Goal: Task Accomplishment & Management: Use online tool/utility

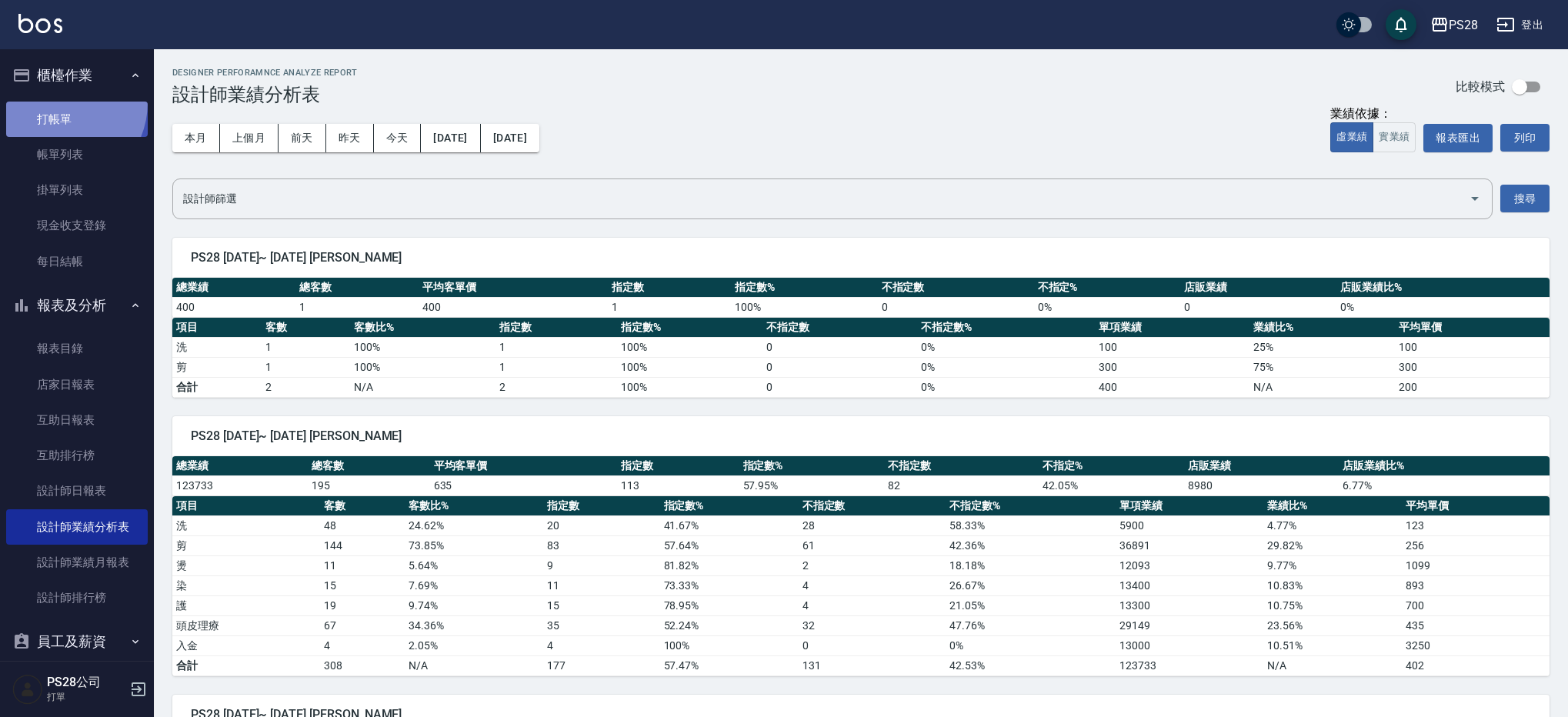
click at [56, 102] on link "打帳單" at bounding box center [77, 120] width 142 height 35
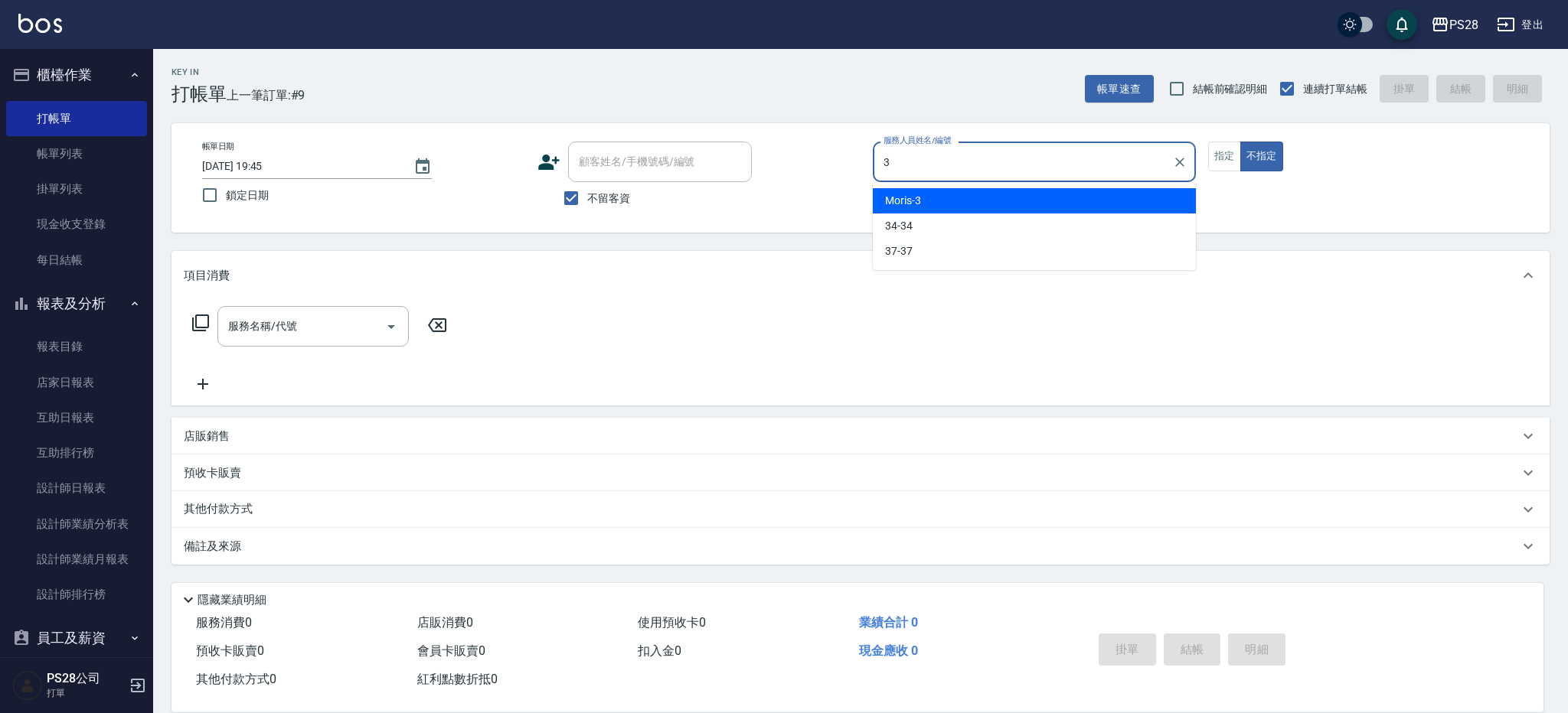
type input "Moris-3"
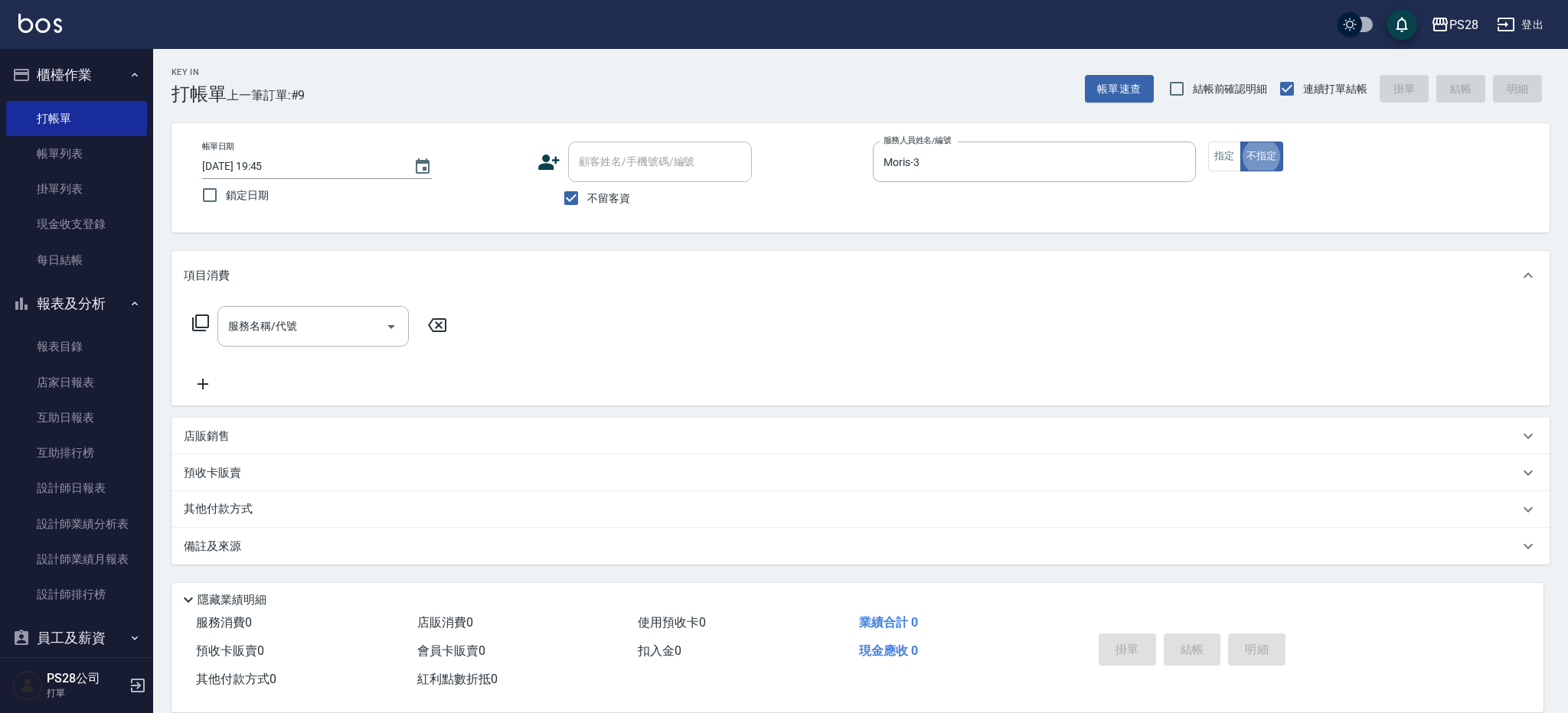
type button "false"
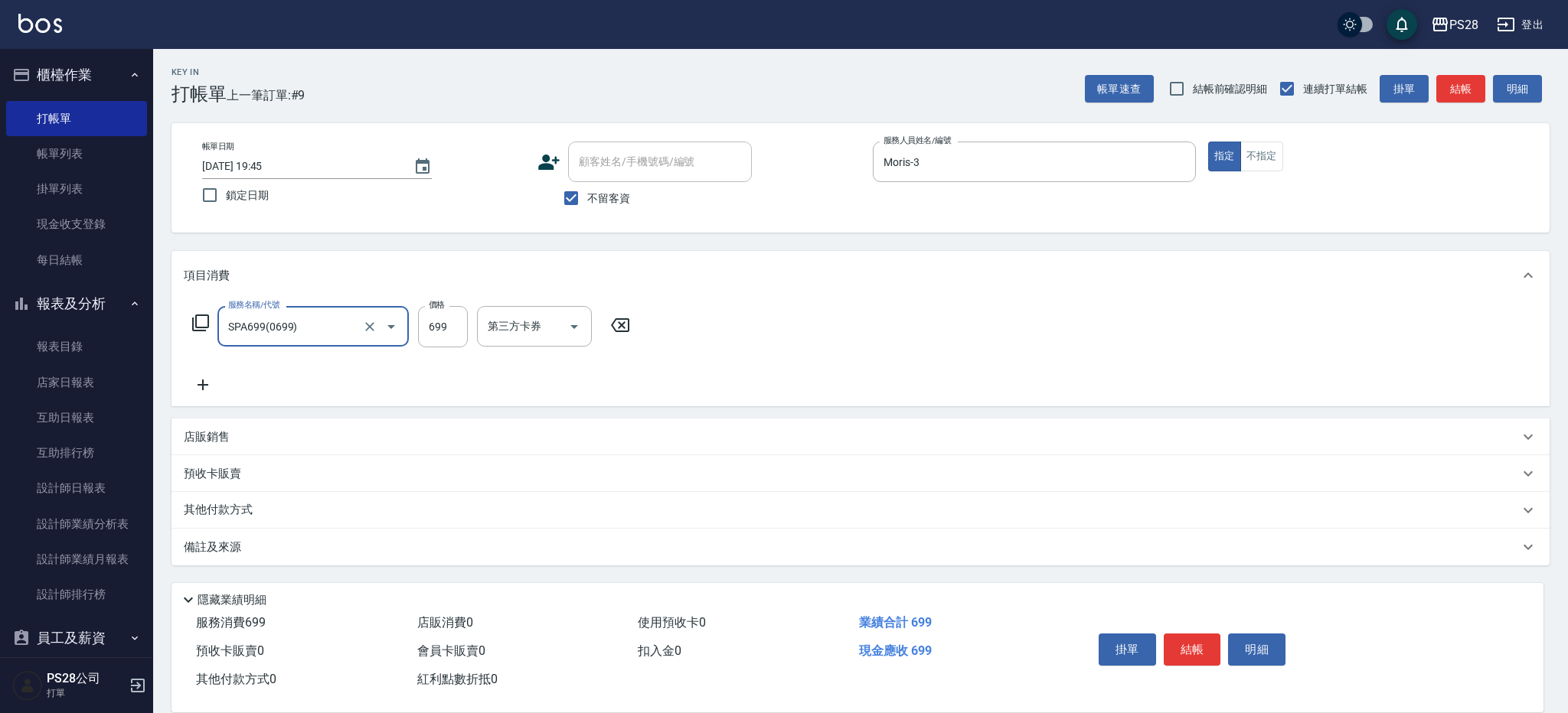
type input "SPA699(0699)"
click at [456, 319] on input "699" at bounding box center [442, 326] width 50 height 41
type input "700"
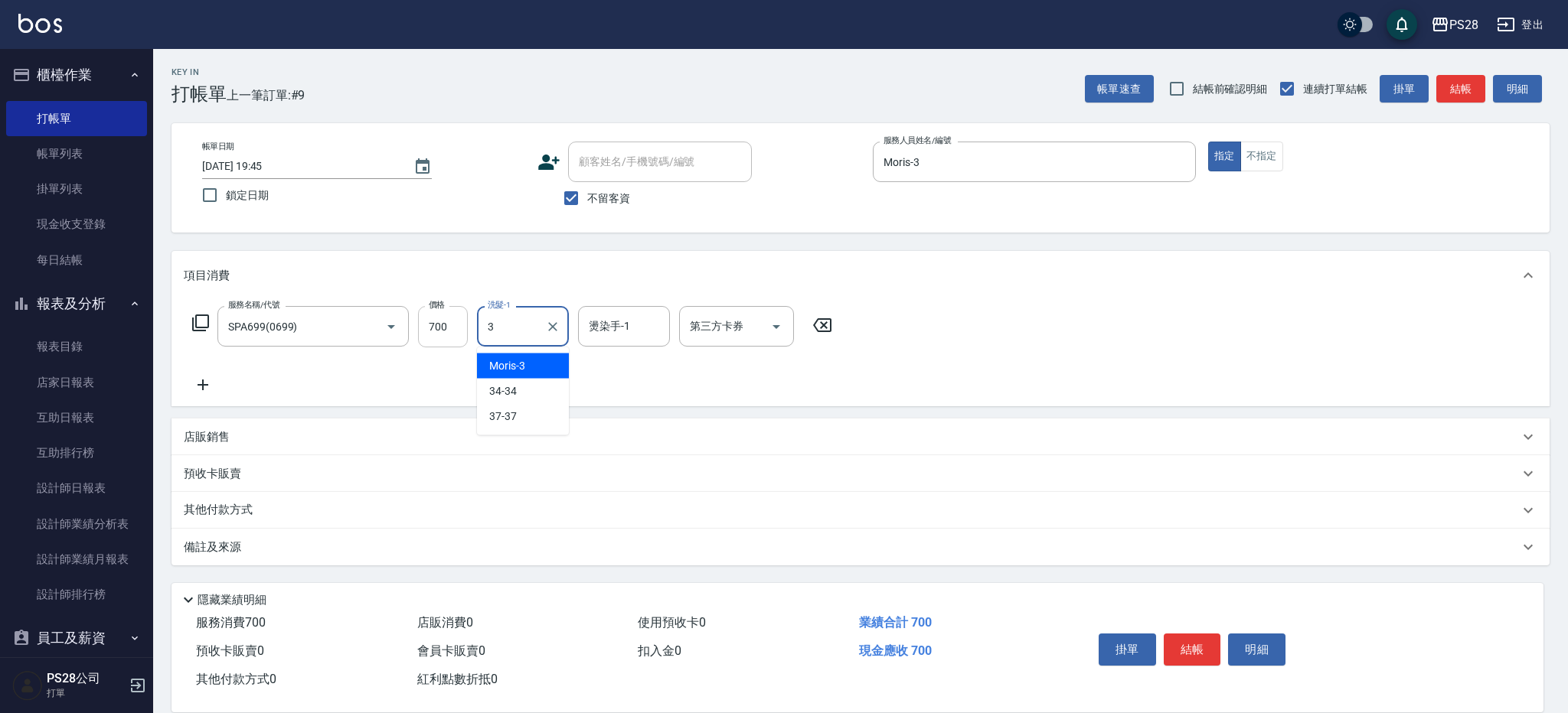
type input "Moris-3"
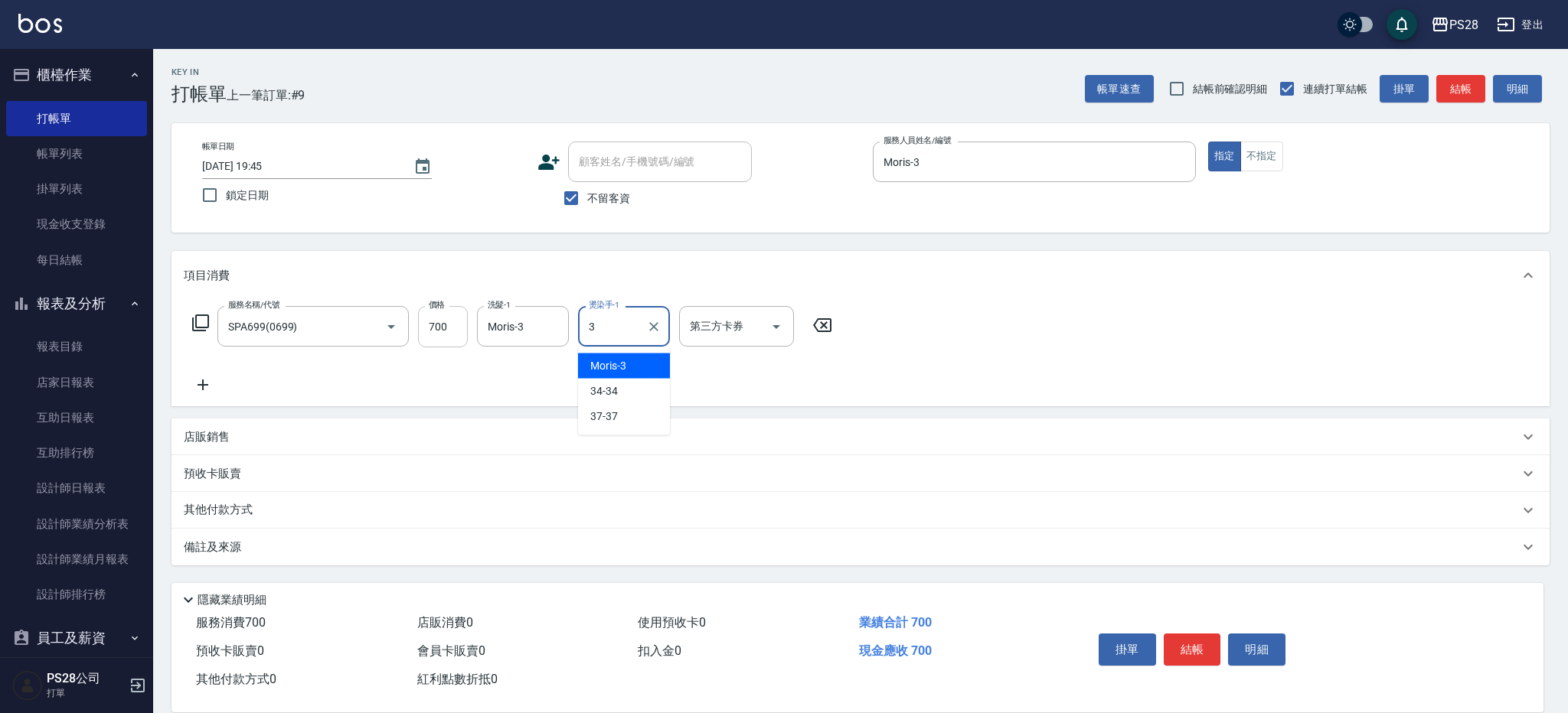
type input "Moris-3"
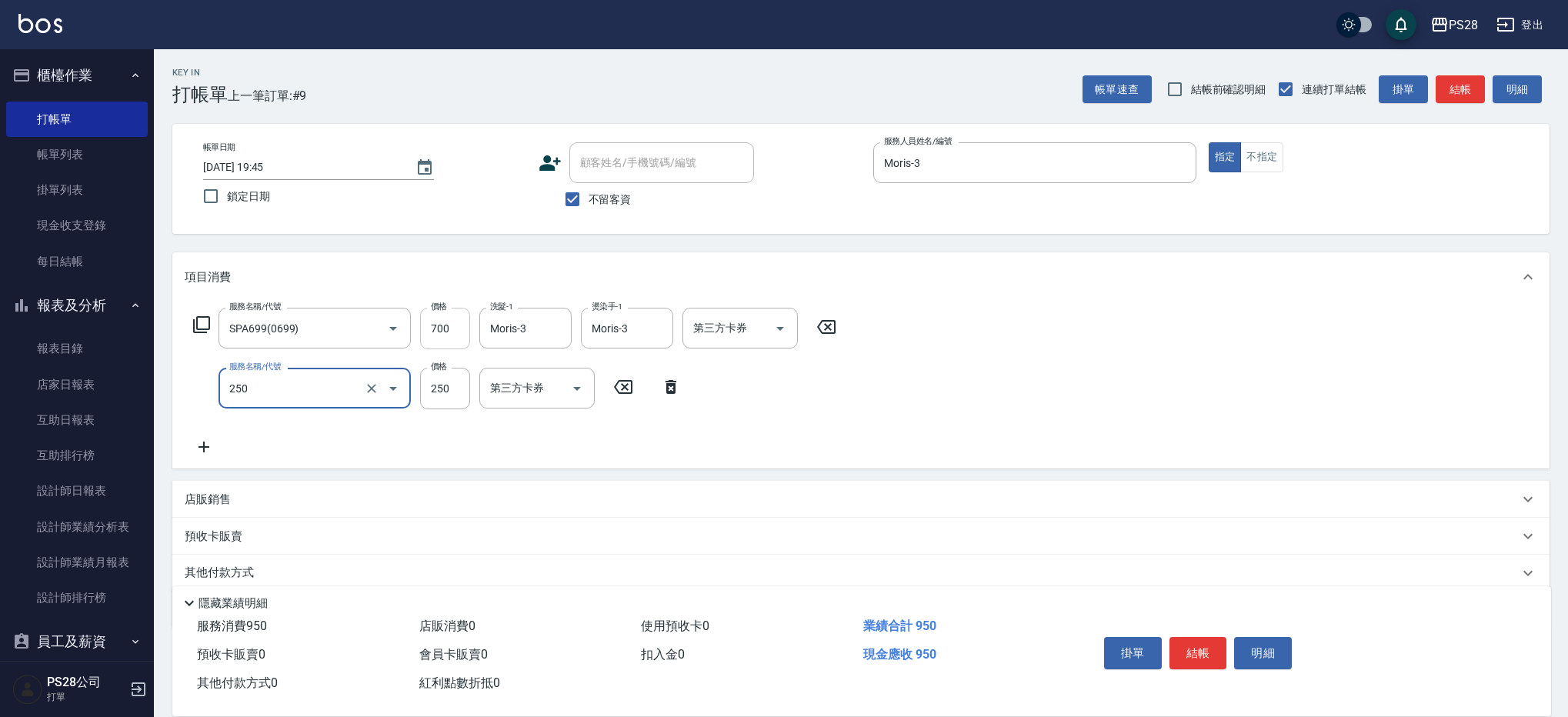
type input "單剪(250)"
type input "400"
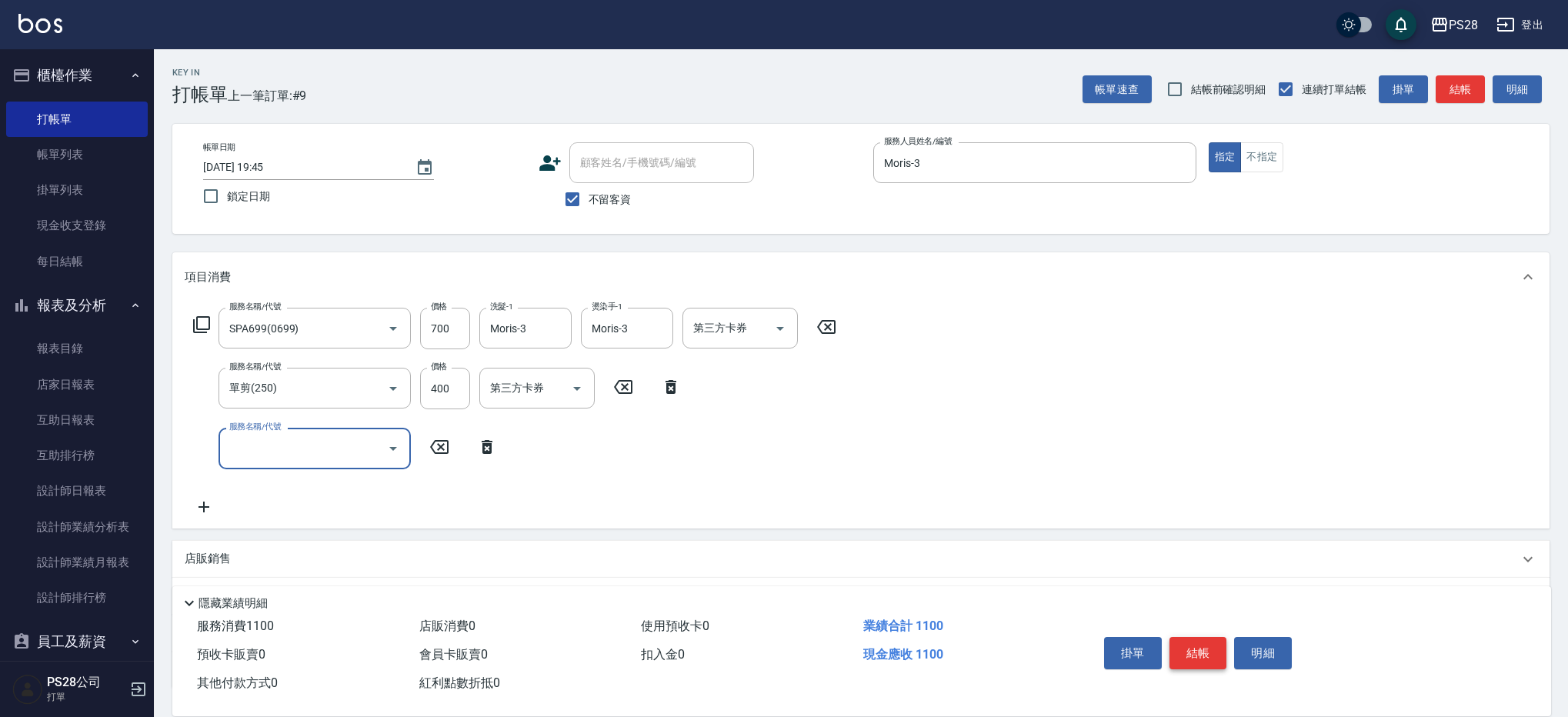
click at [1205, 645] on button "結帳" at bounding box center [1198, 653] width 57 height 33
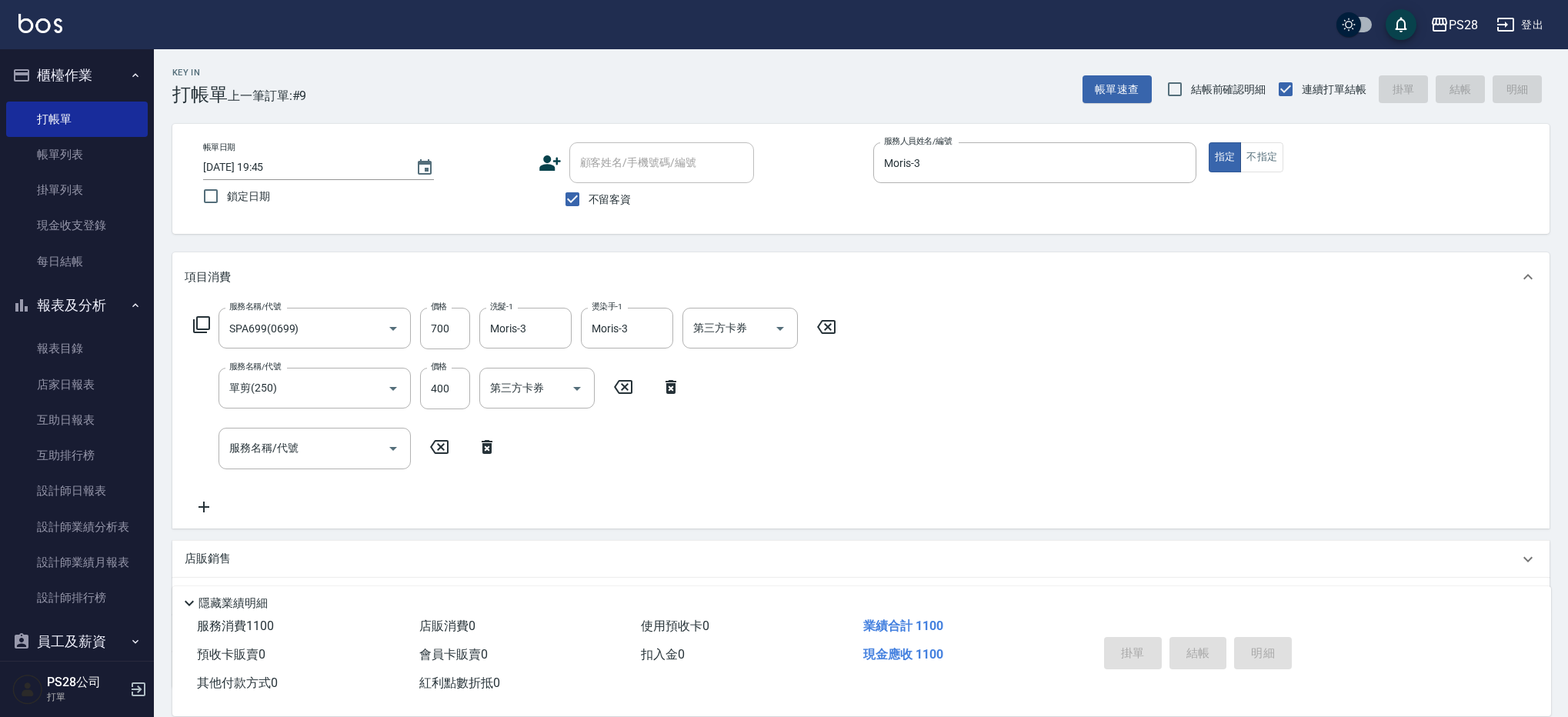
type input "[DATE] 19:46"
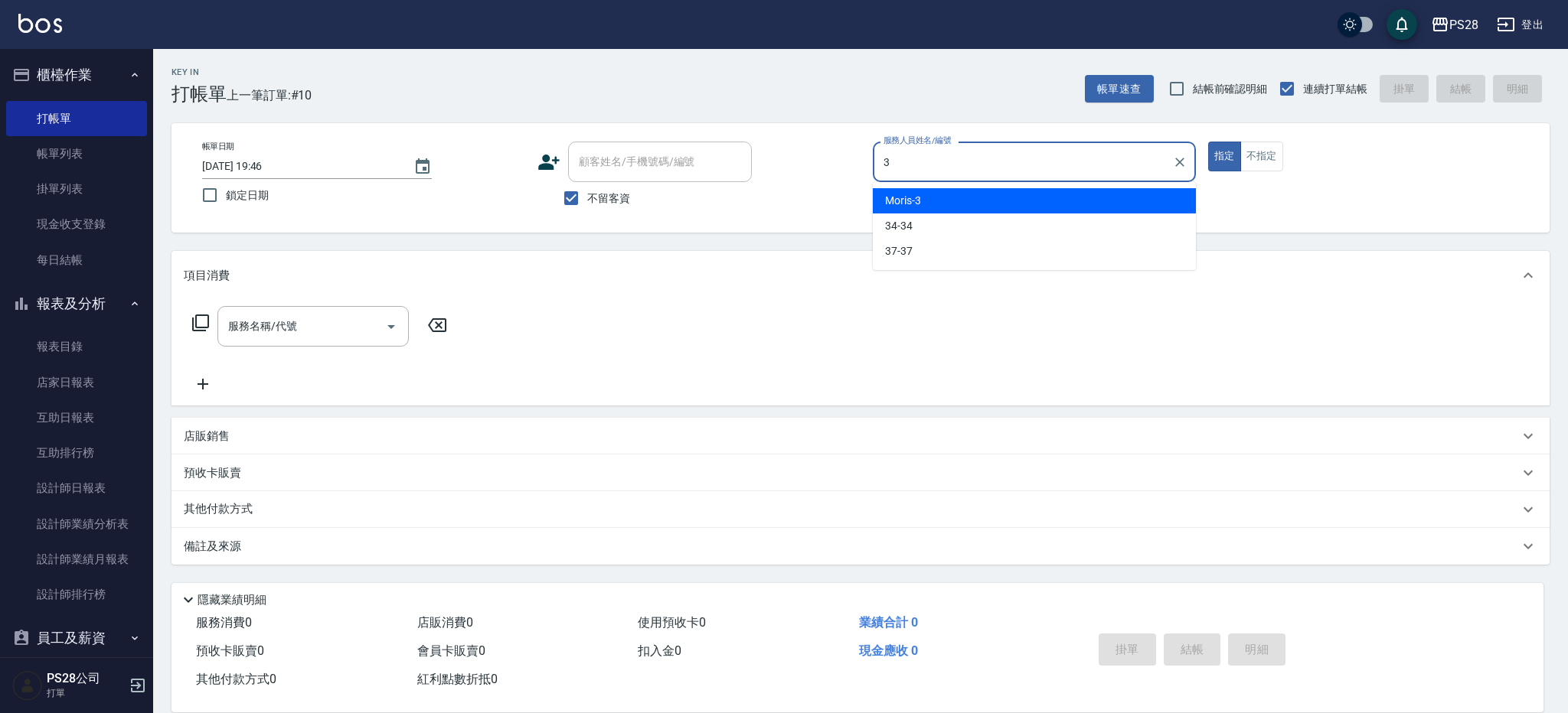
type input "Moris-3"
type button "true"
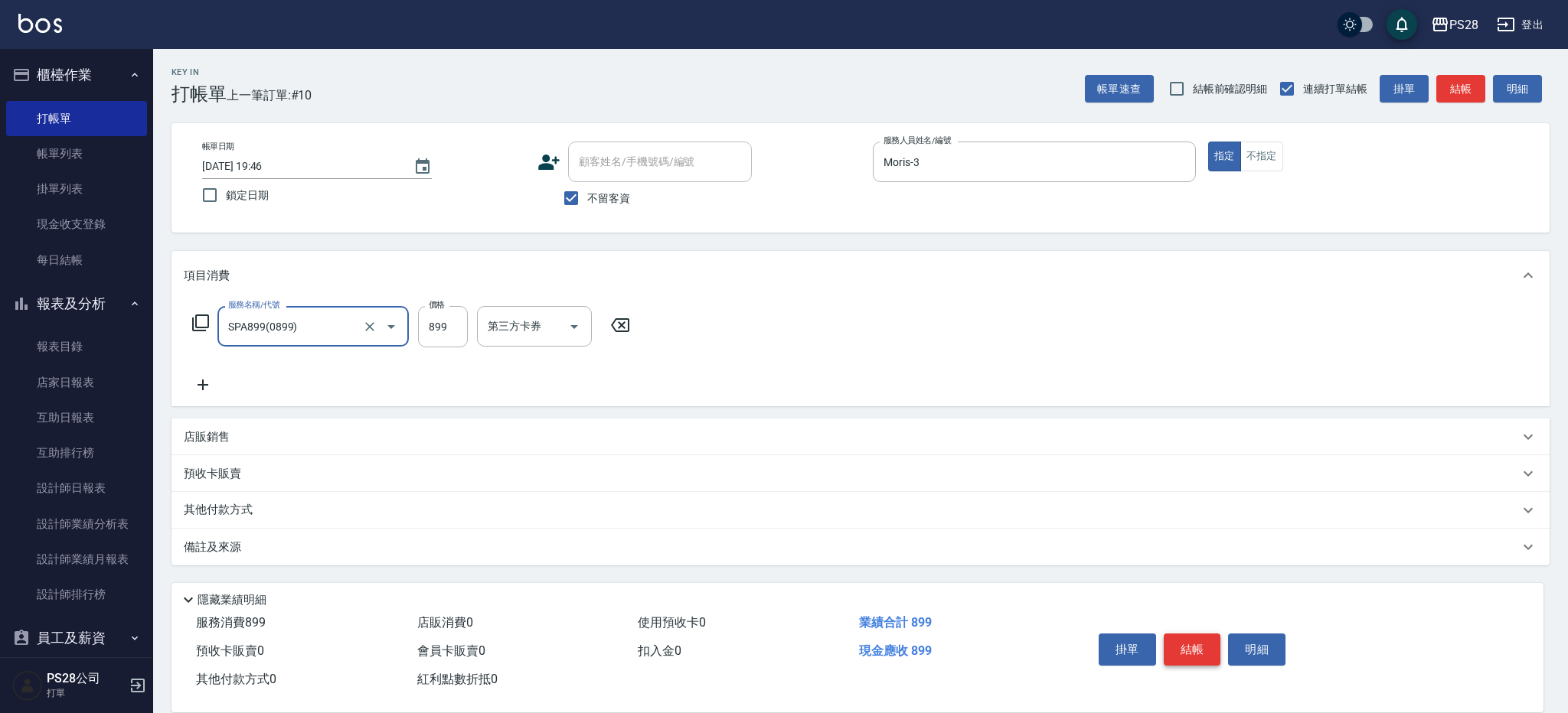
type input "SPA899(0899)"
type input "900"
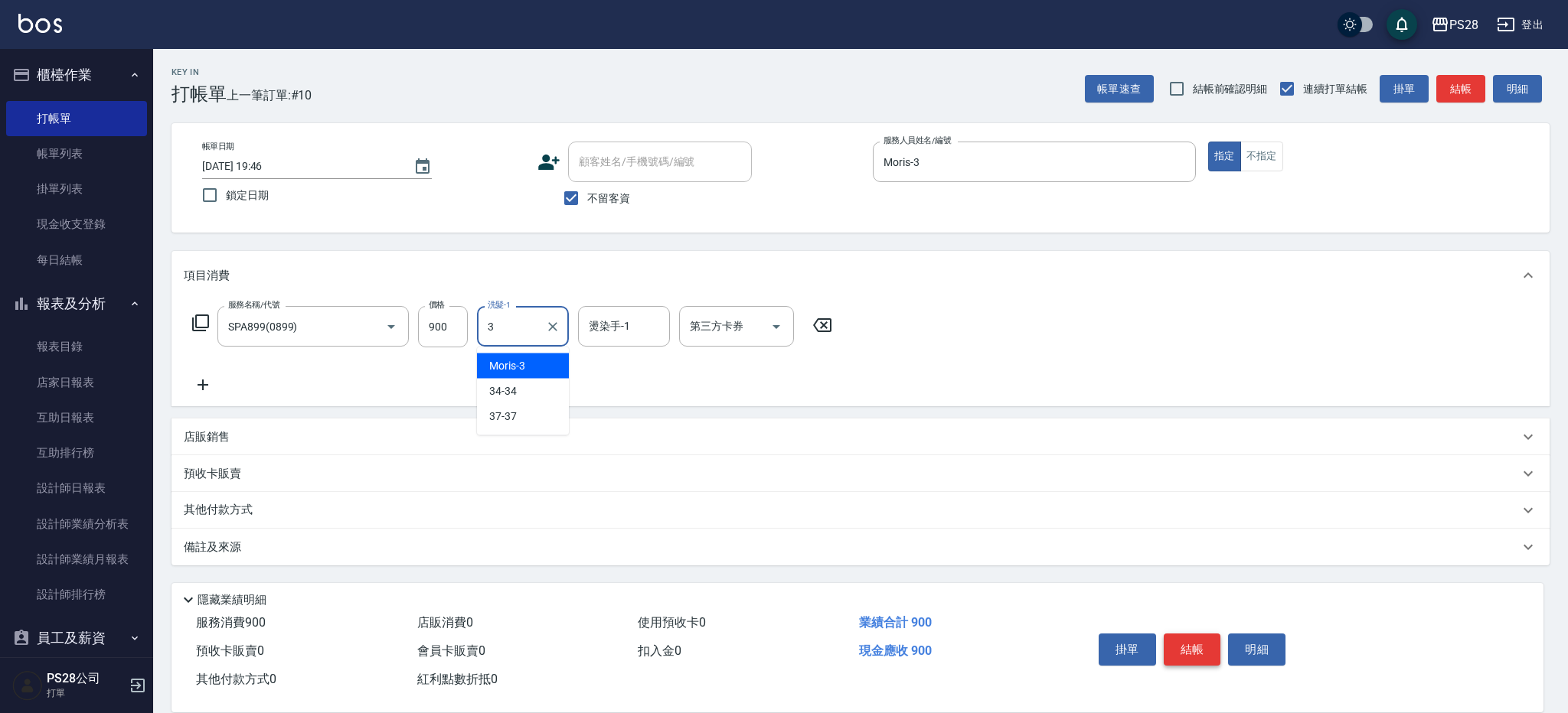
type input "Moris-3"
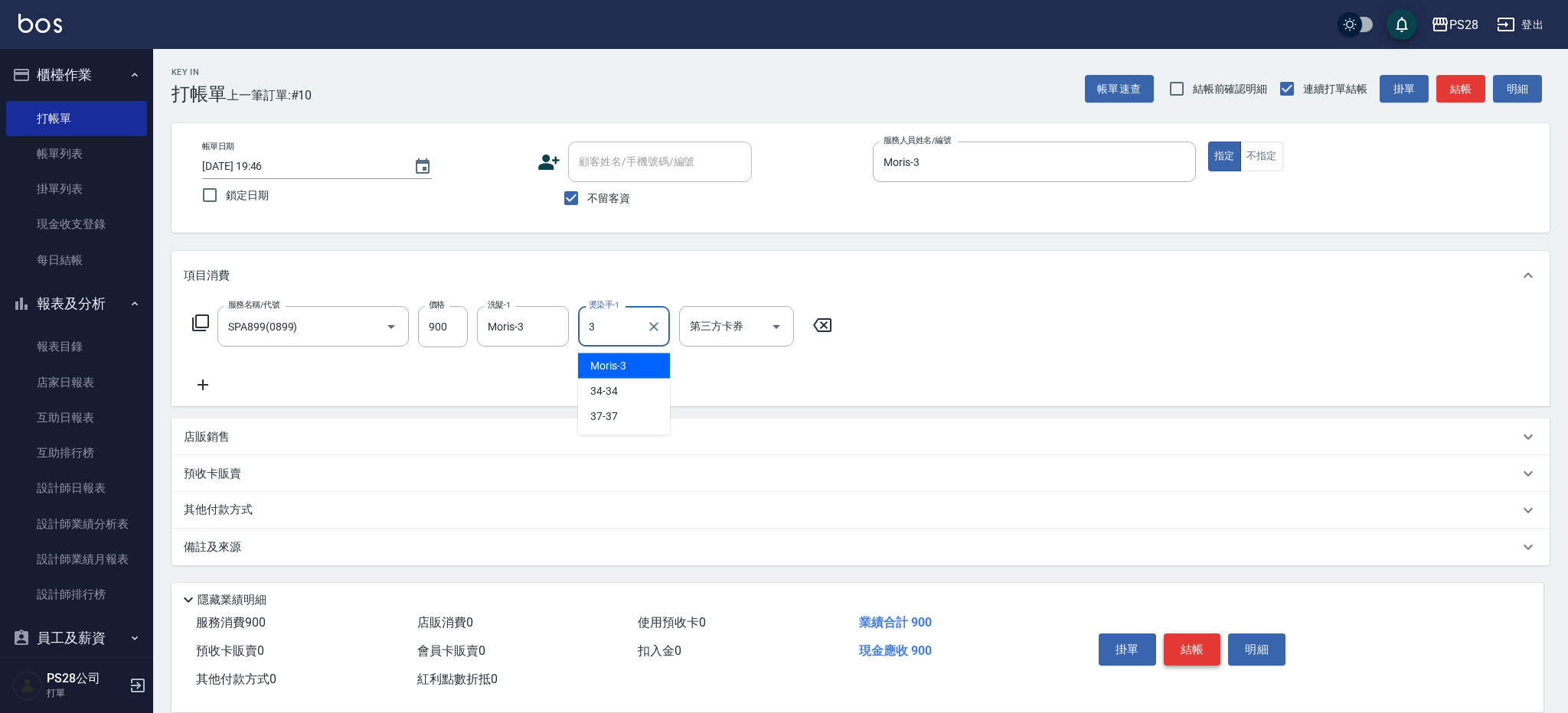
type input "Moris-3"
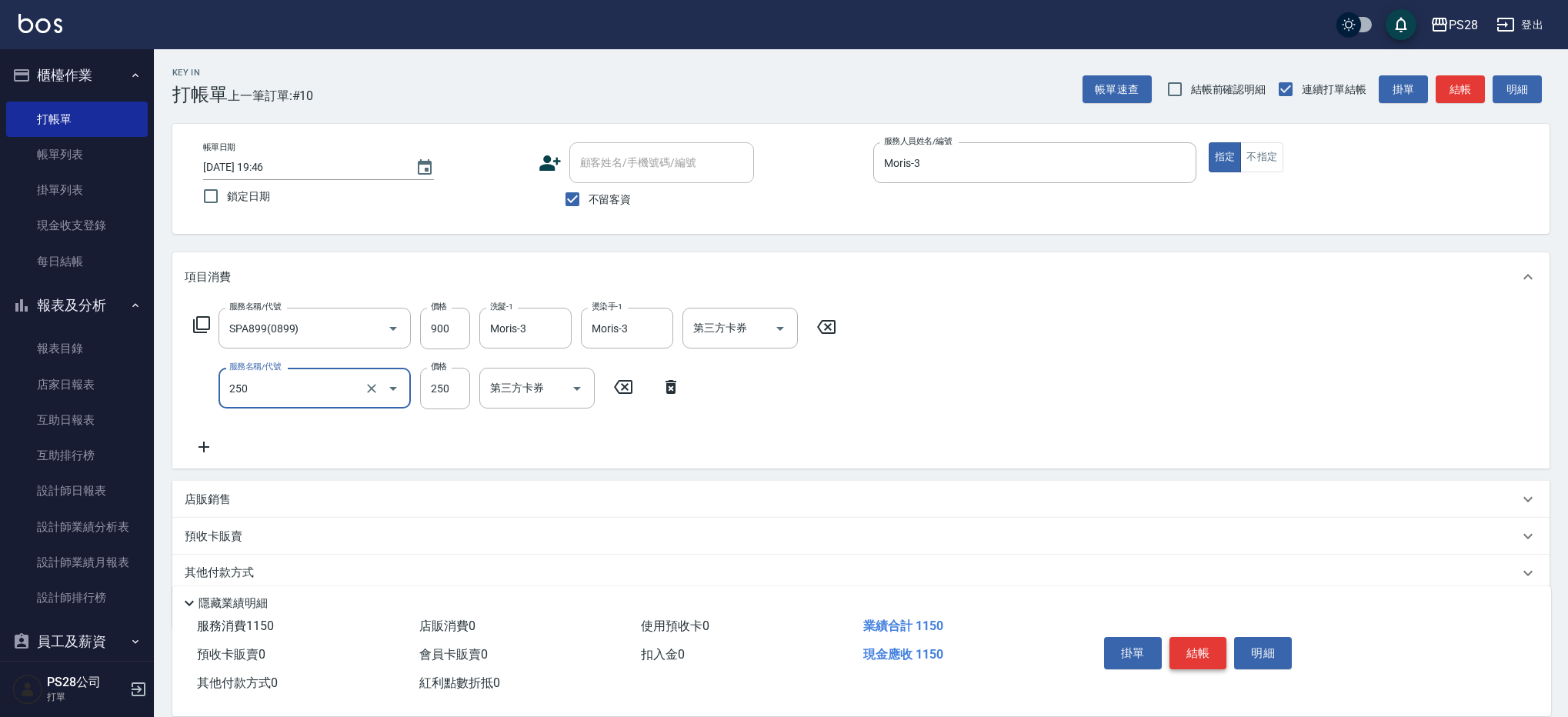
type input "單剪(250)"
type input "400"
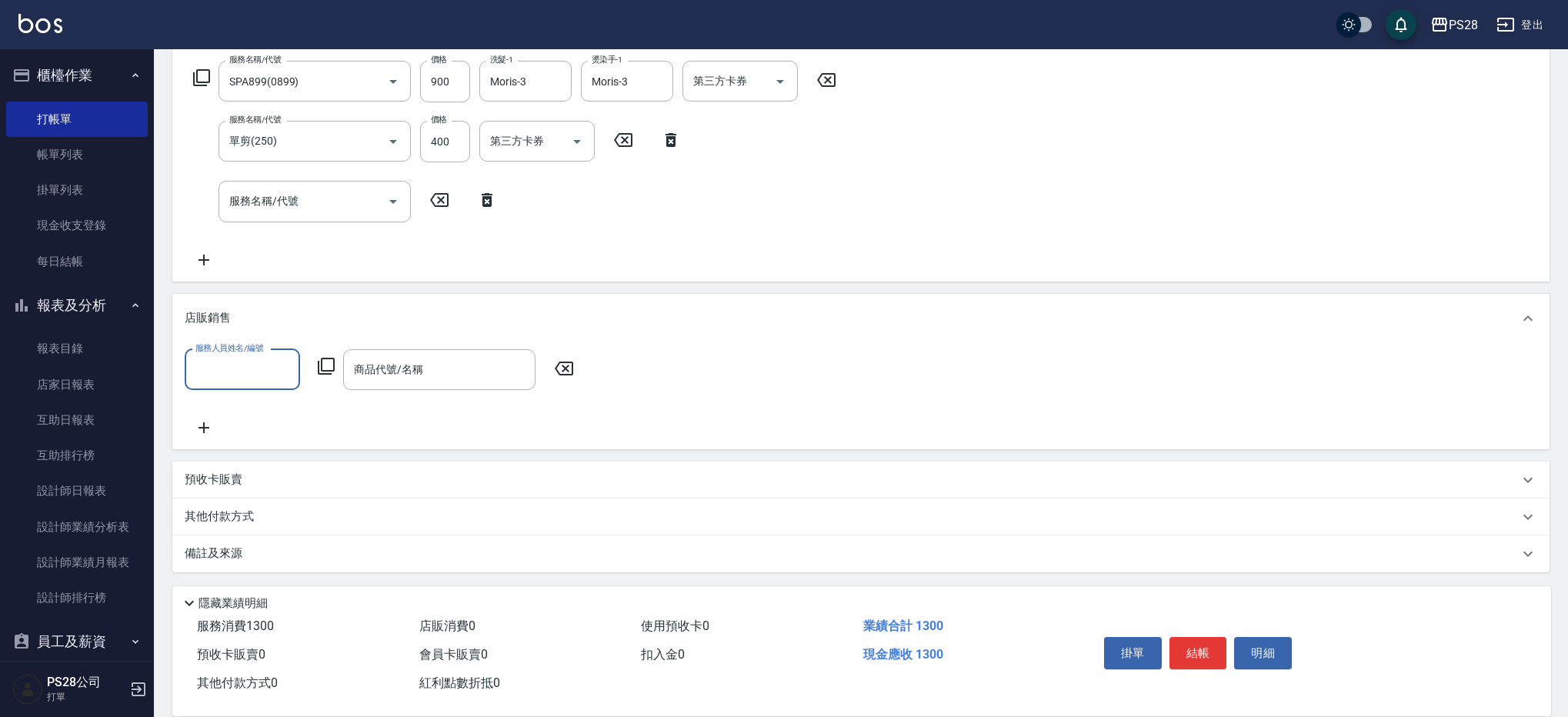
scroll to position [225, 0]
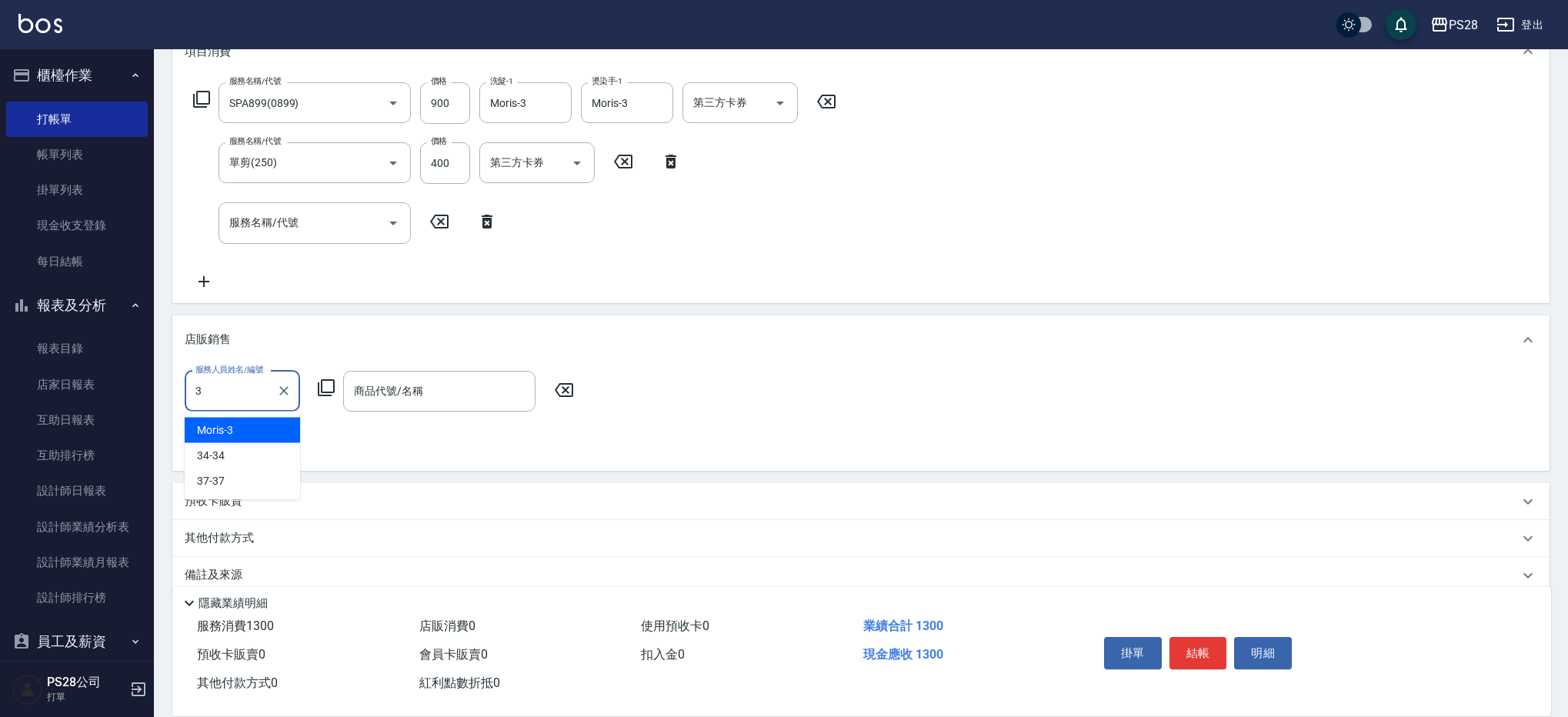
type input "Moris-3"
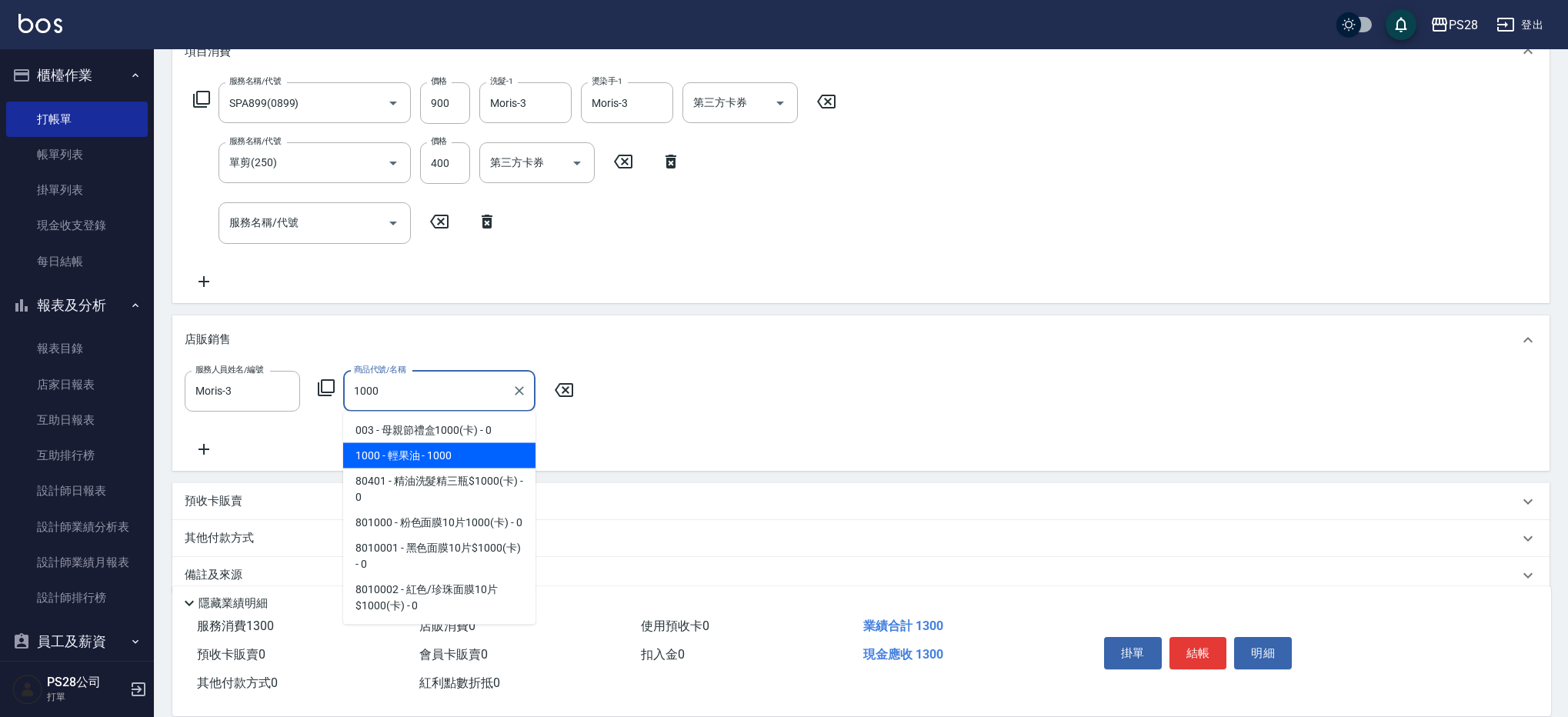
type input "輕果油"
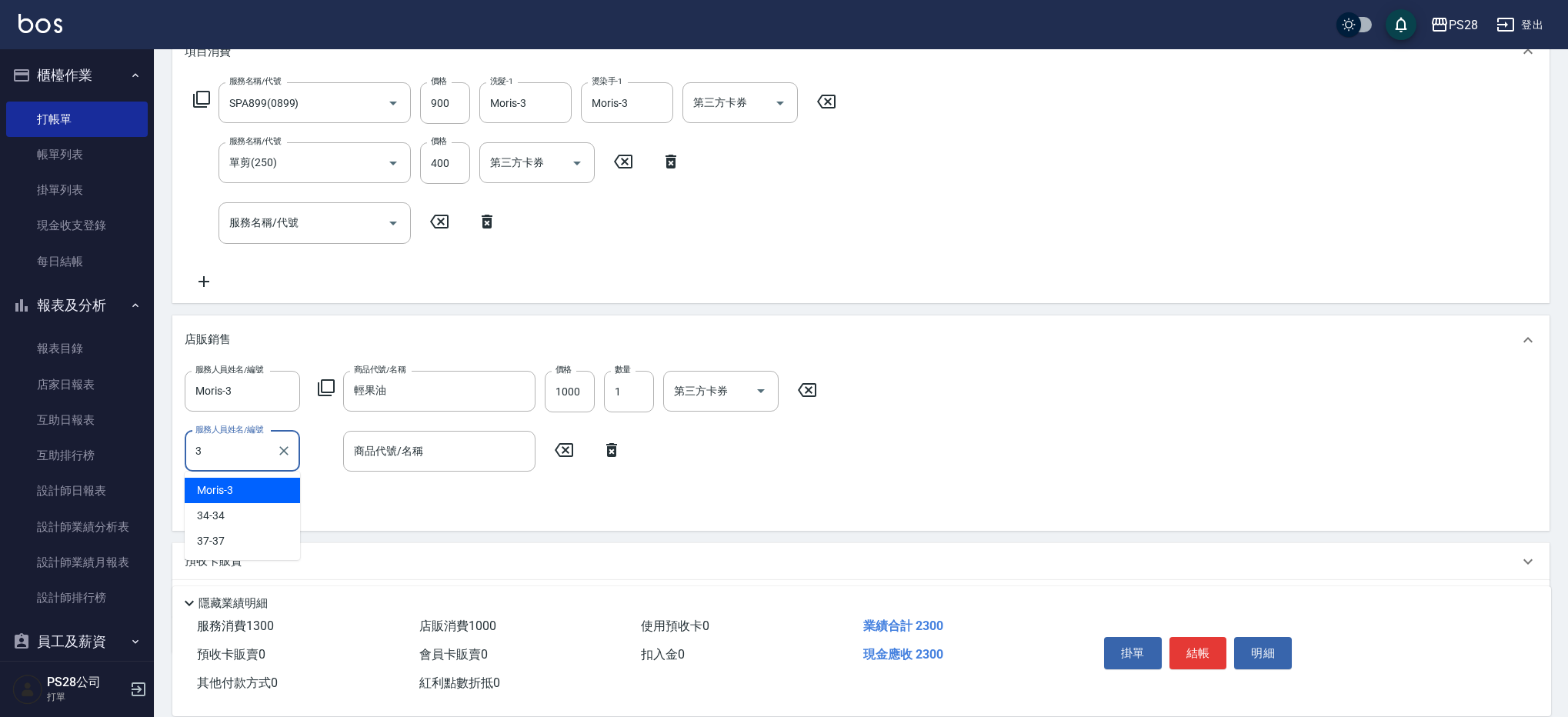
type input "Moris-3"
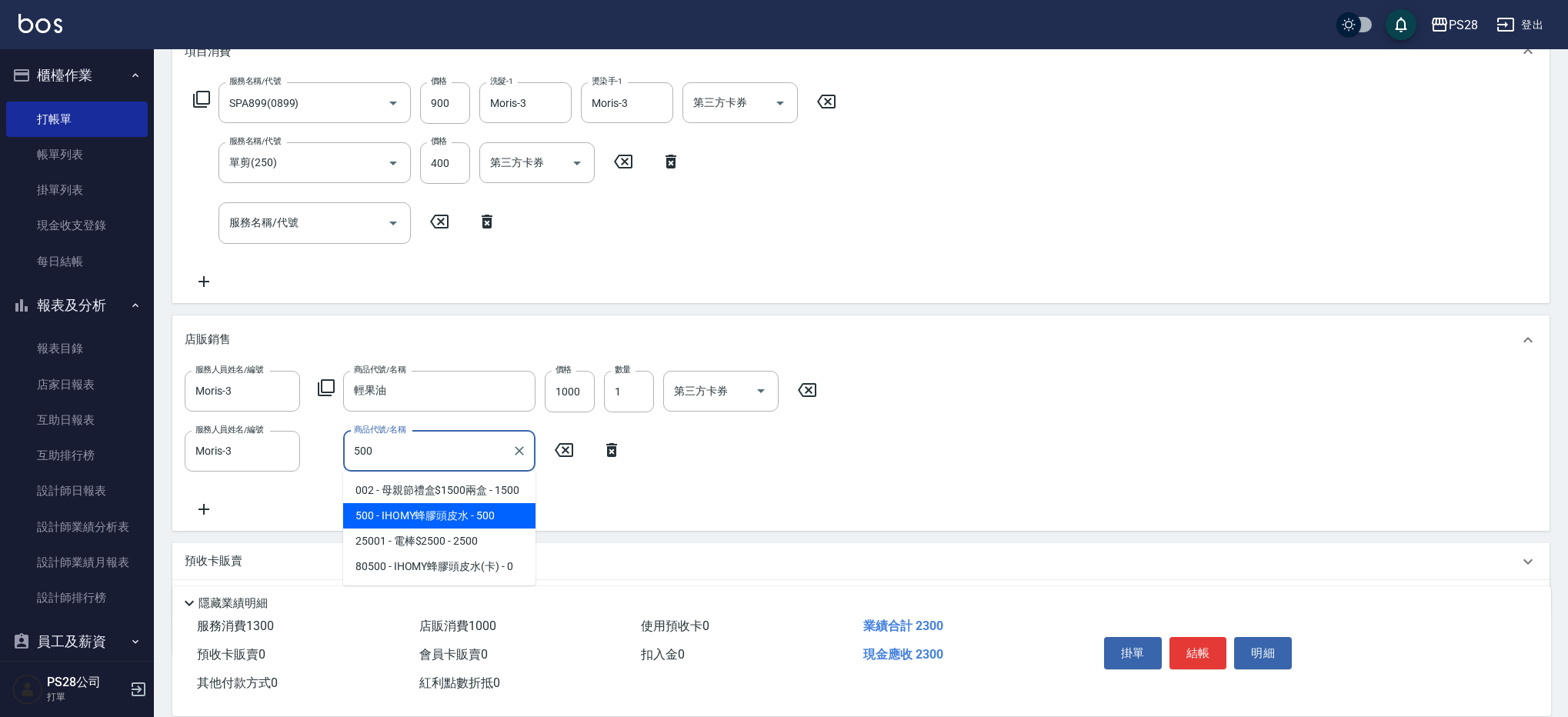
type input "IHOMY蜂膠頭皮水"
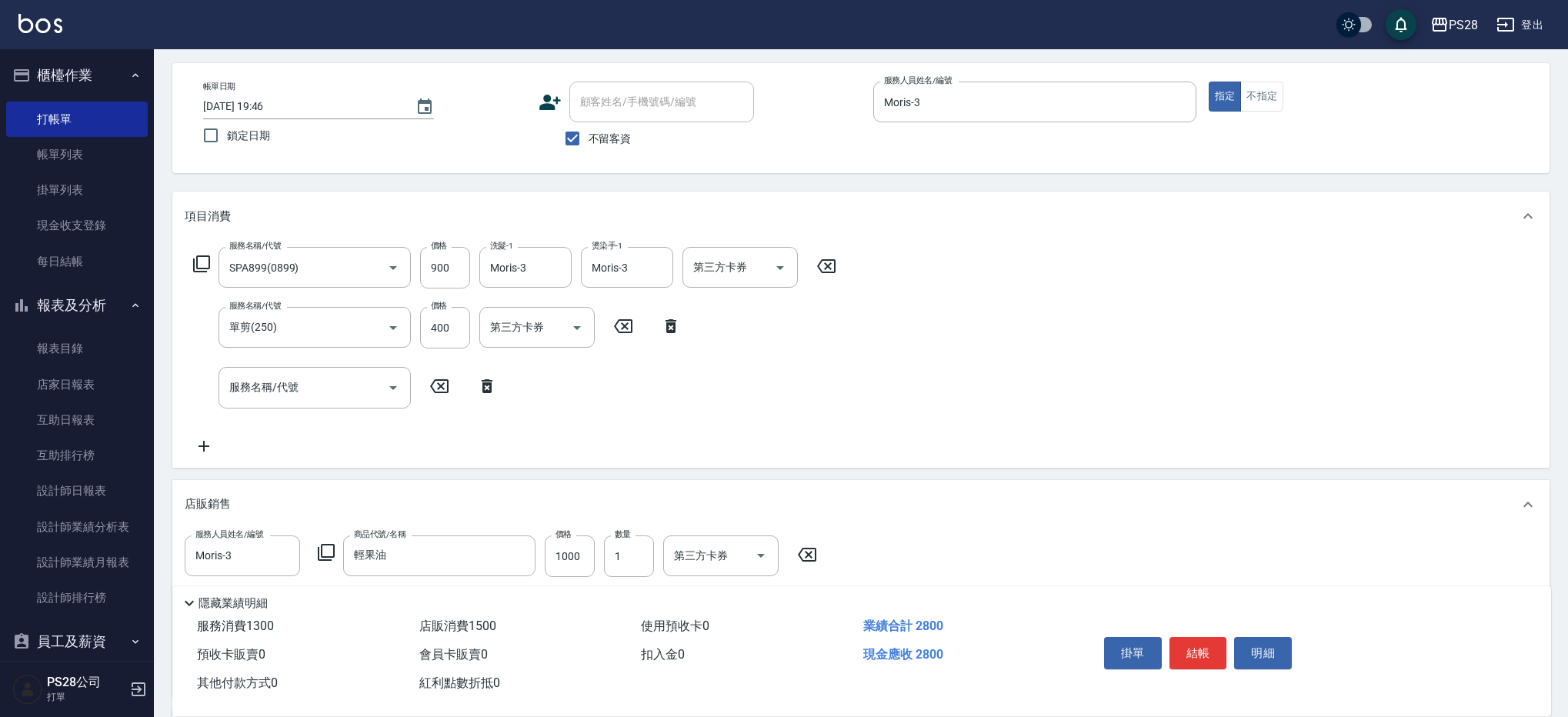
scroll to position [59, 0]
click at [1196, 651] on button "結帳" at bounding box center [1198, 653] width 57 height 33
type input "[DATE] 19:47"
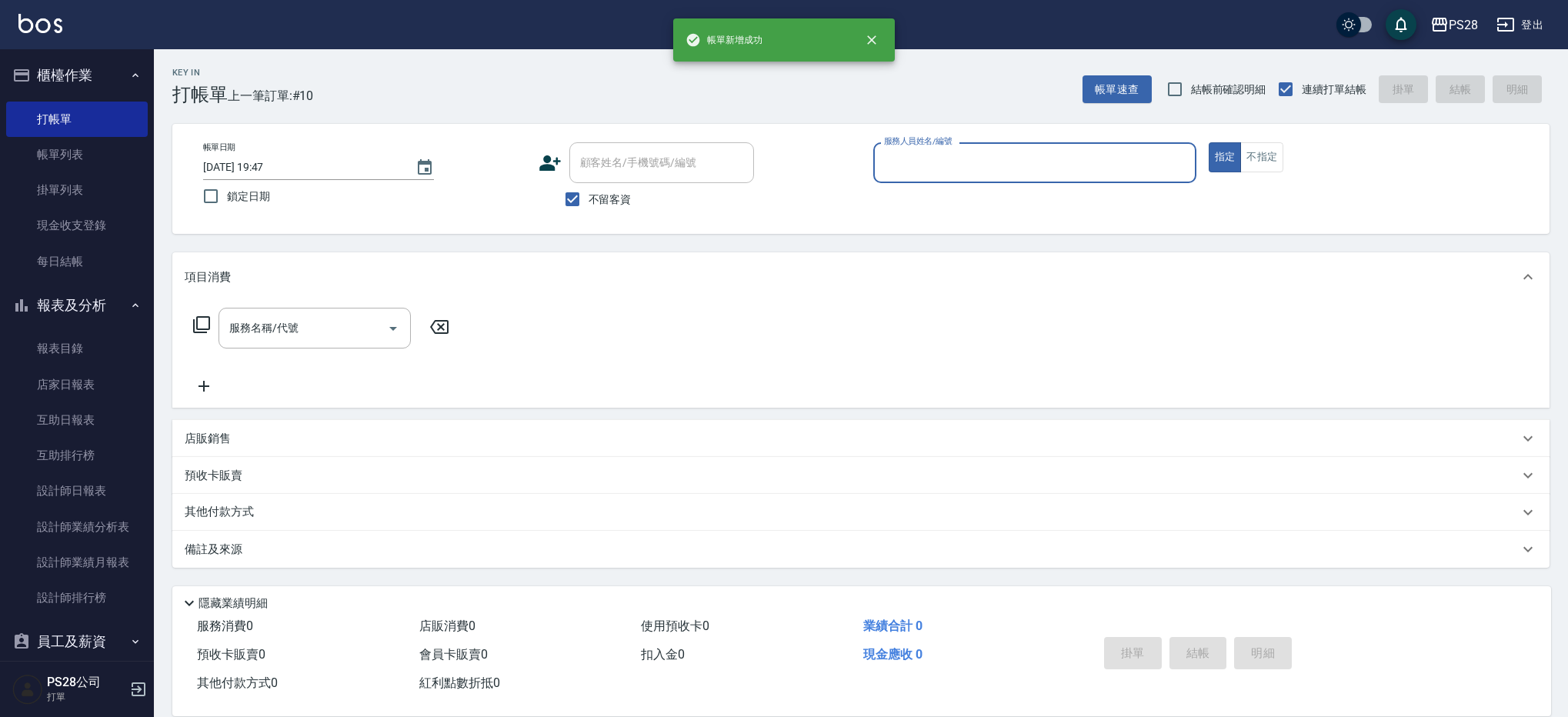
scroll to position [0, 0]
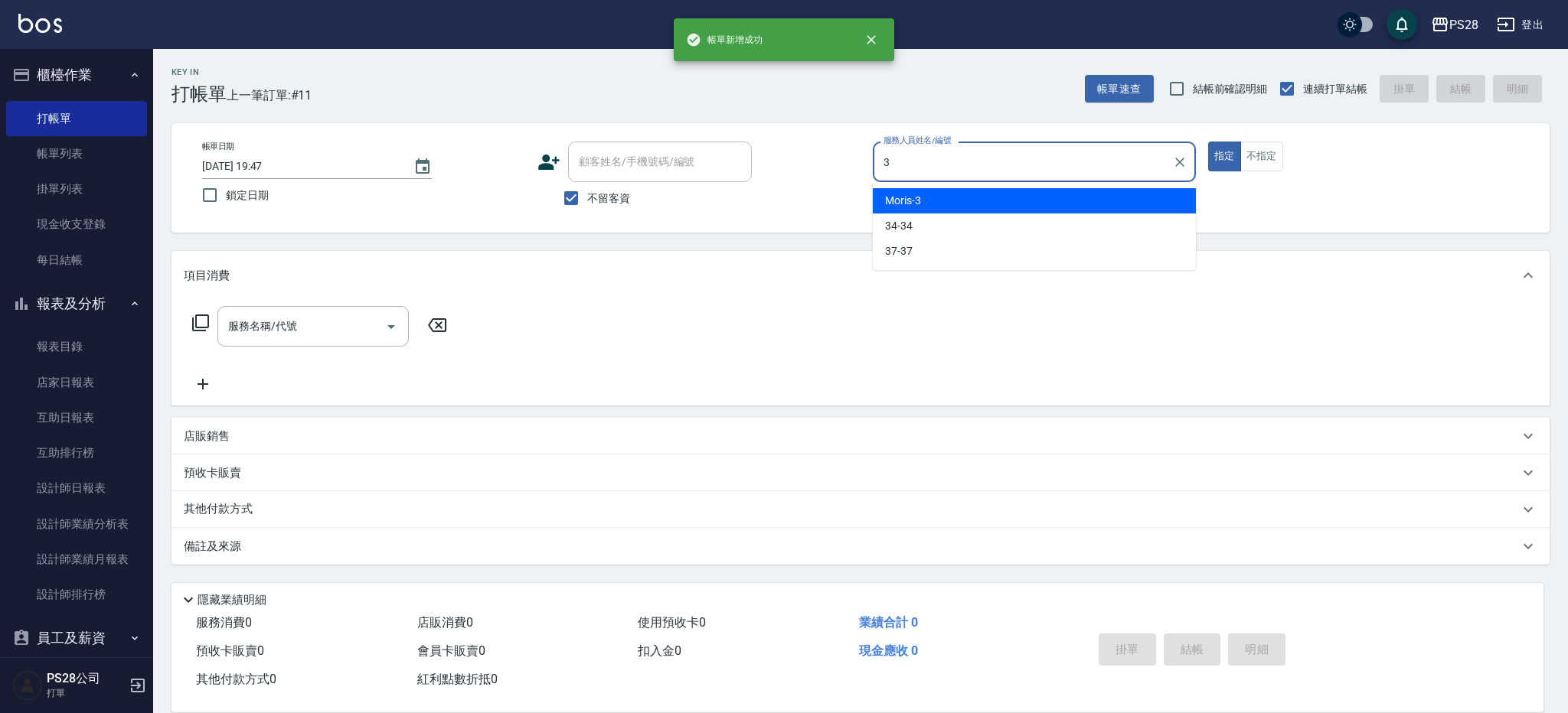
type input "Moris-3"
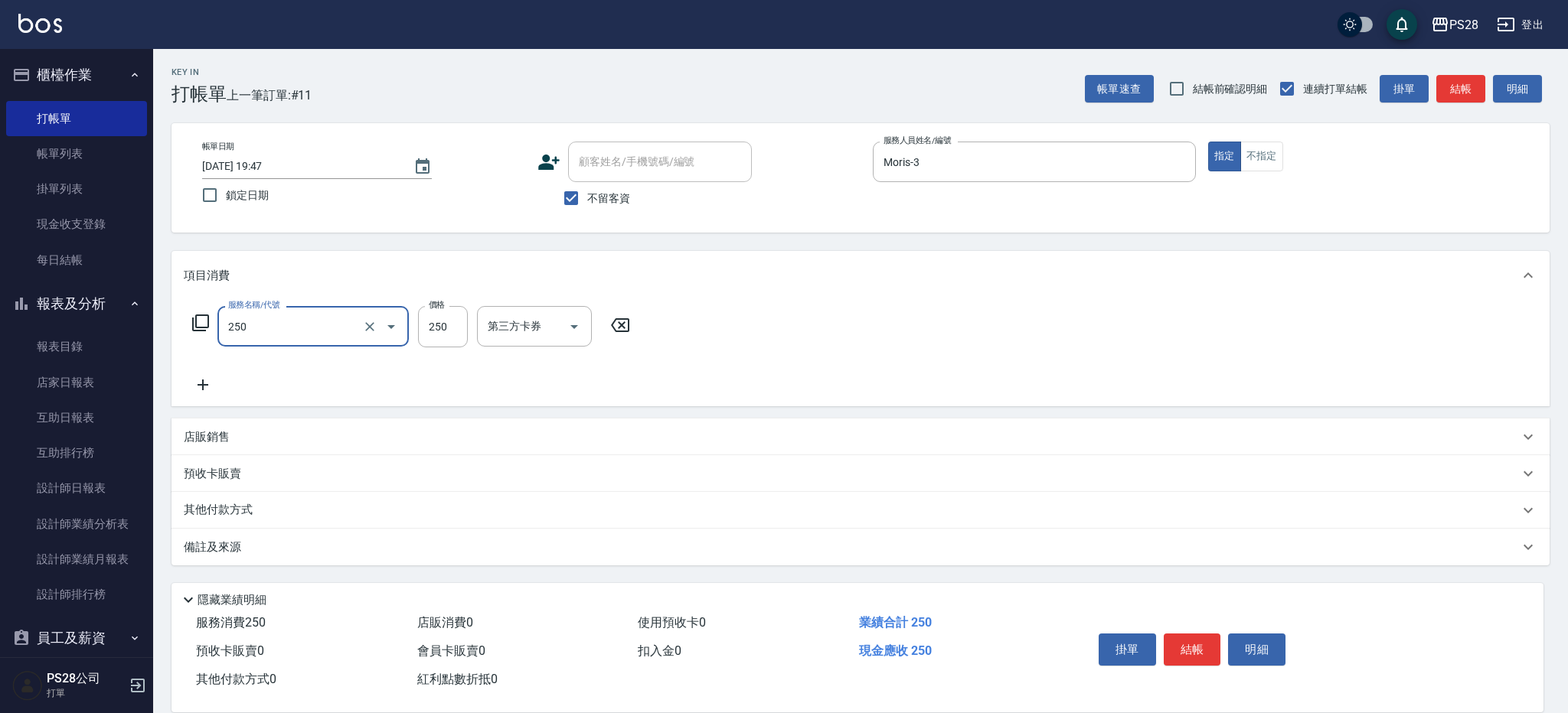
type input "單剪(250)"
type input "400"
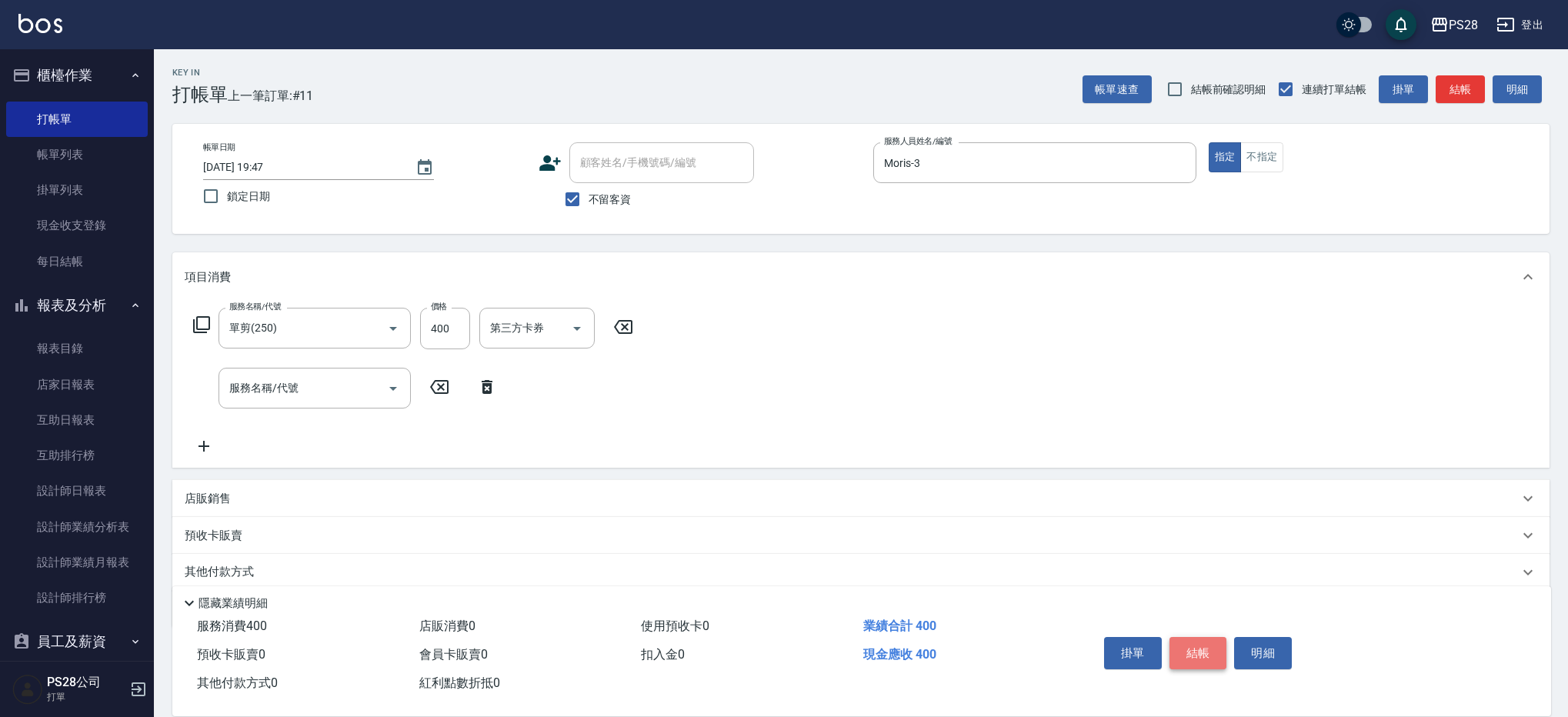
click at [1202, 643] on button "結帳" at bounding box center [1198, 653] width 57 height 33
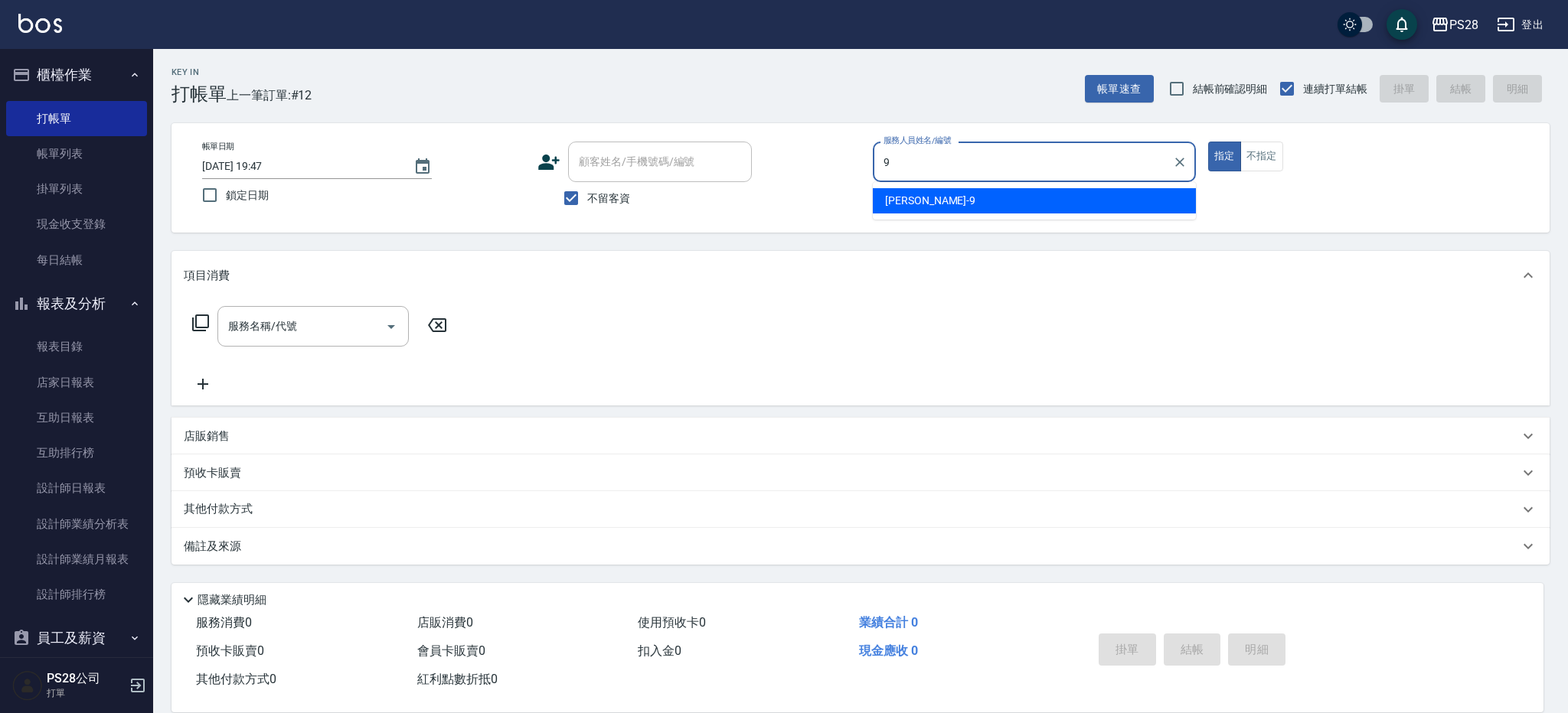
type input "Sandy-9"
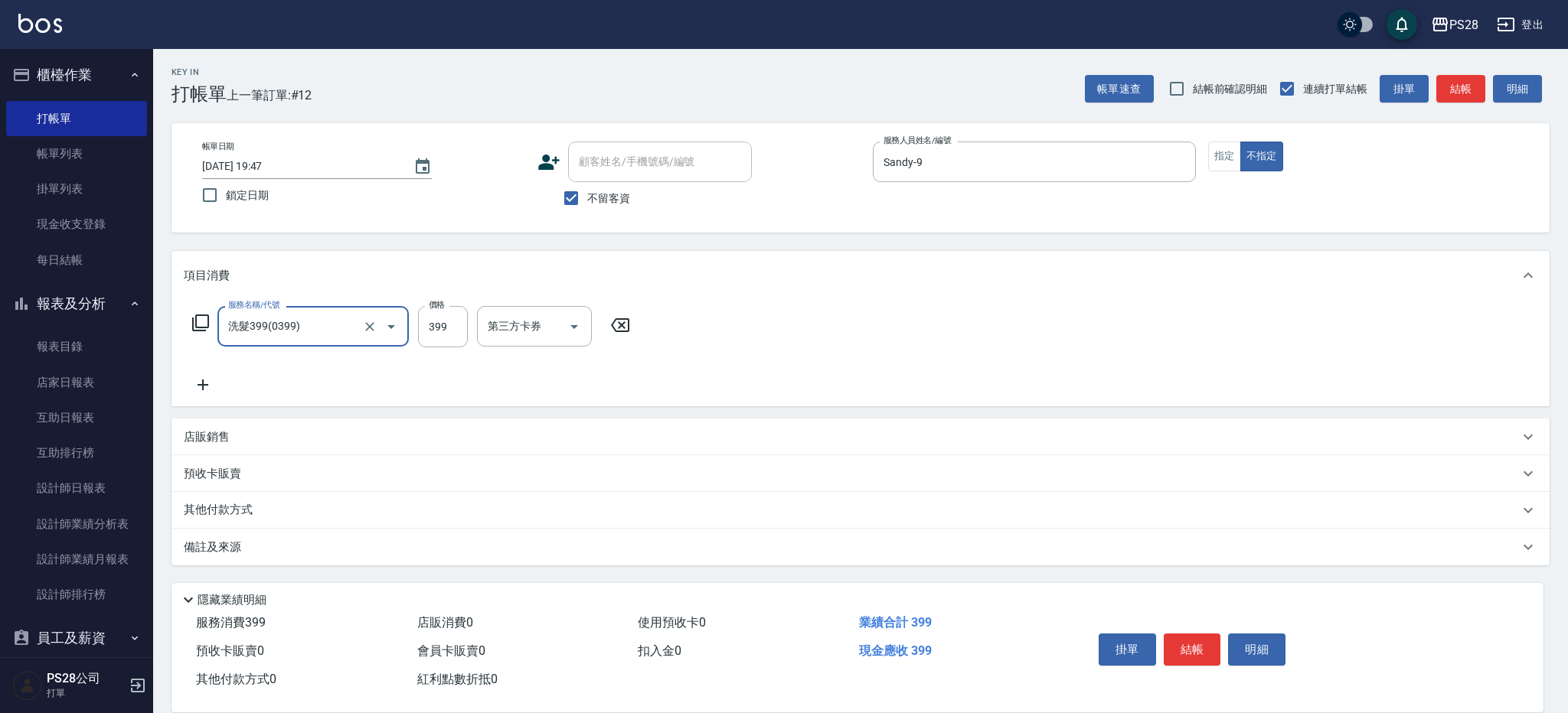
type input "洗髮399(0399)"
type input "34-34"
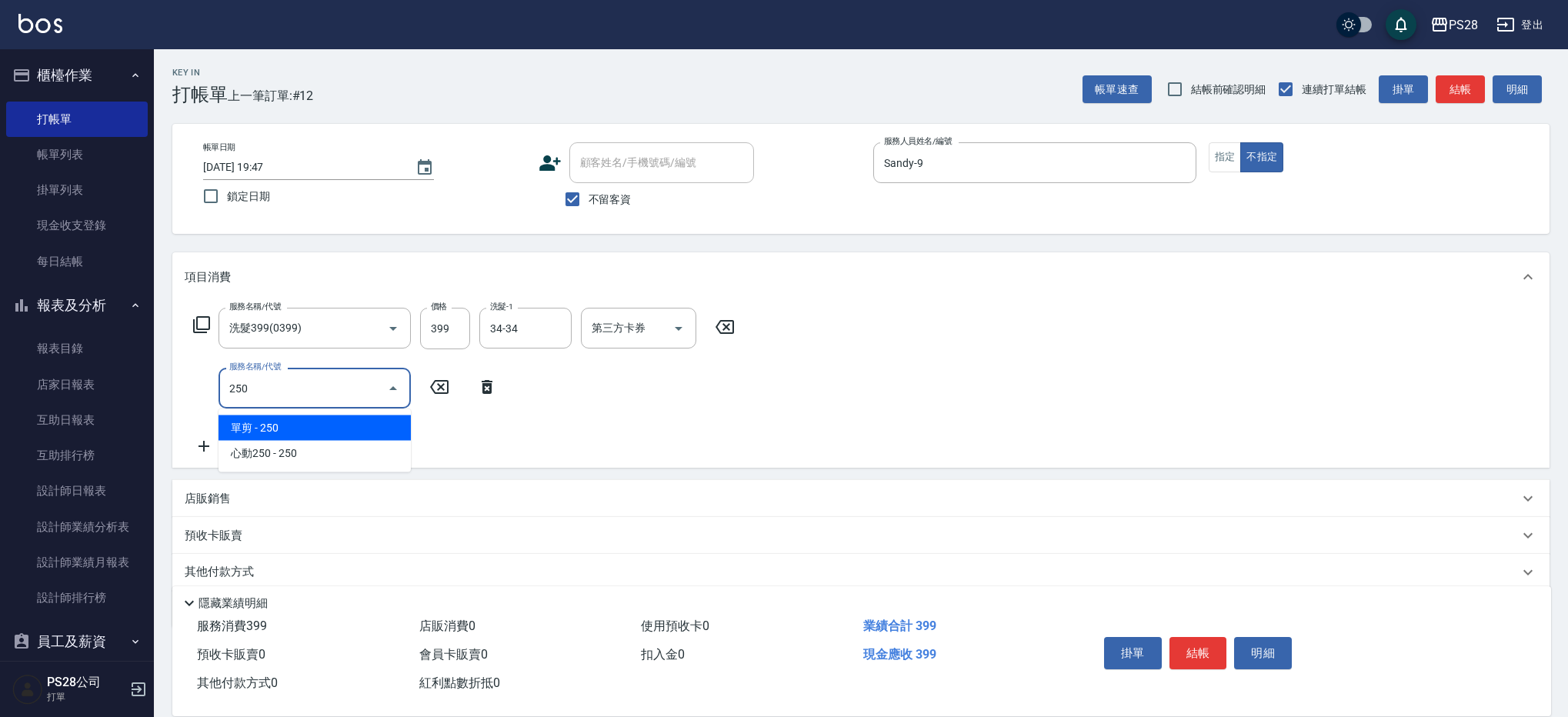
type input "單剪(250)"
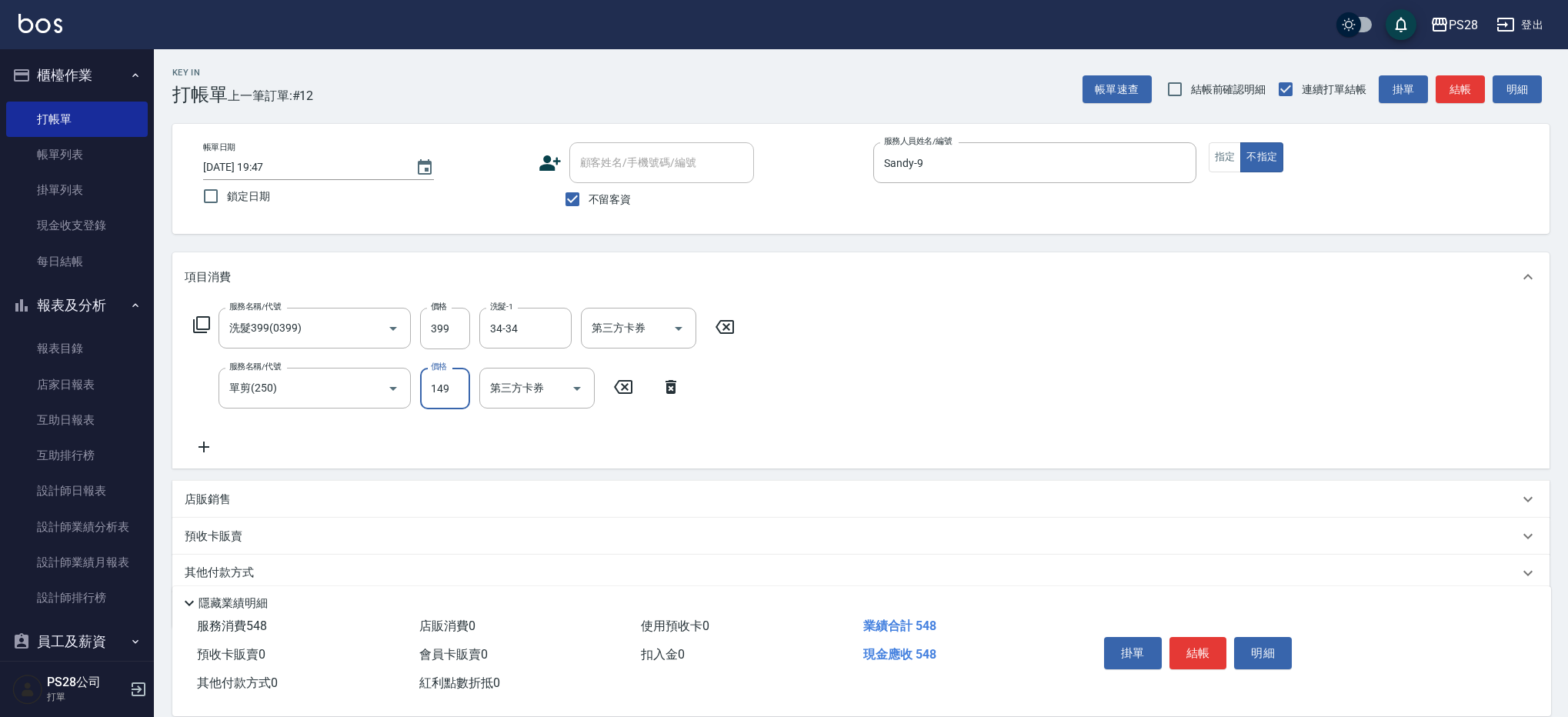
type input "149"
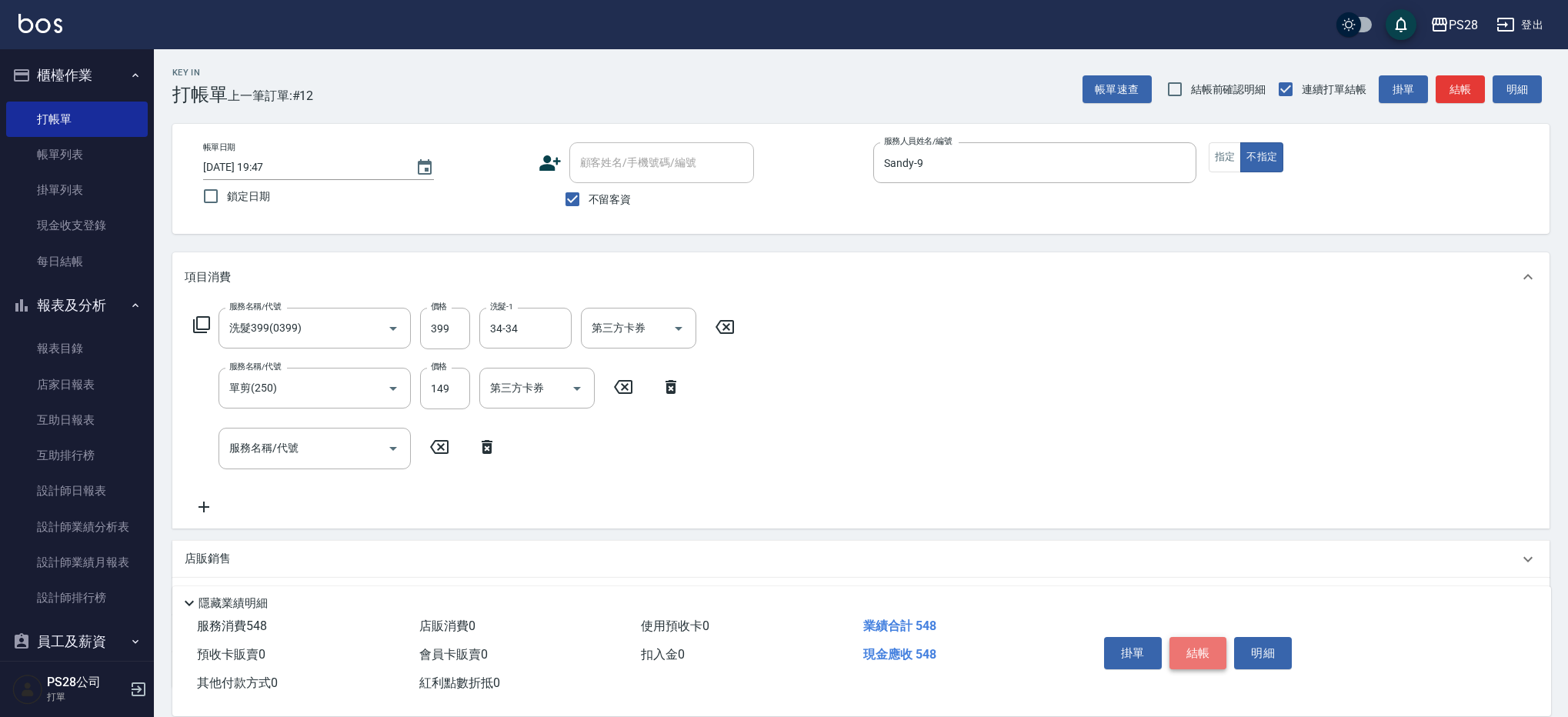
click at [1199, 645] on button "結帳" at bounding box center [1198, 653] width 57 height 33
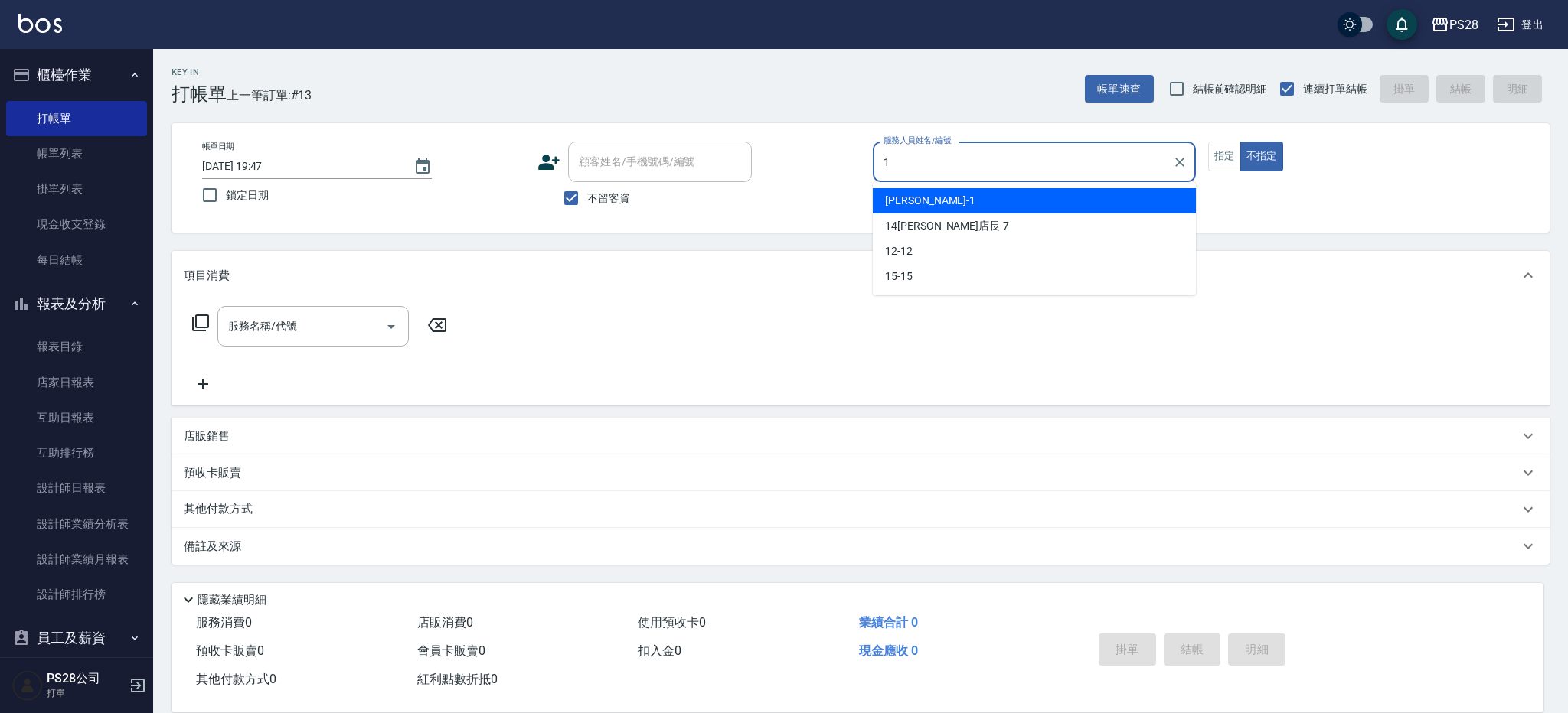
type input "[PERSON_NAME]-1"
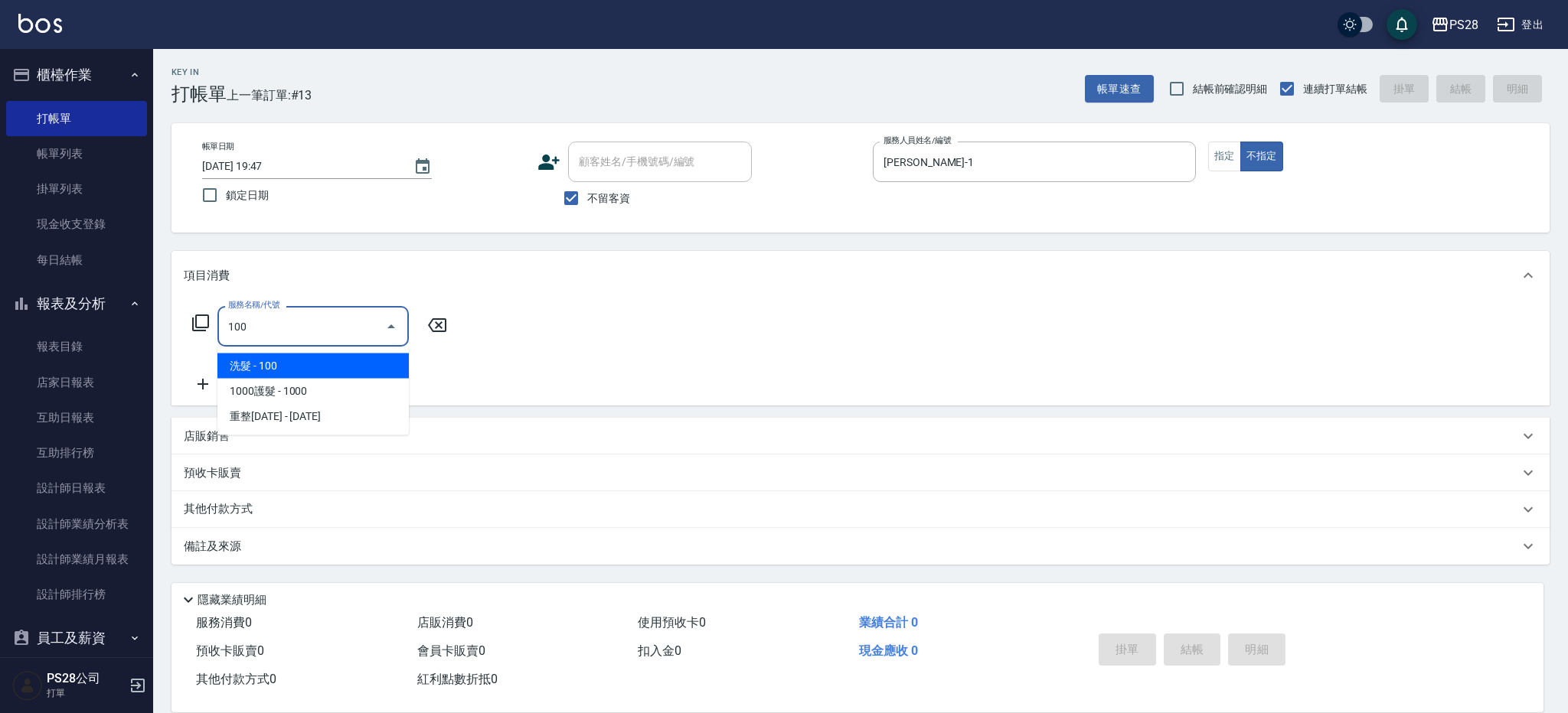
type input "洗髮(100)"
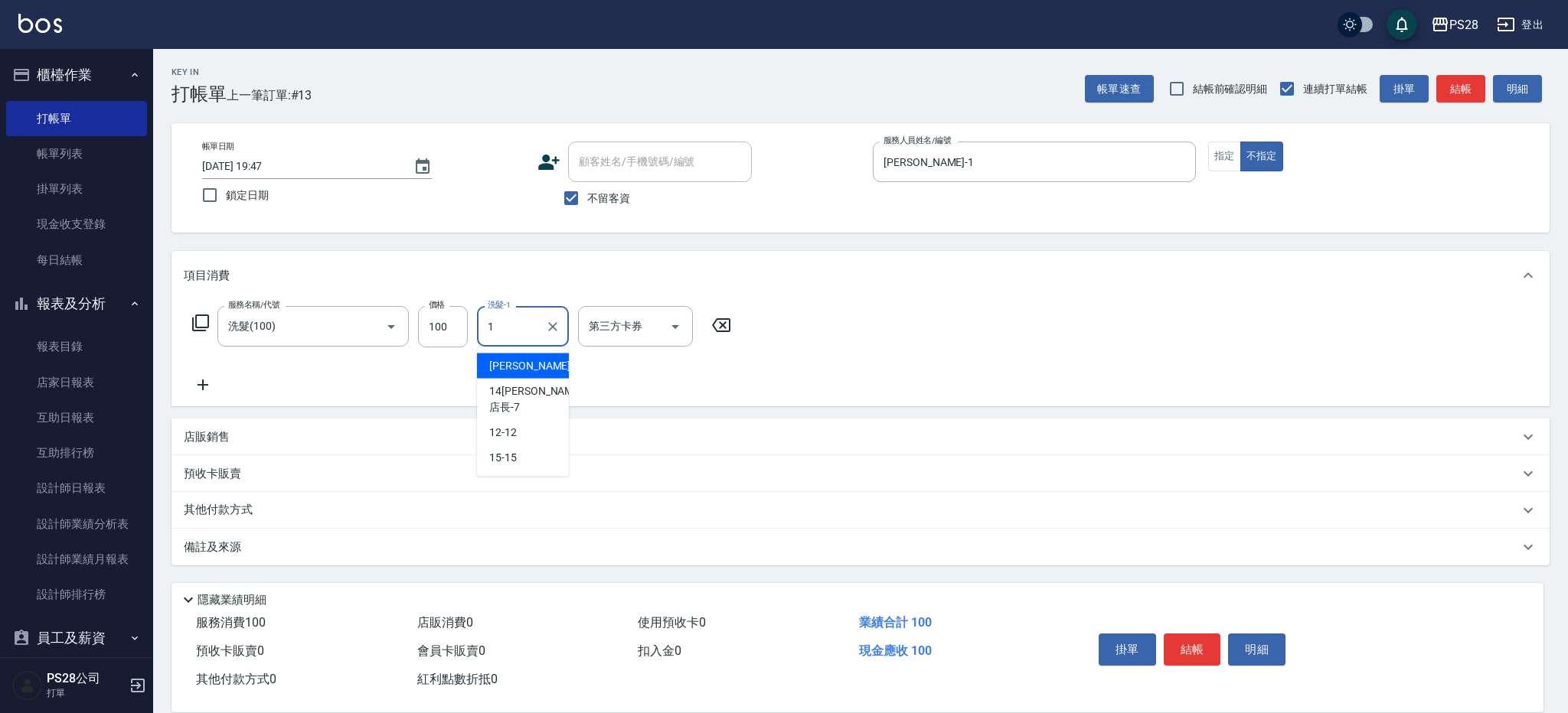
type input "[PERSON_NAME]-1"
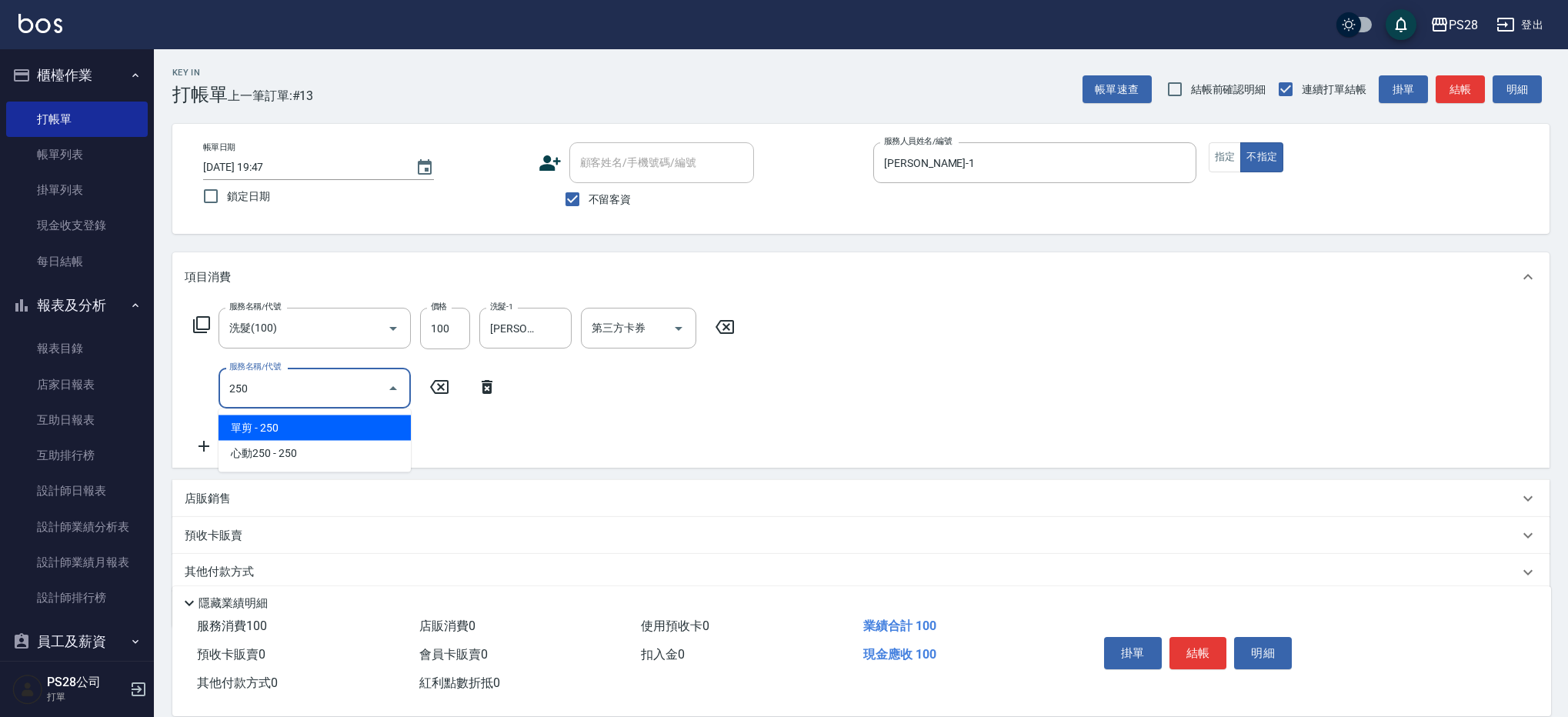
type input "單剪(250)"
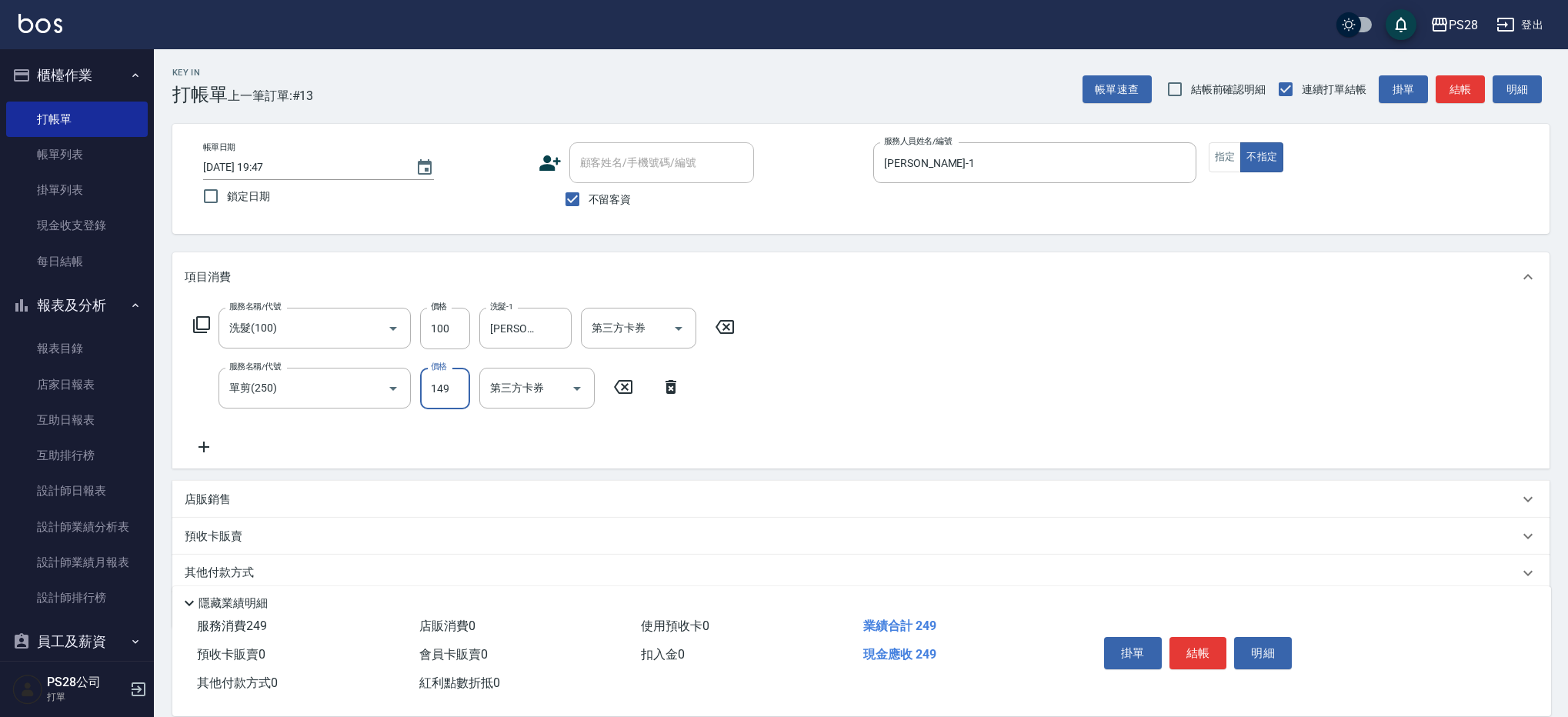
type input "149"
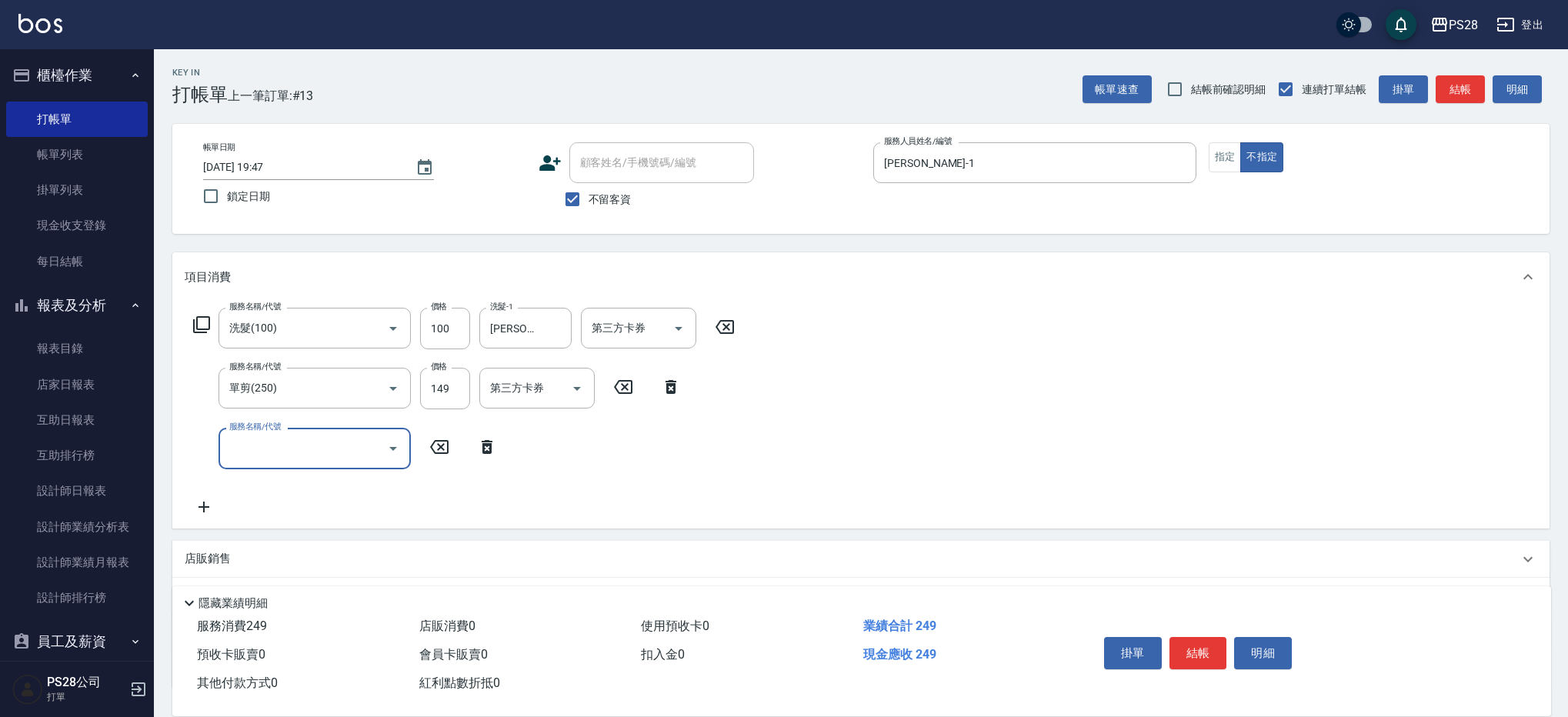
click at [1189, 632] on div "掛單 結帳 明細" at bounding box center [1198, 655] width 201 height 49
click at [1193, 641] on button "結帳" at bounding box center [1198, 653] width 57 height 33
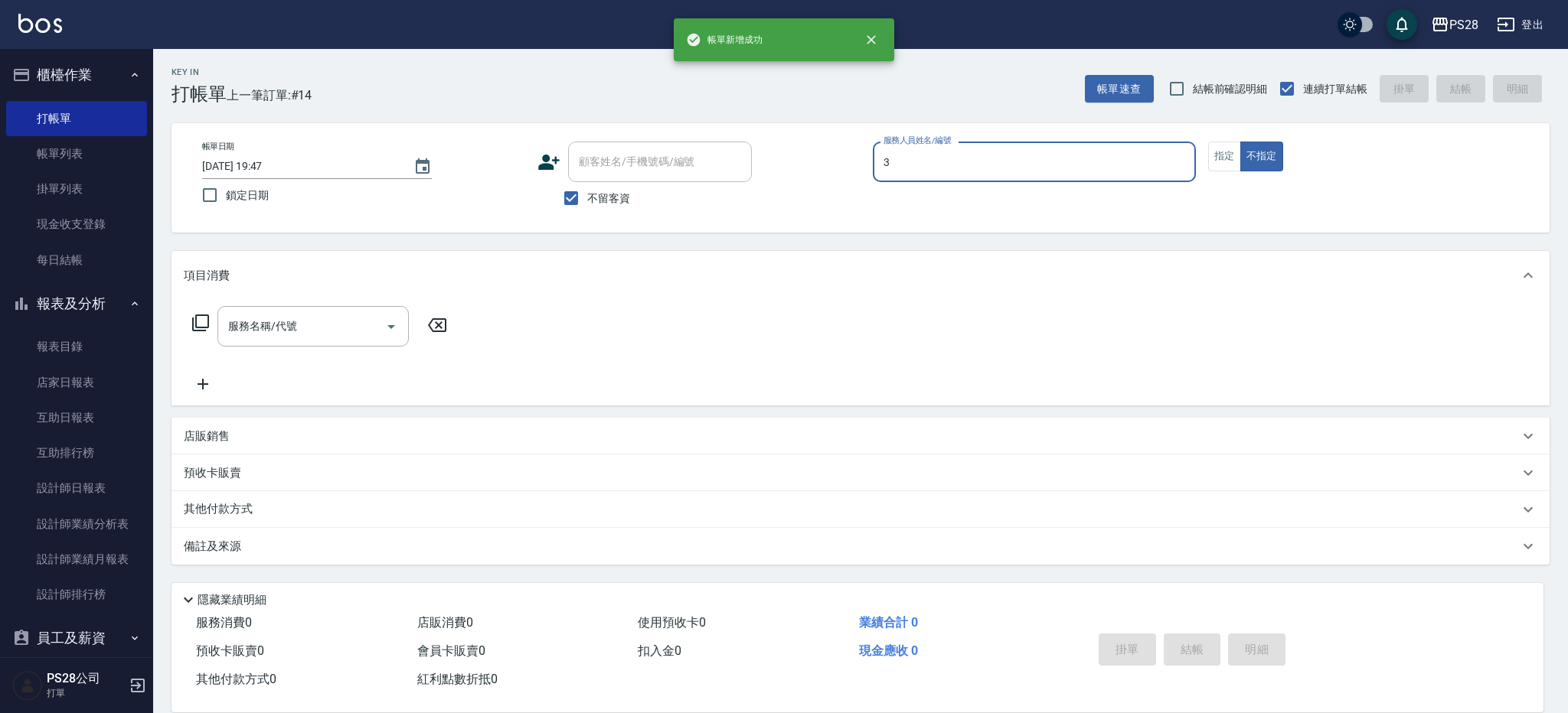
type input "Moris-3"
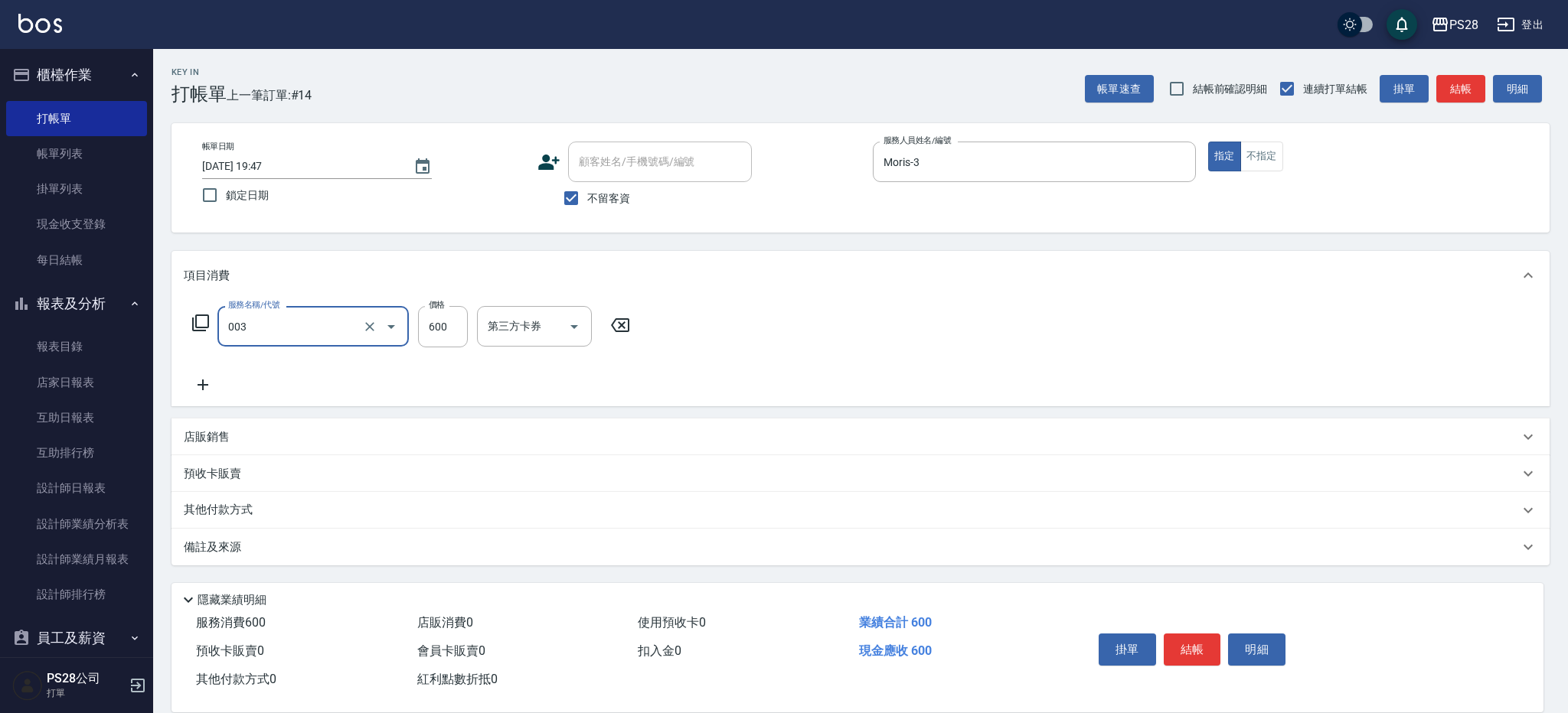
type input "洗剪C(003)"
type input "650"
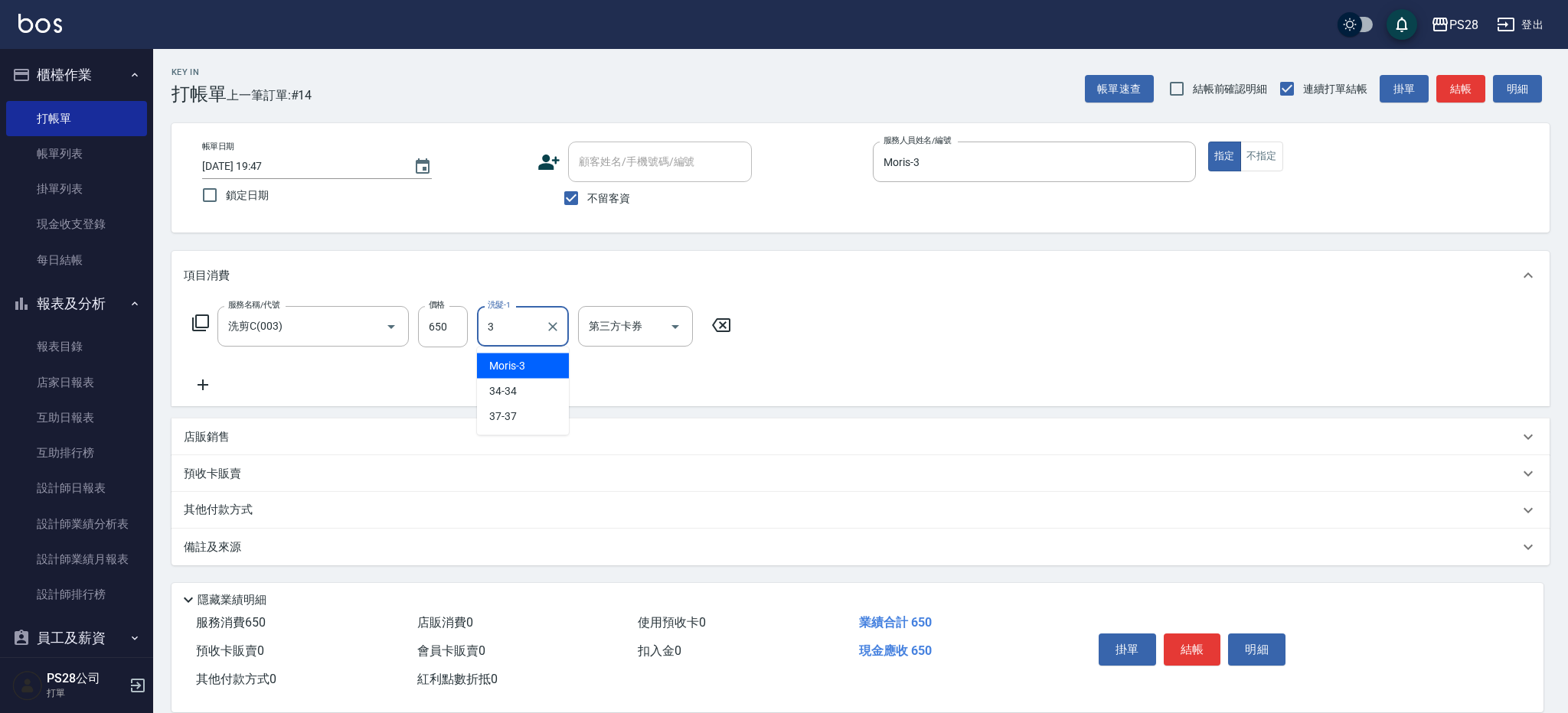
type input "Moris-3"
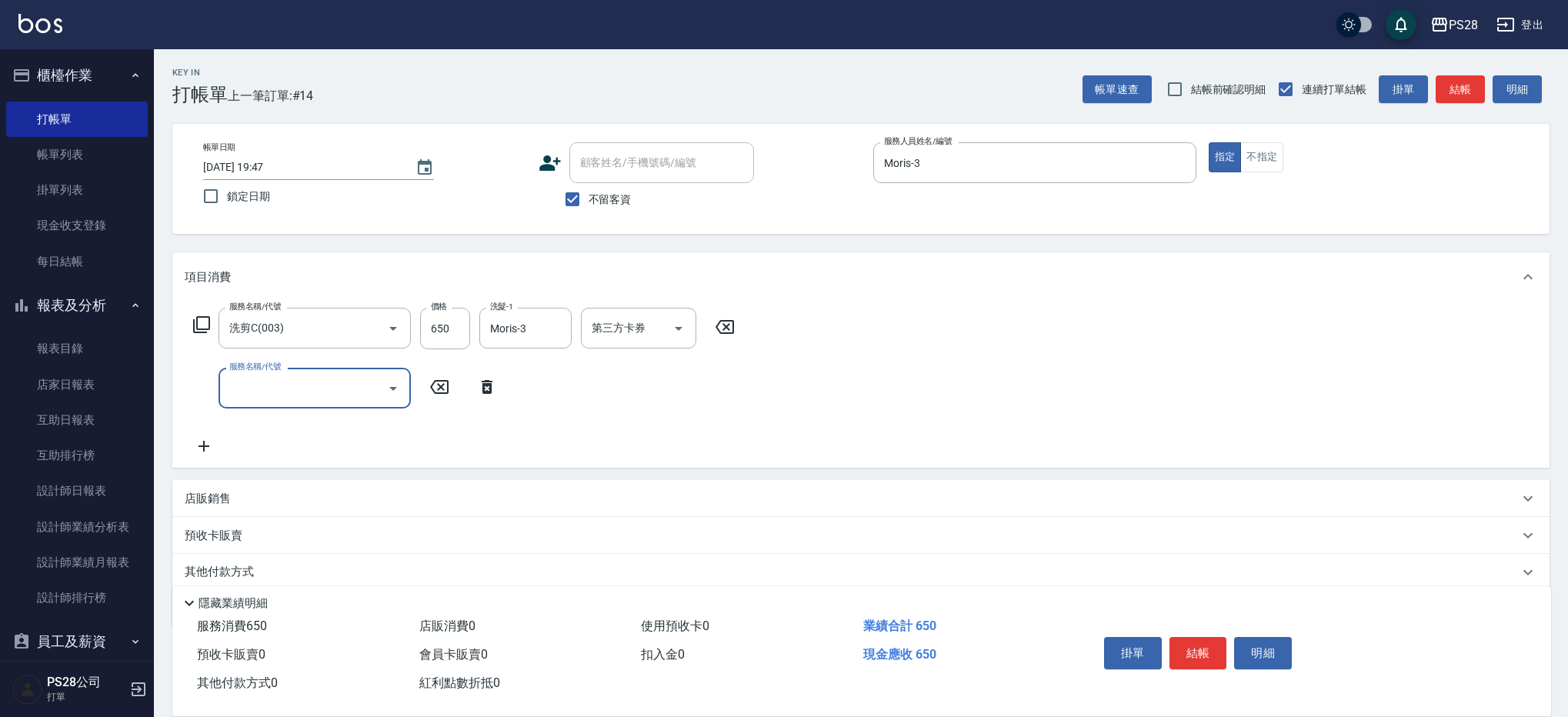
click at [1206, 638] on button "結帳" at bounding box center [1198, 653] width 57 height 33
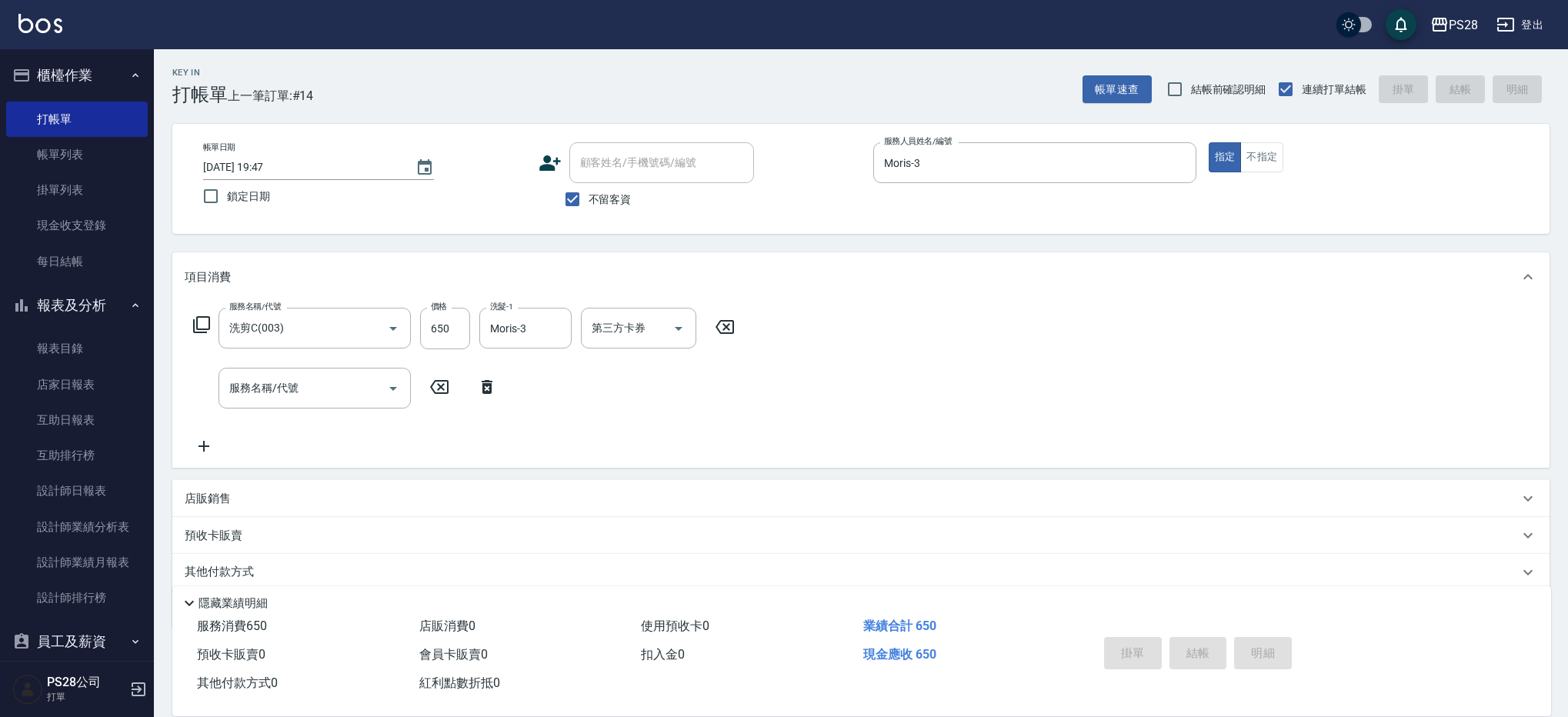
type input "[DATE] 19:48"
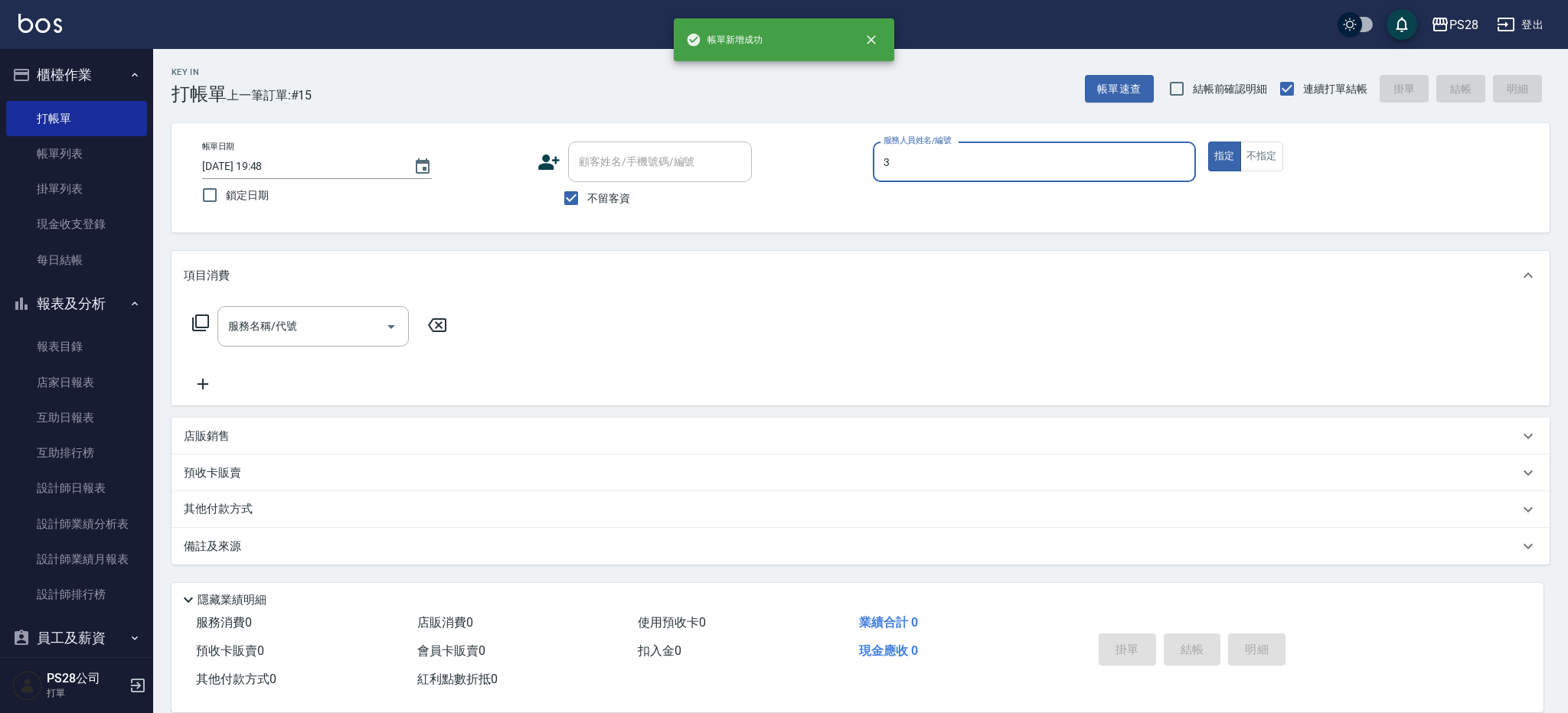
type input "Moris-3"
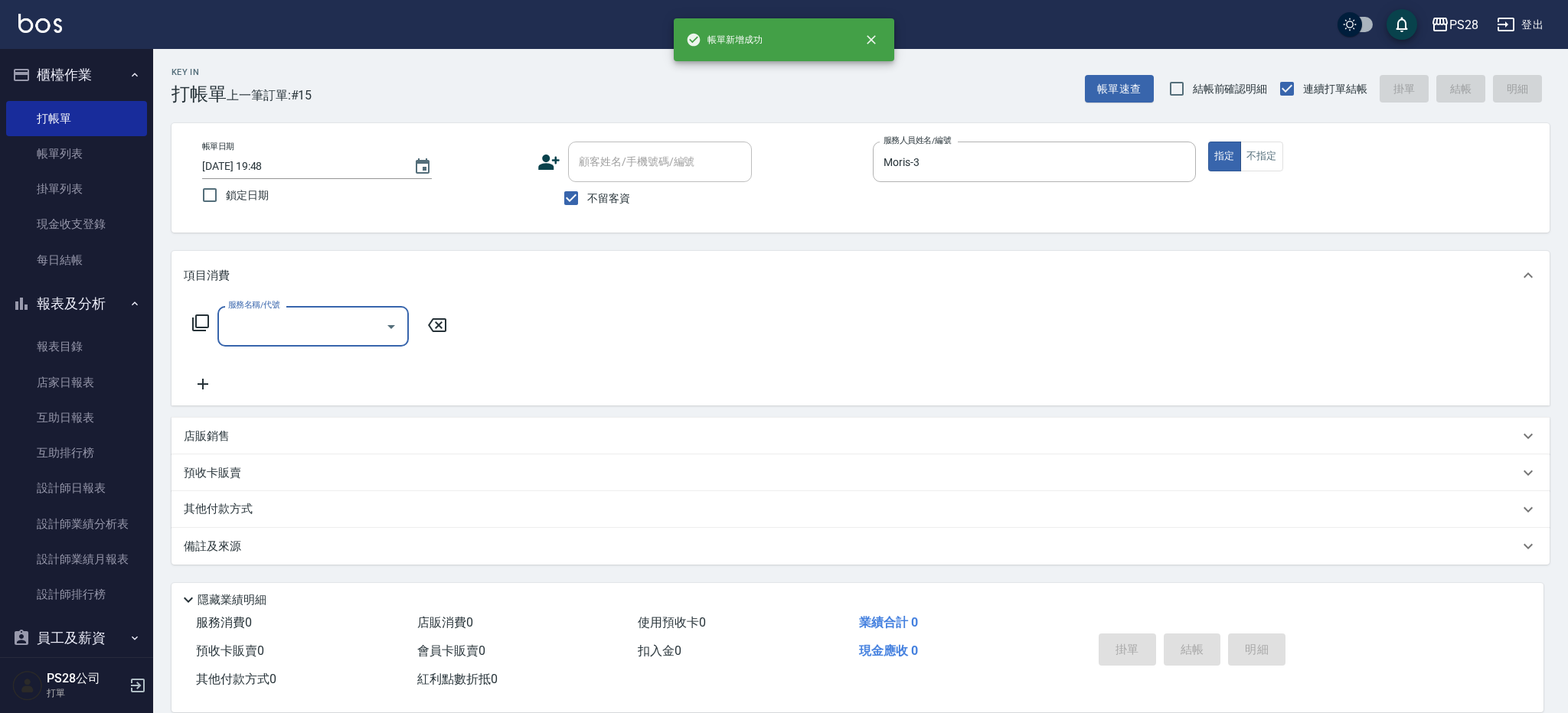
type input "3"
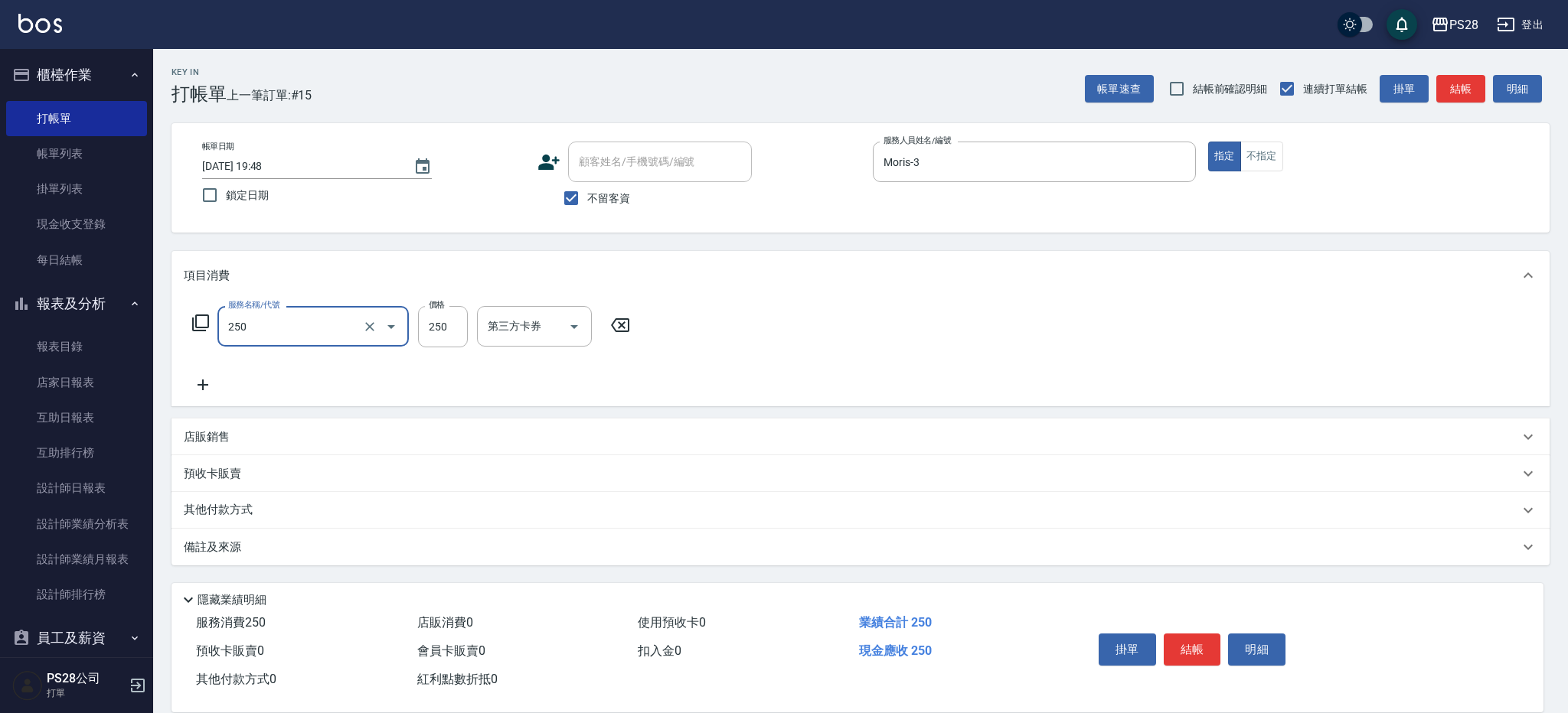
type input "單剪(250)"
type input "400"
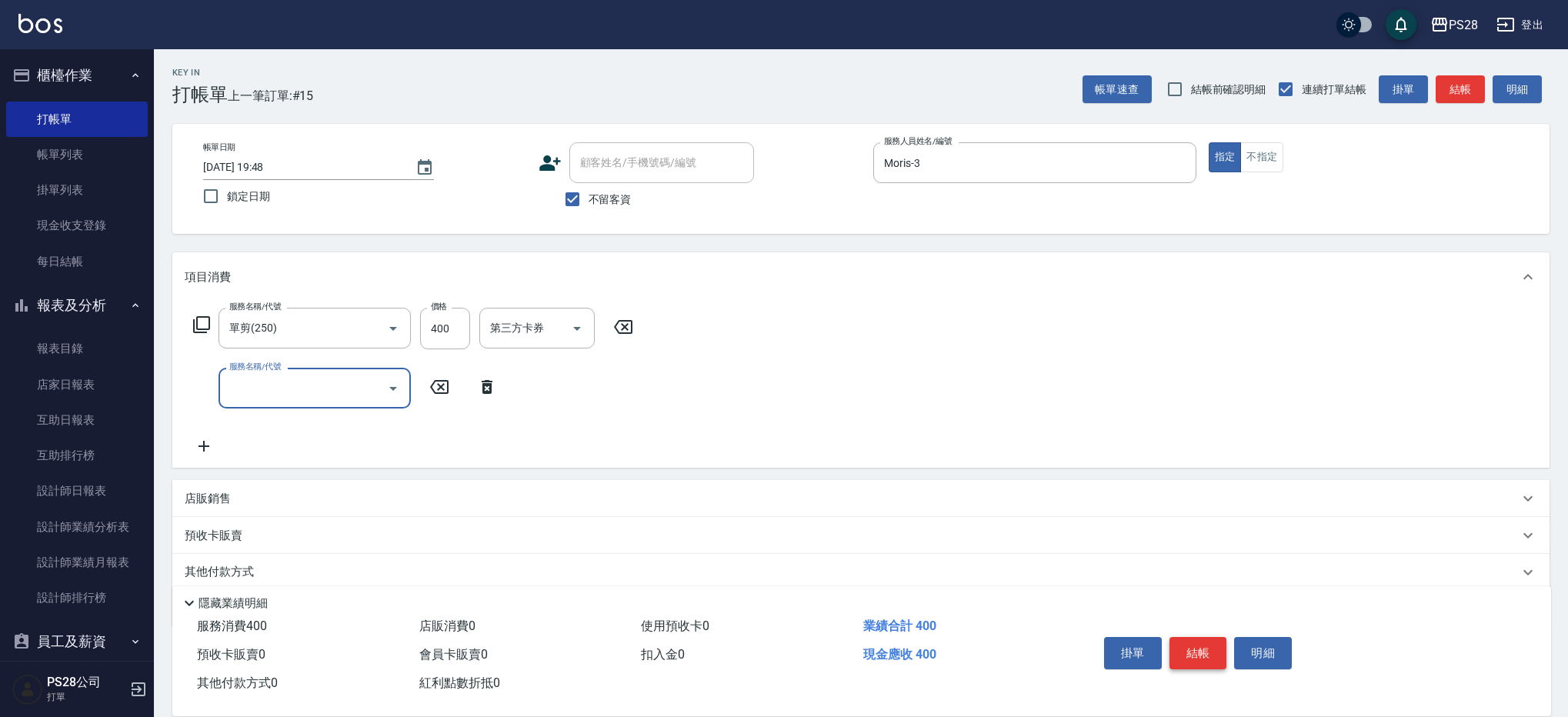
click at [1187, 637] on button "結帳" at bounding box center [1198, 653] width 57 height 33
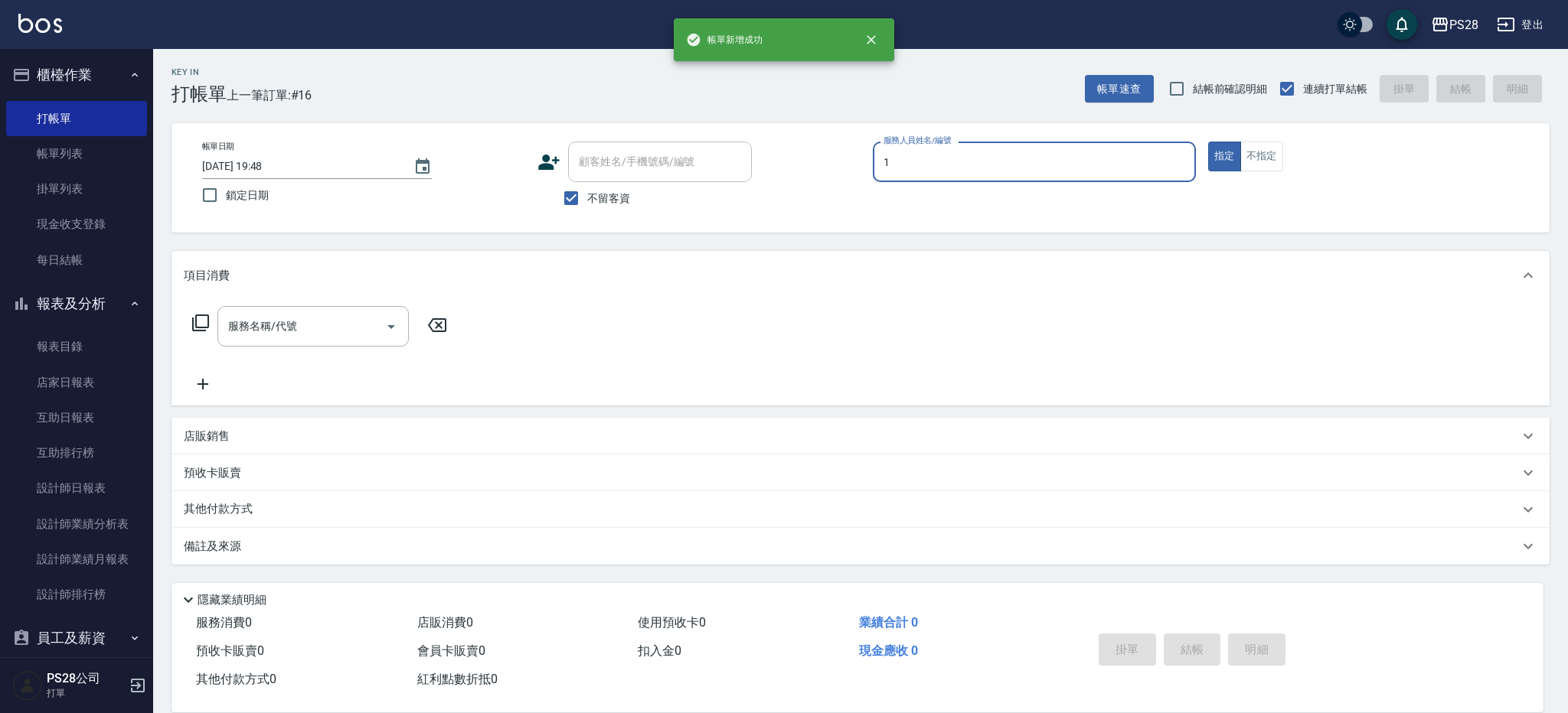
type input "[PERSON_NAME]-1"
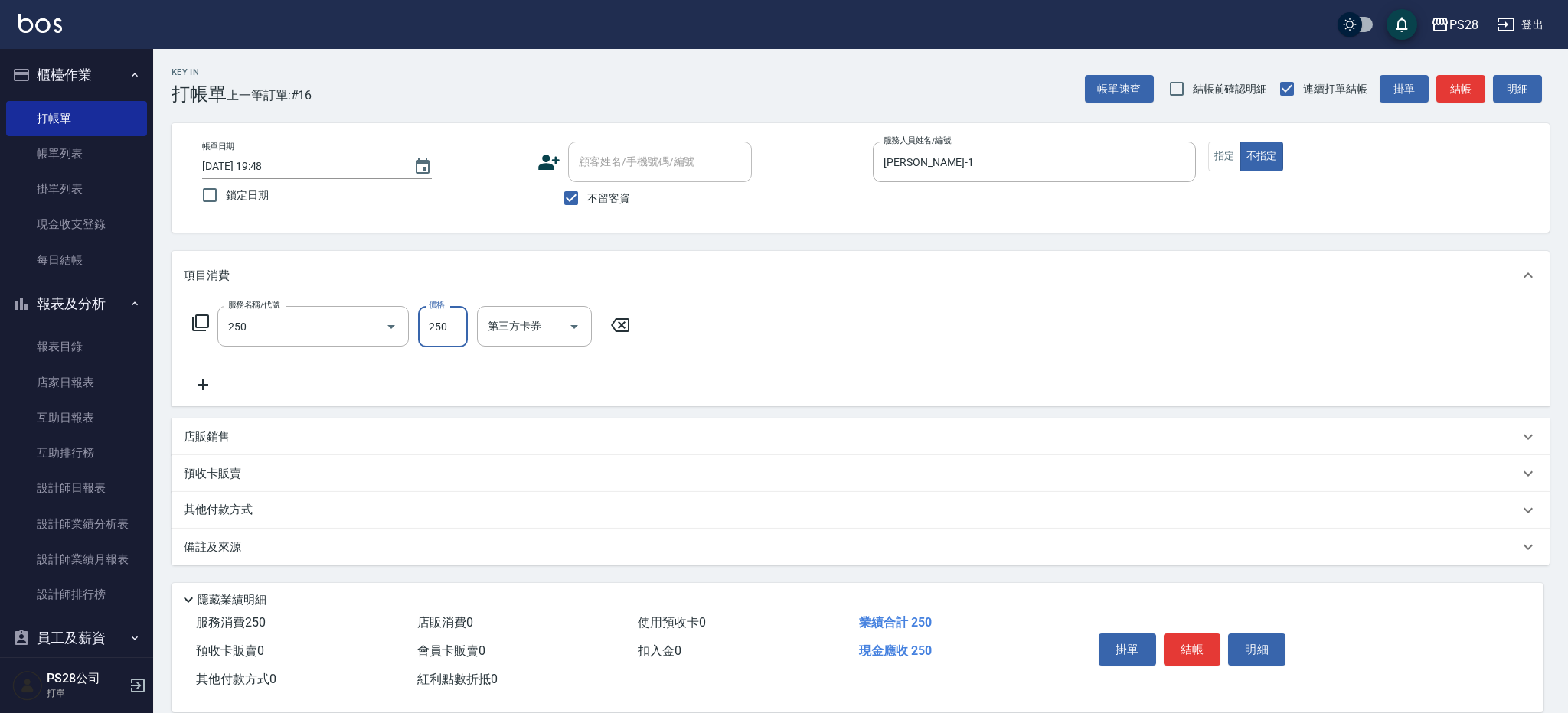
type input "單剪(250)"
type input "149"
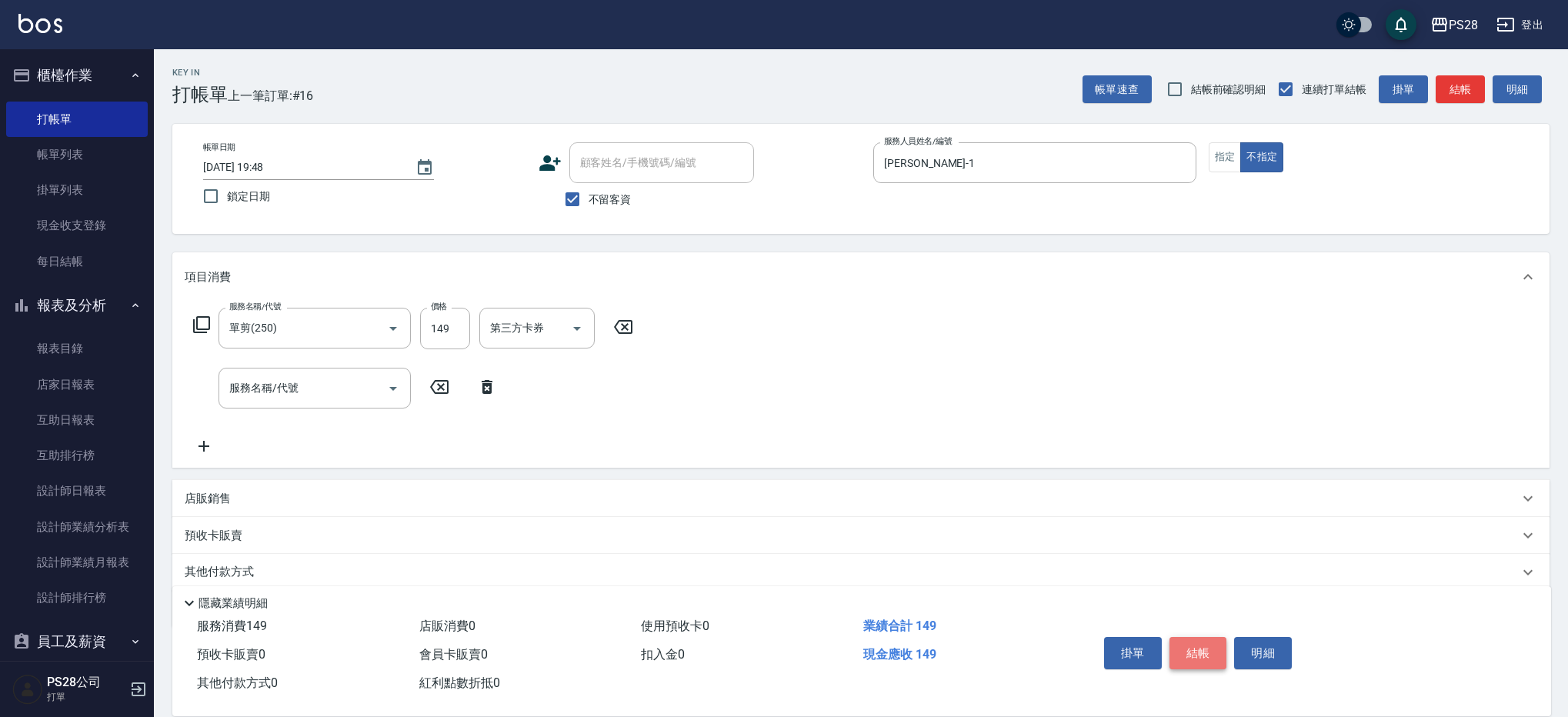
click at [1194, 647] on button "結帳" at bounding box center [1198, 653] width 57 height 33
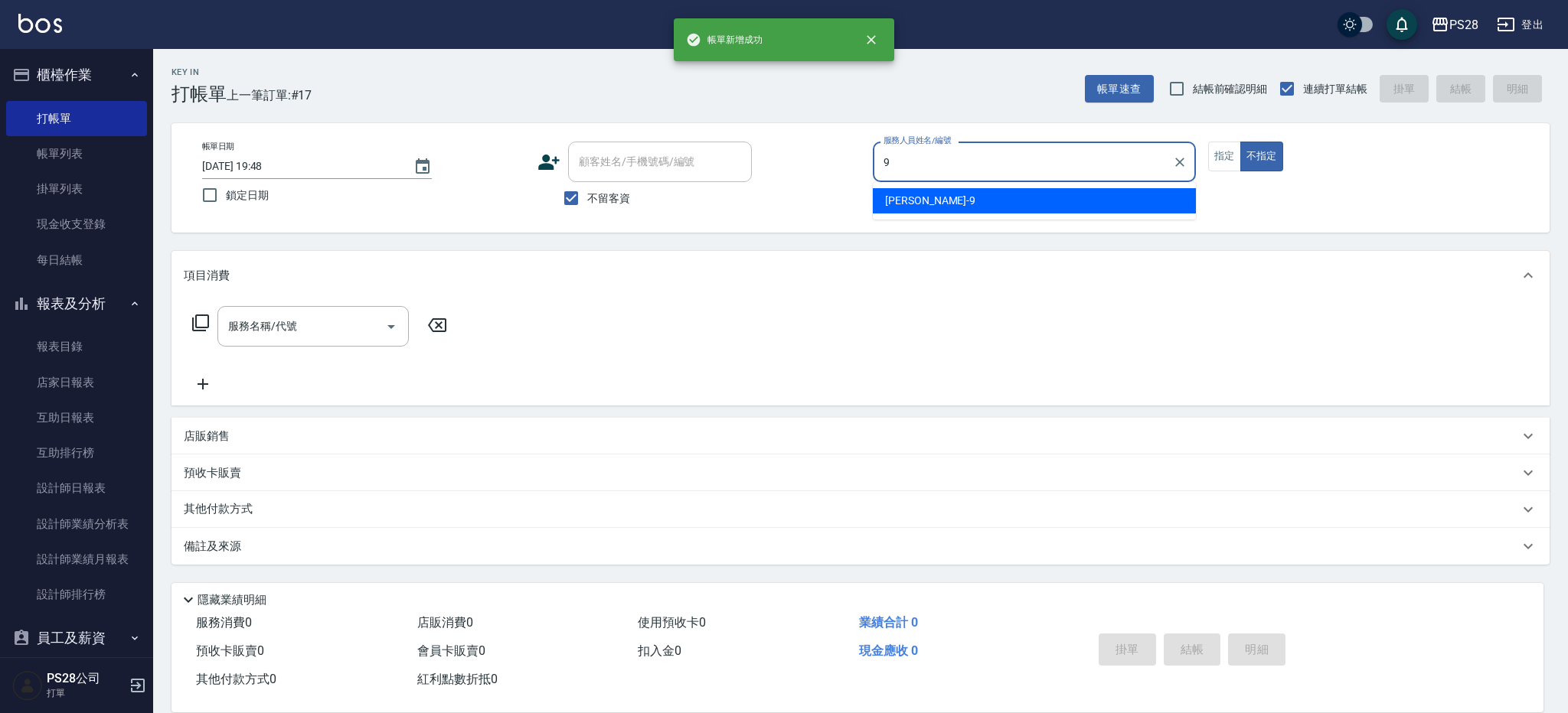
type input "Sandy-9"
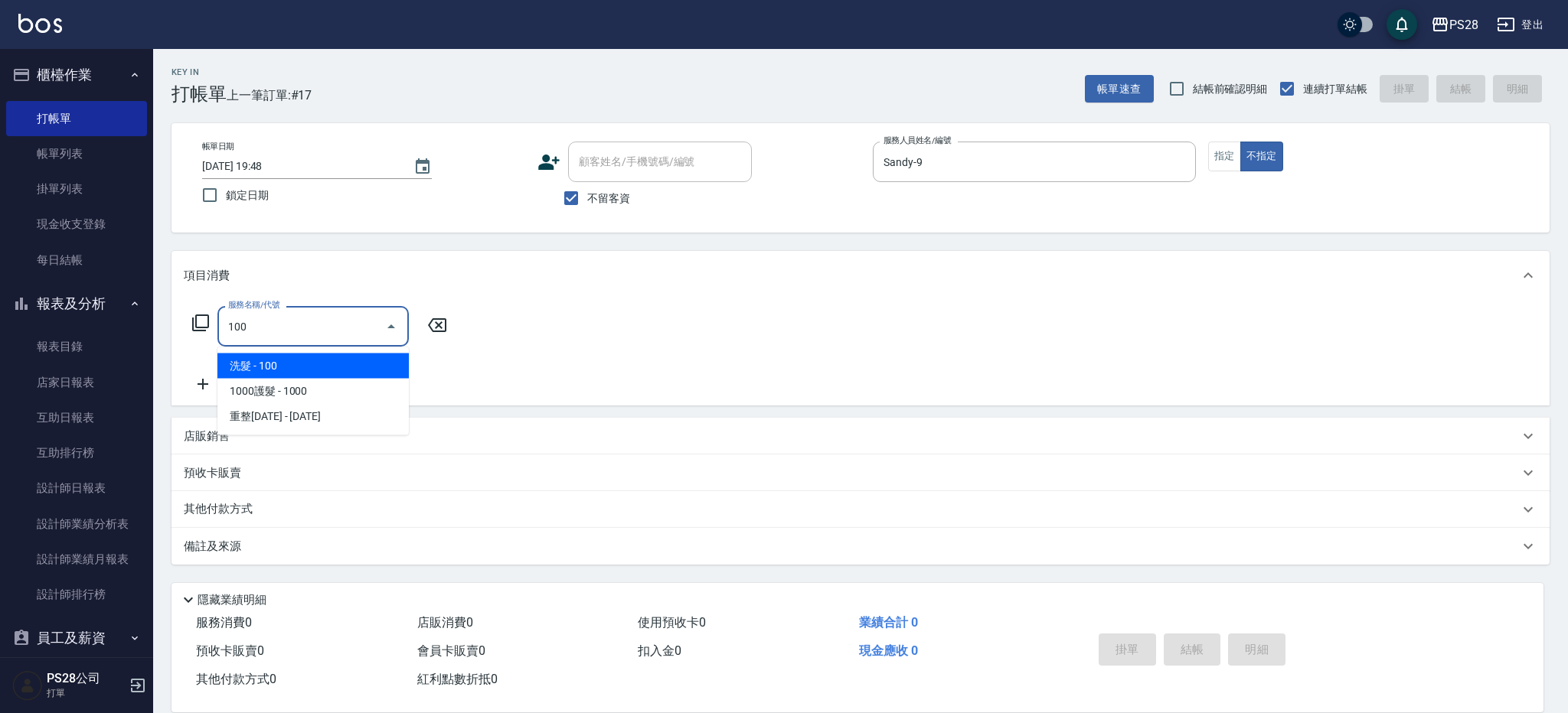
type input "洗髮(100)"
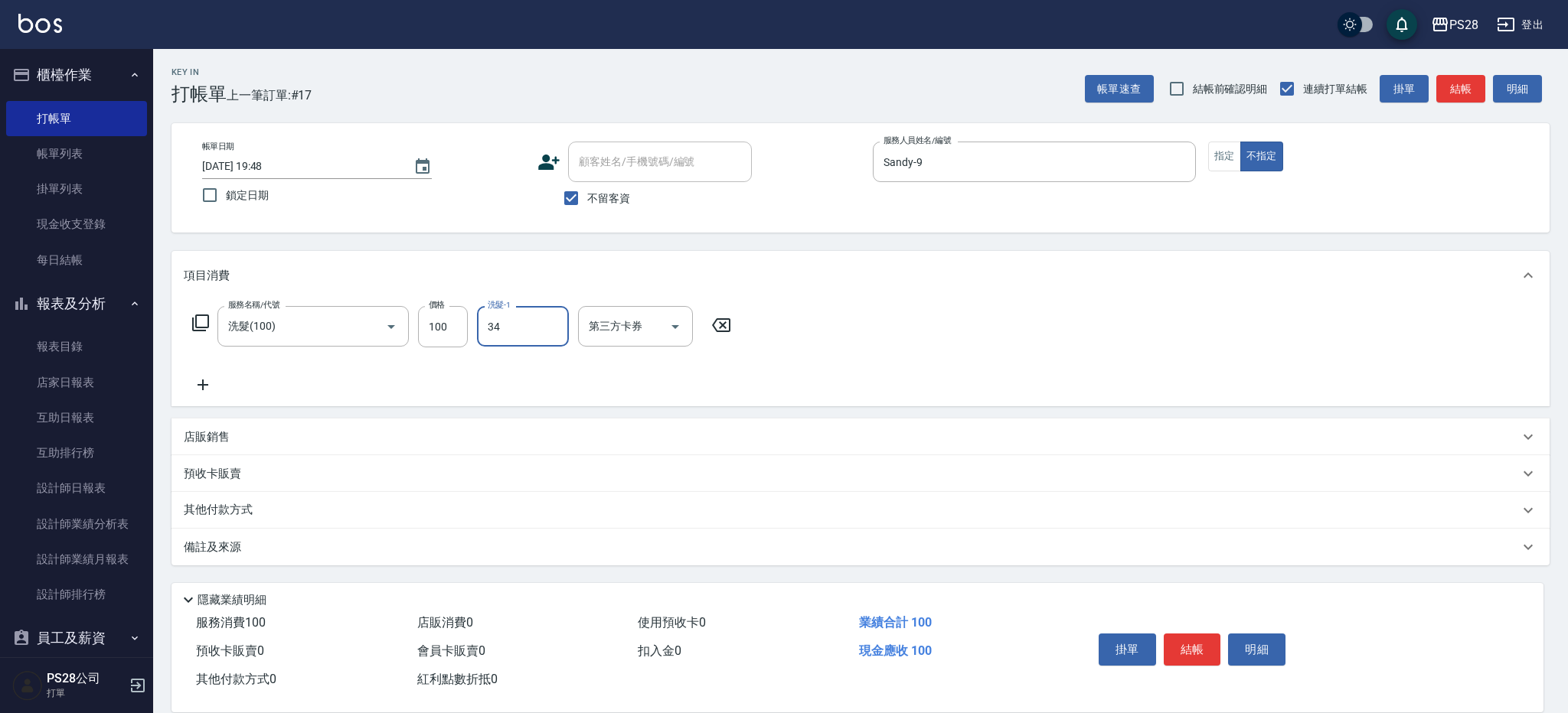
type input "34-34"
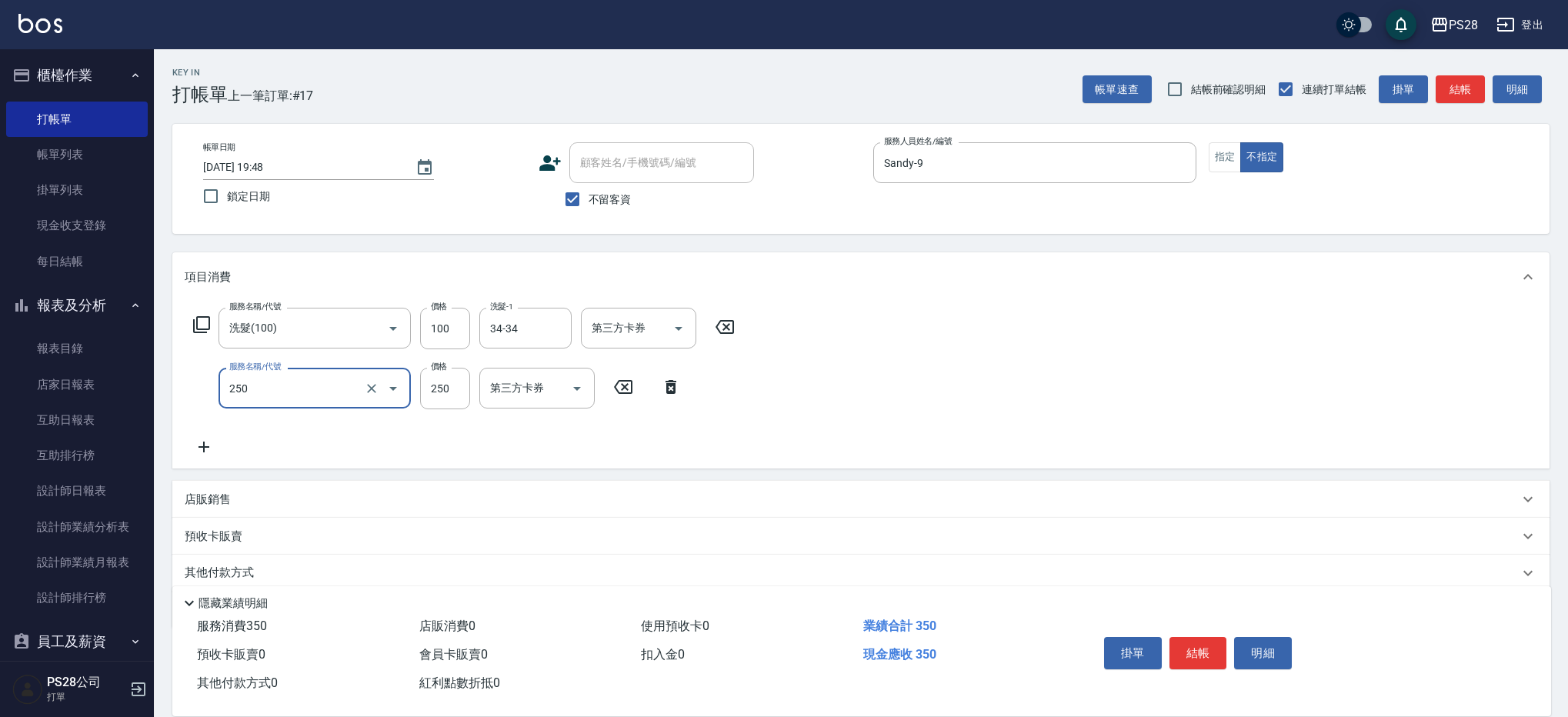
type input "單剪(250)"
type input "149"
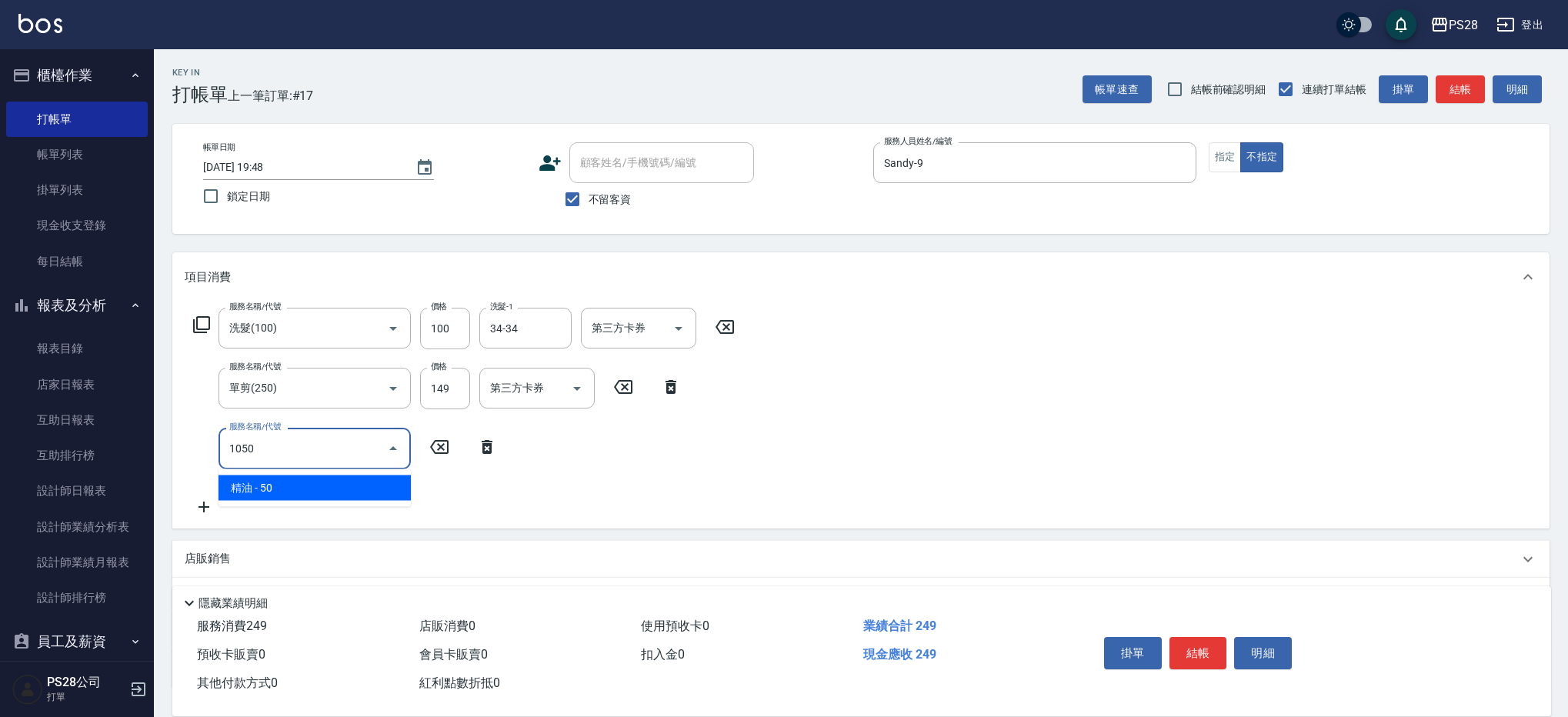
type input "精油(1050)"
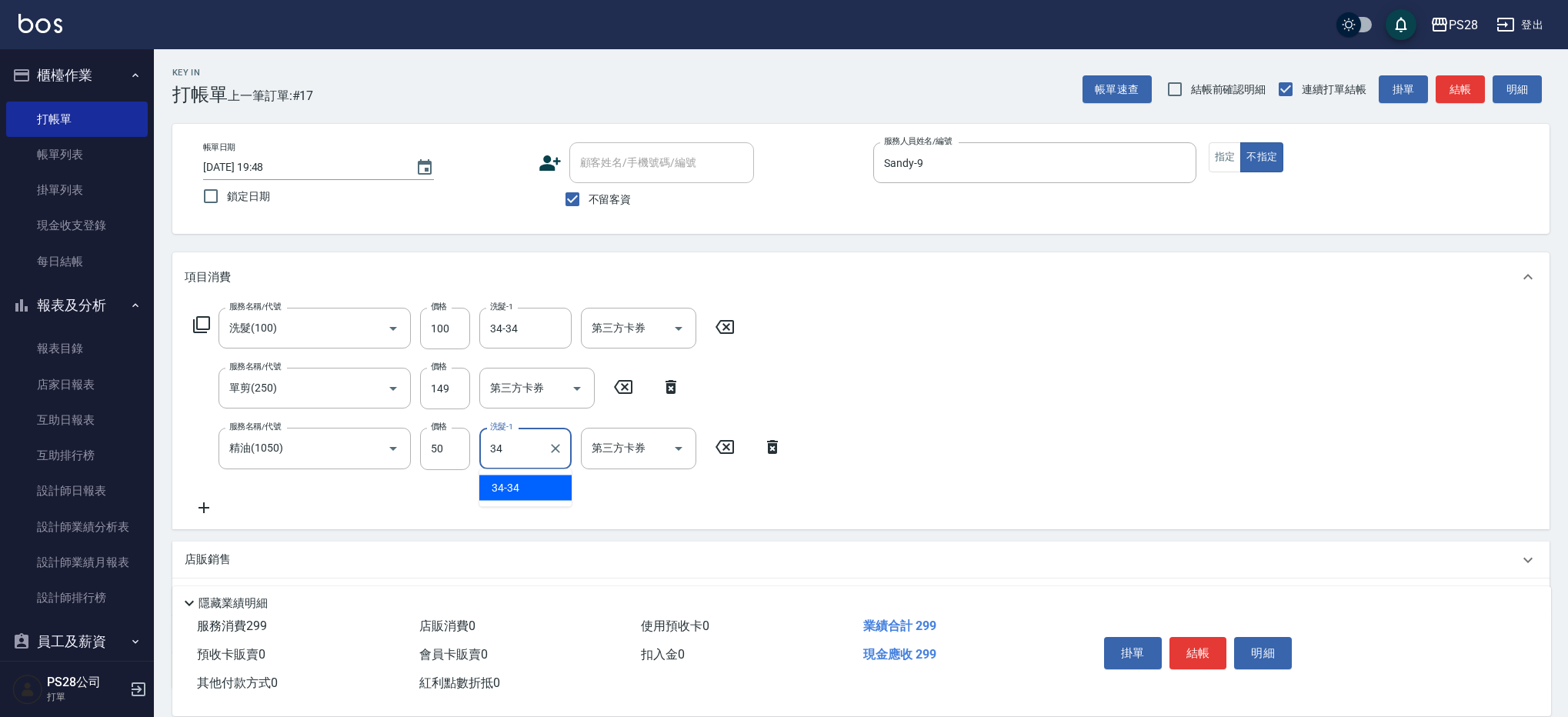
type input "34-34"
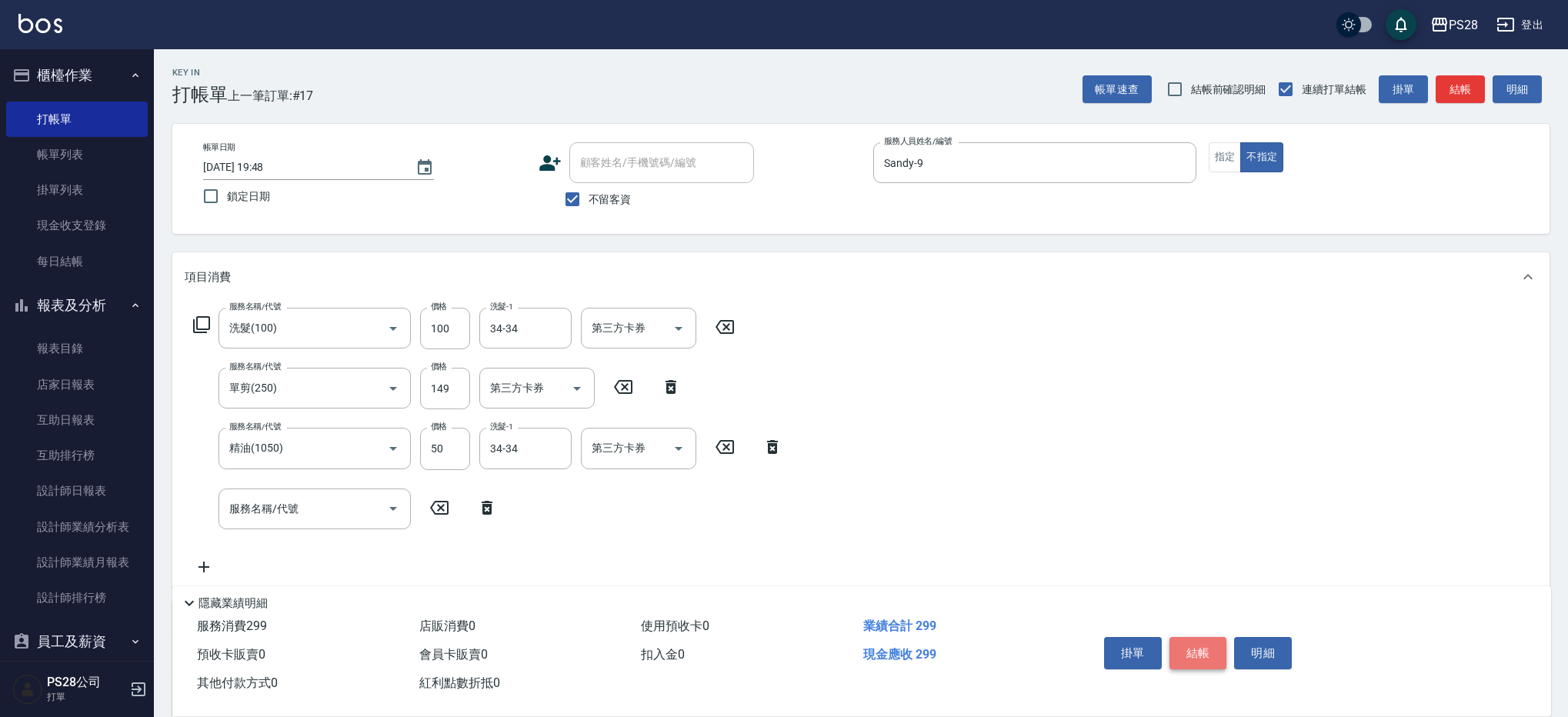
click at [1191, 646] on button "結帳" at bounding box center [1198, 653] width 57 height 33
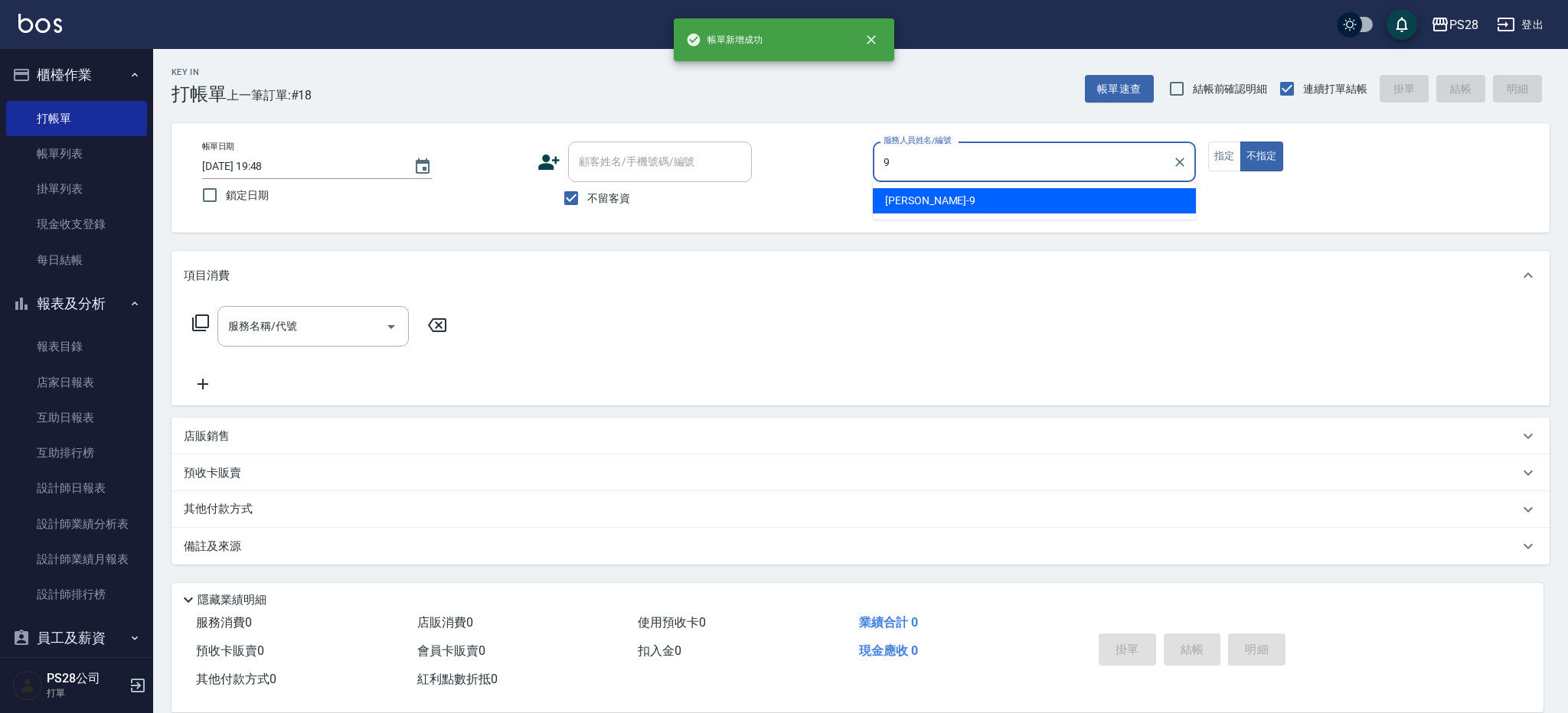
type input "Sandy-9"
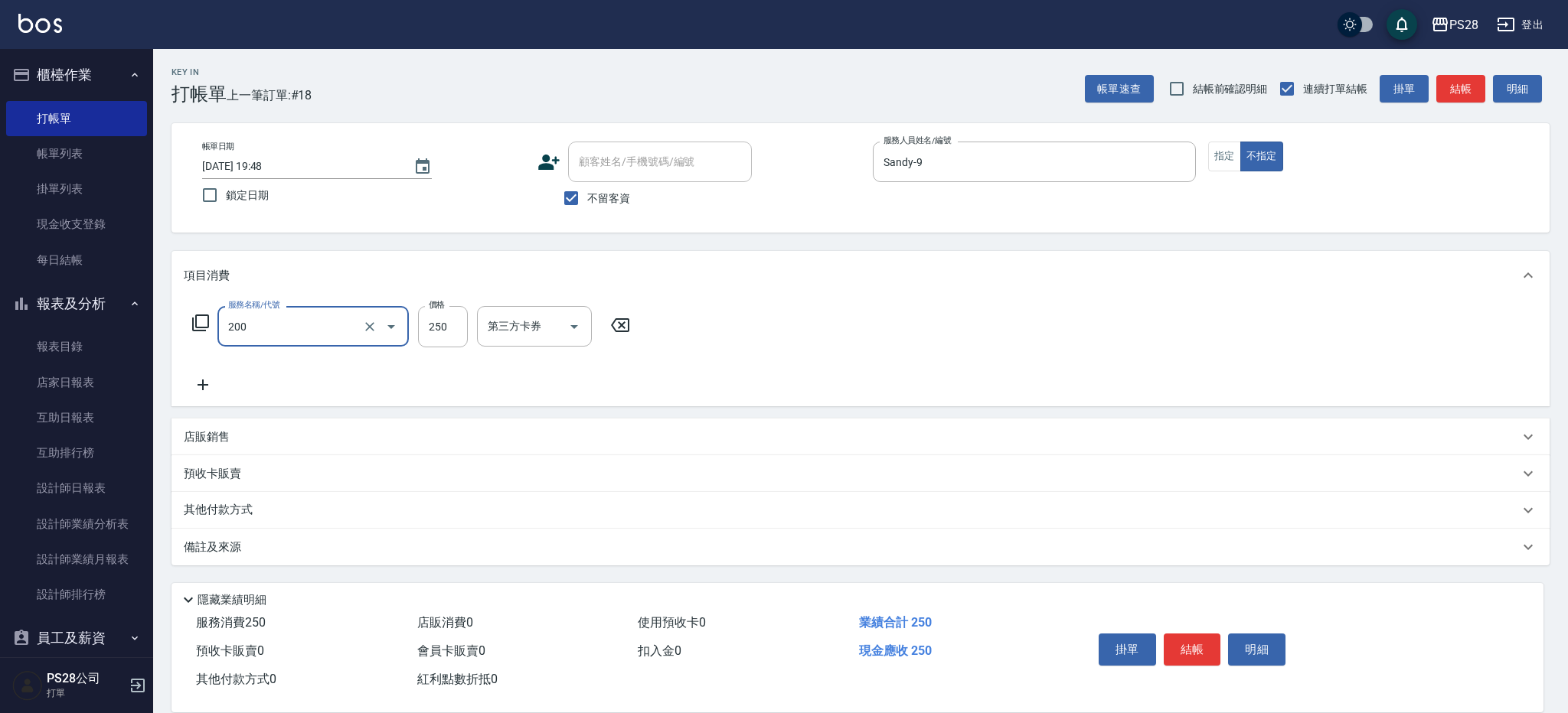
type input "New洗專案(200)"
type input "200"
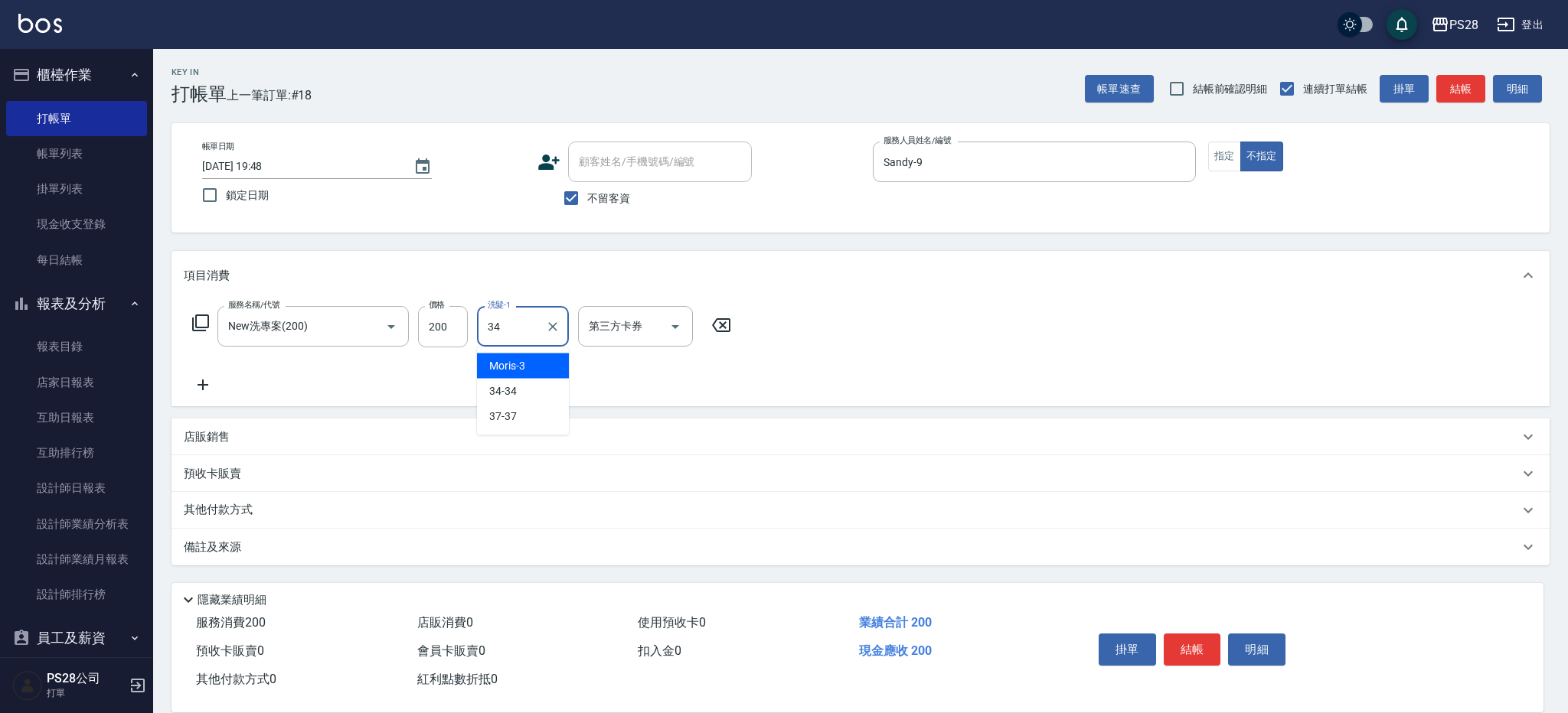
type input "34-34"
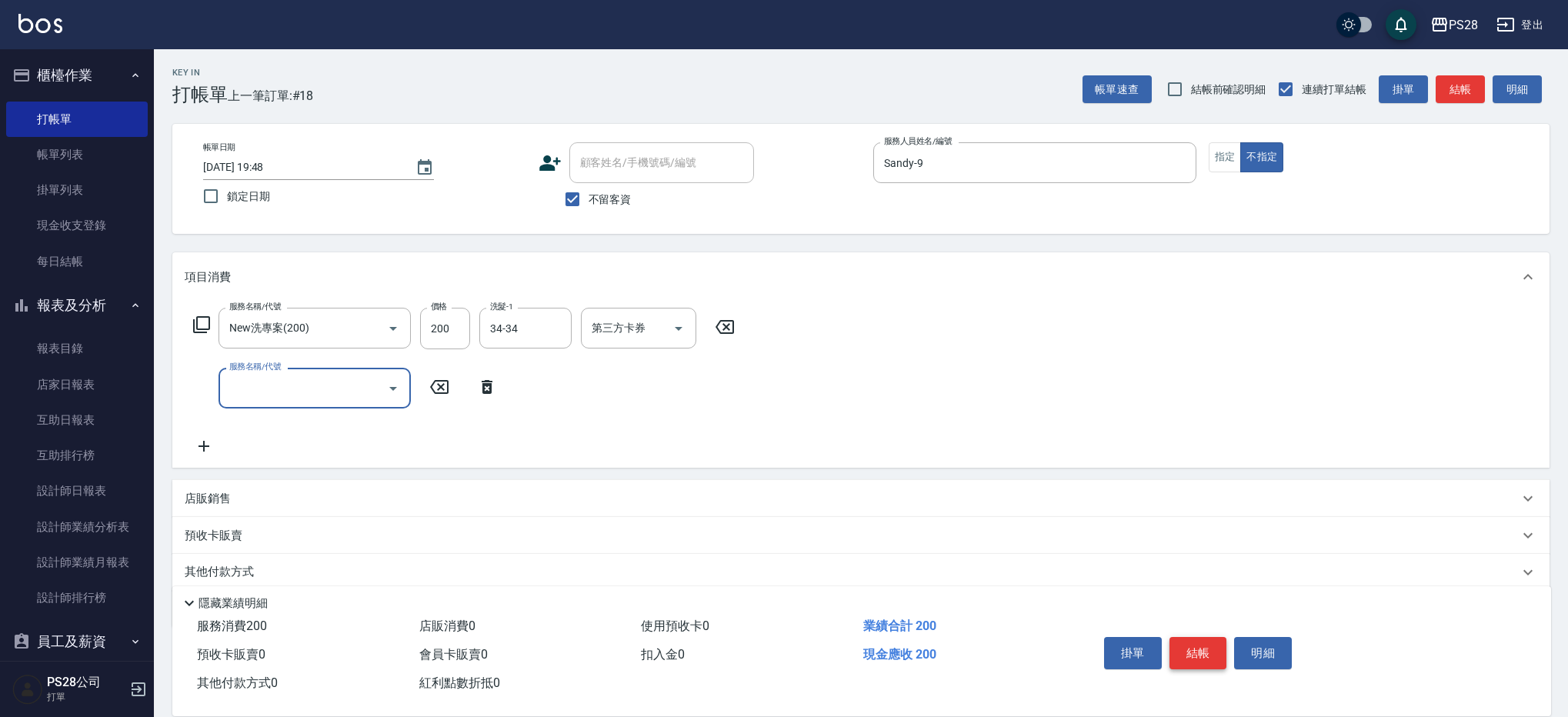
click at [1192, 657] on button "結帳" at bounding box center [1198, 653] width 57 height 33
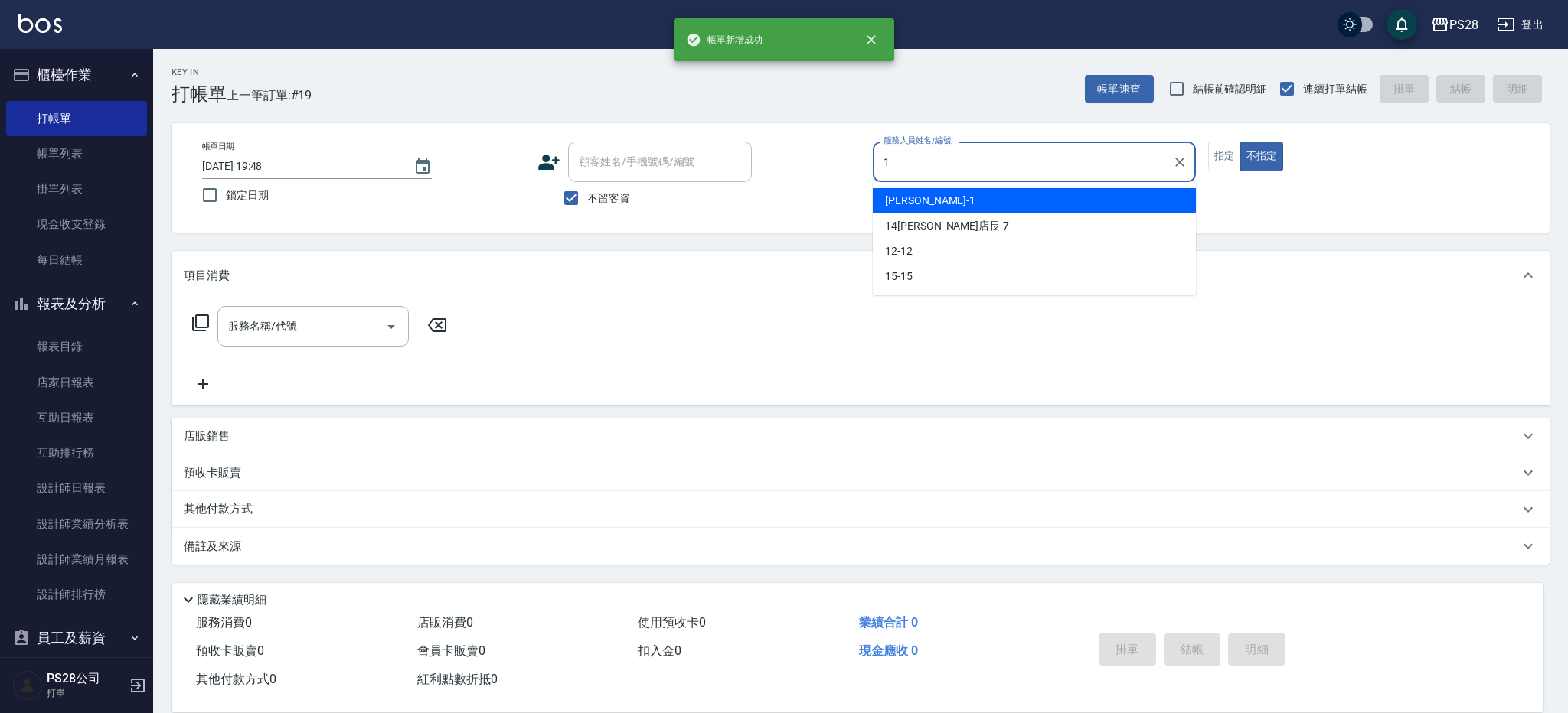
type input "[PERSON_NAME]-1"
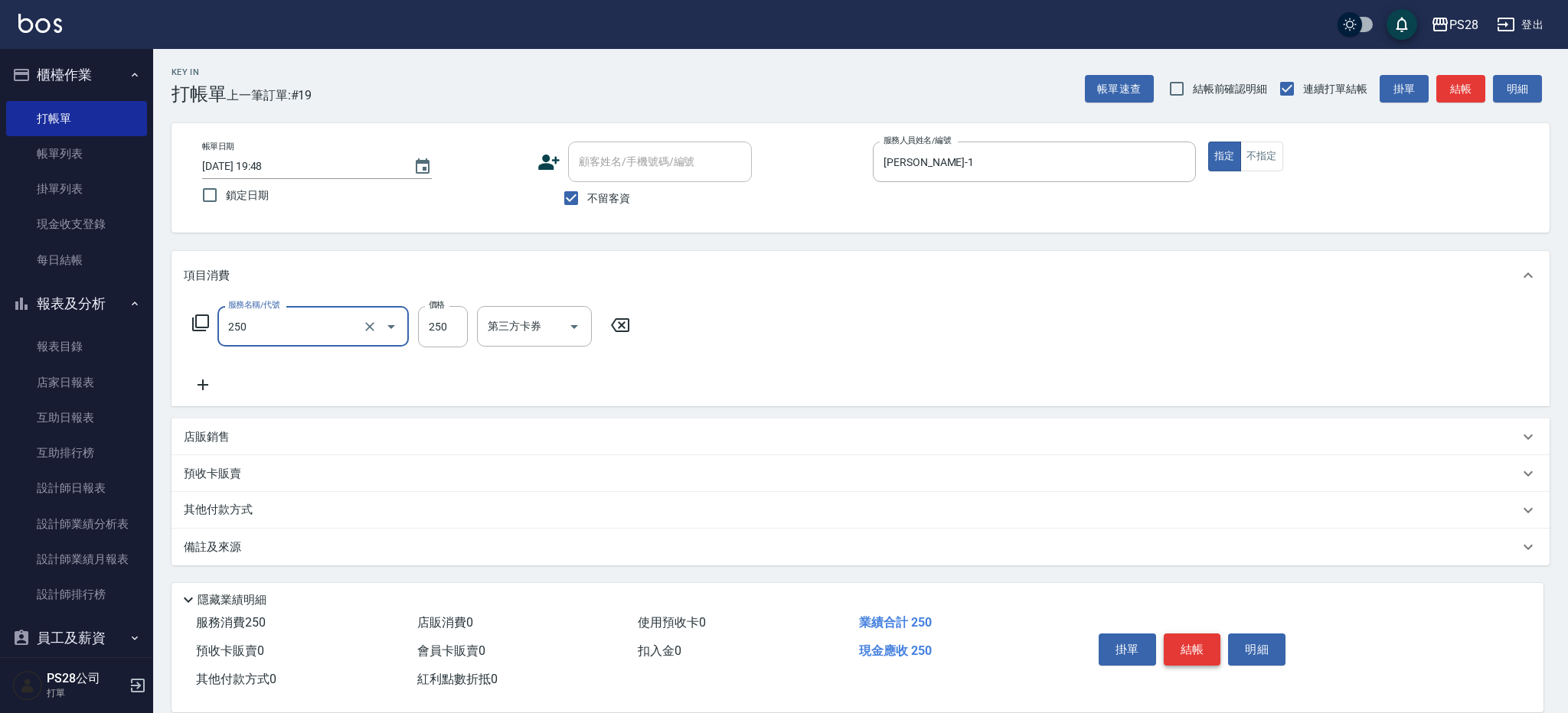
type input "單剪(250)"
type input "400"
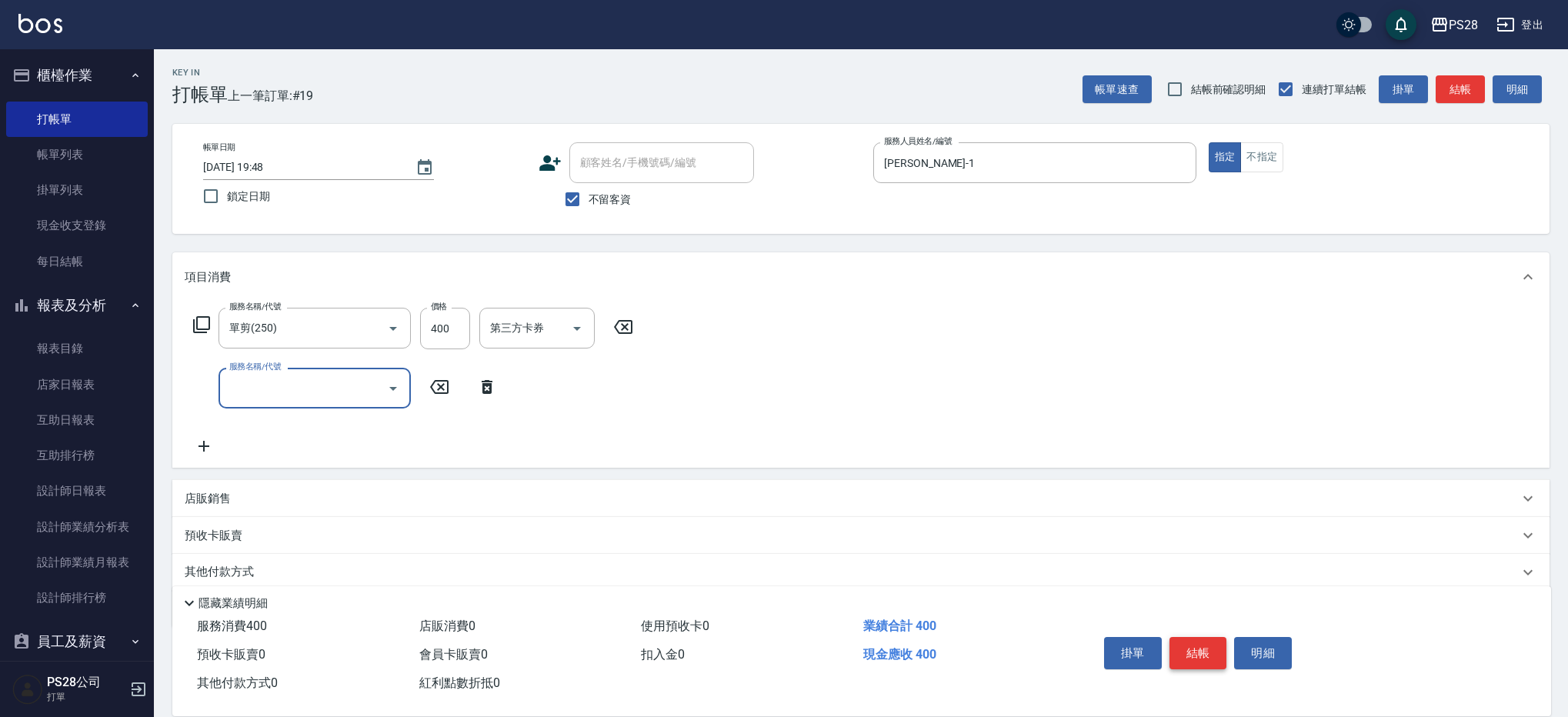
click at [1192, 647] on button "結帳" at bounding box center [1198, 653] width 57 height 33
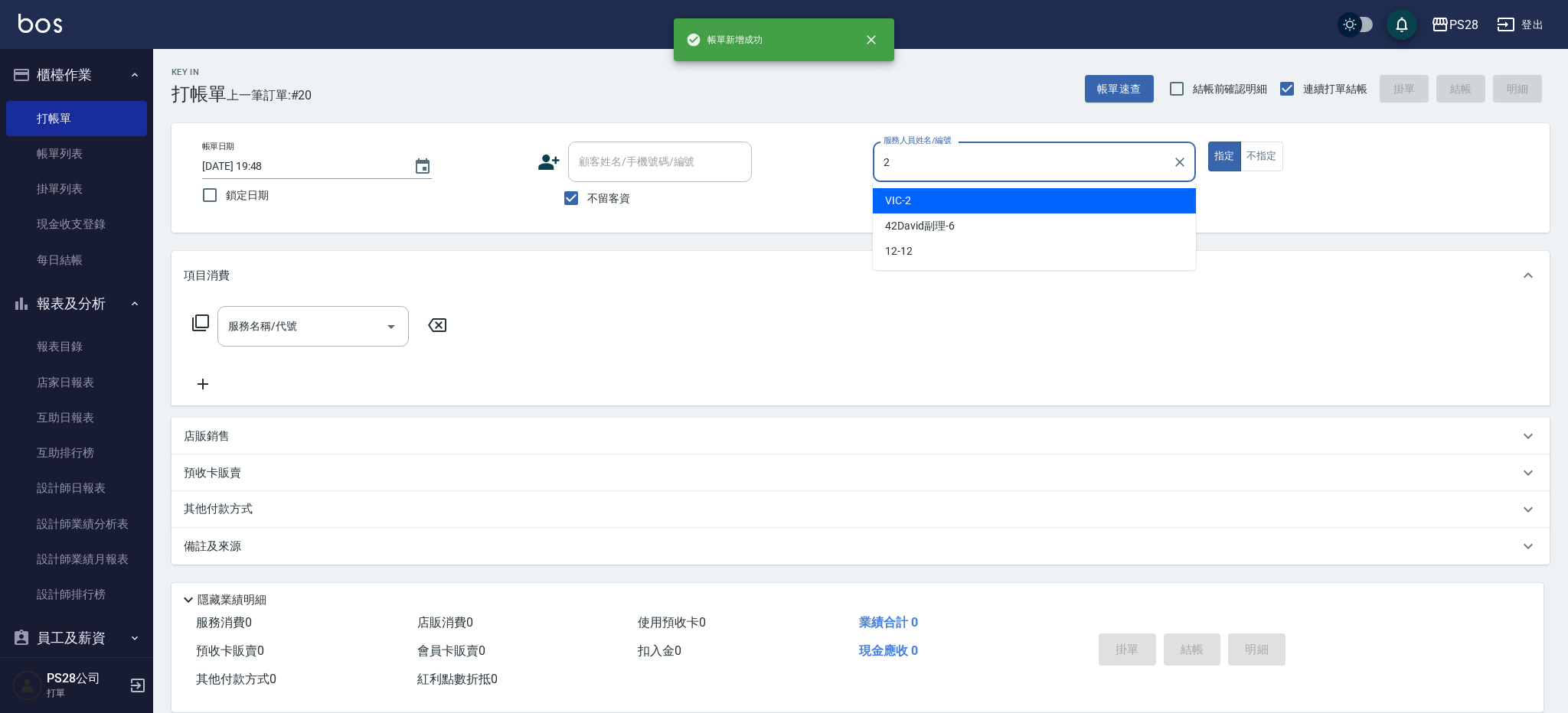
type input "VIC-2"
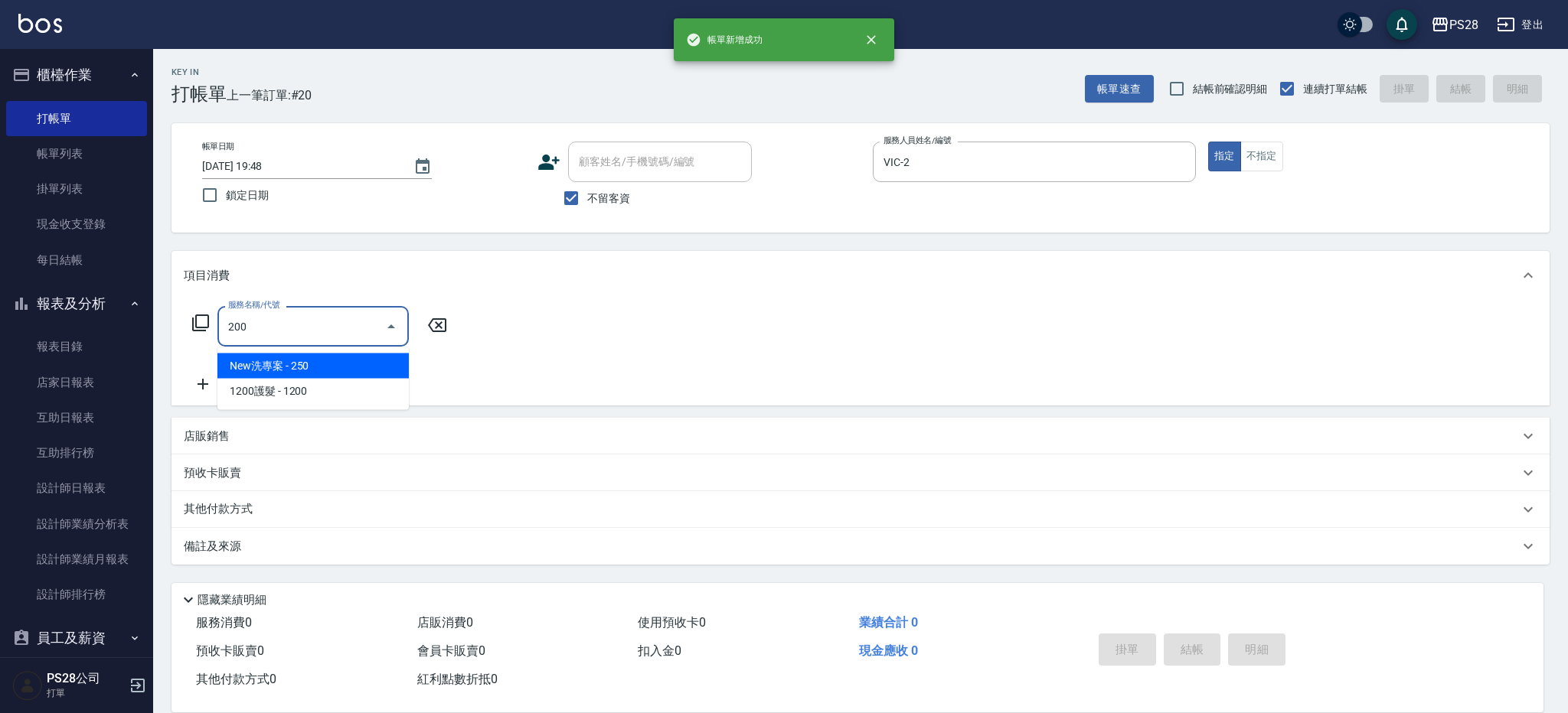
type input "New洗專案(200)"
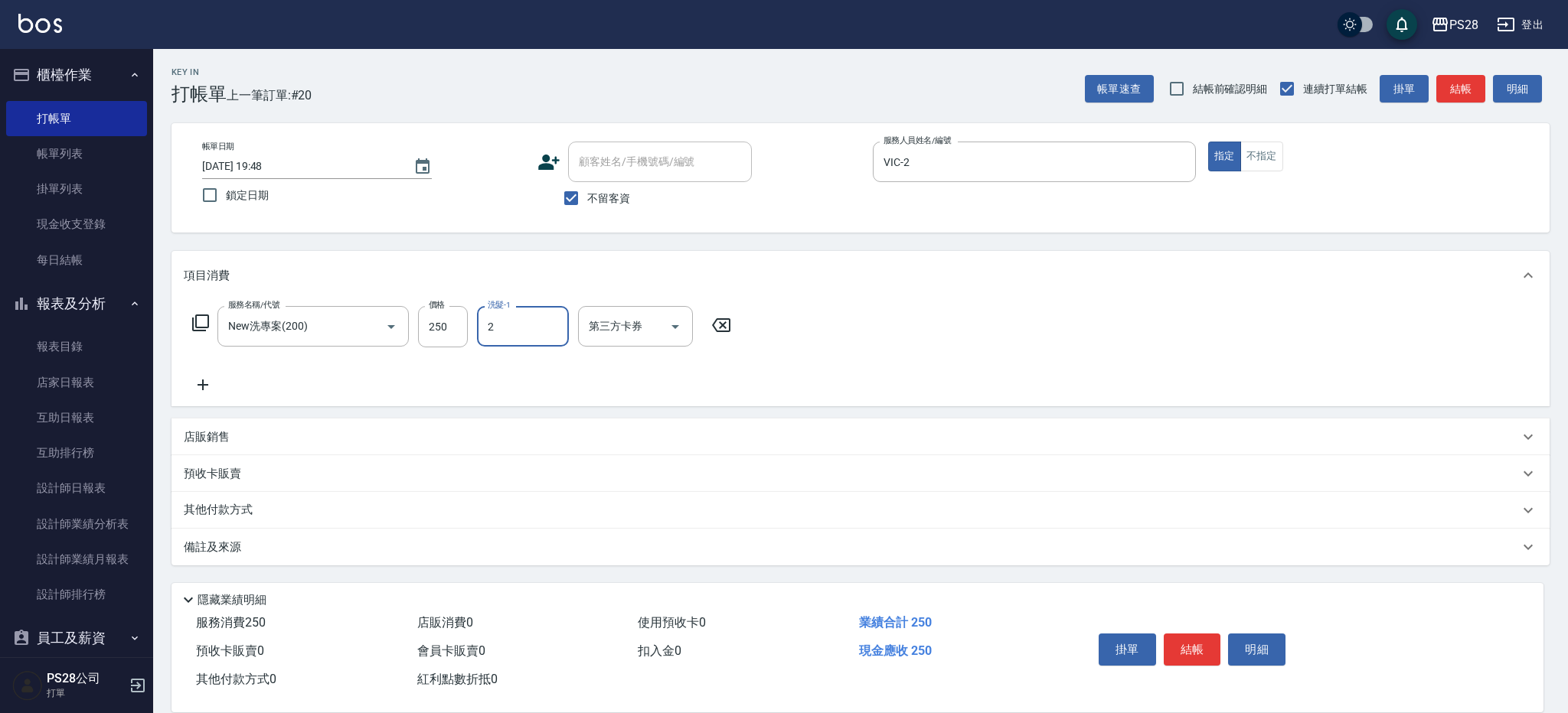
type input "VIC-2"
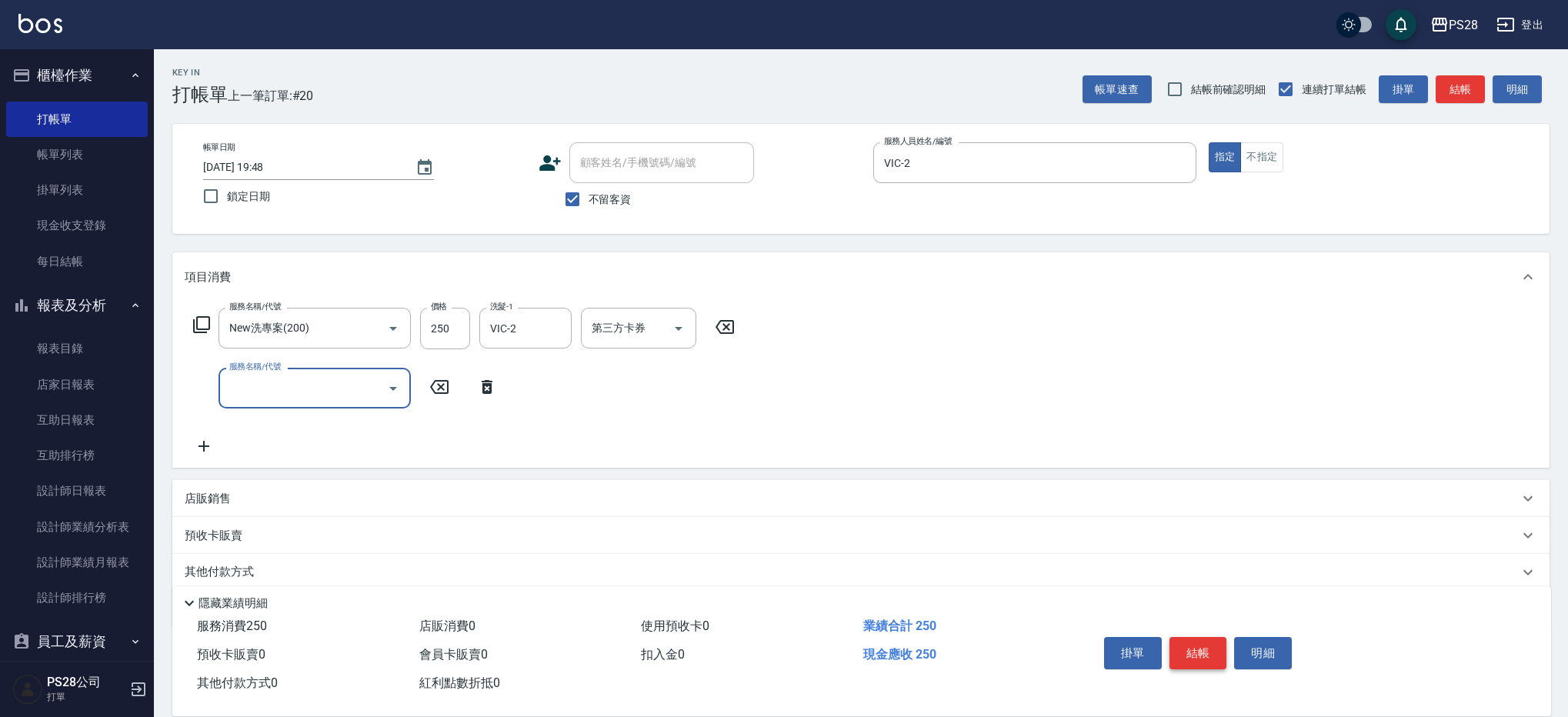
click at [1189, 648] on button "結帳" at bounding box center [1198, 653] width 57 height 33
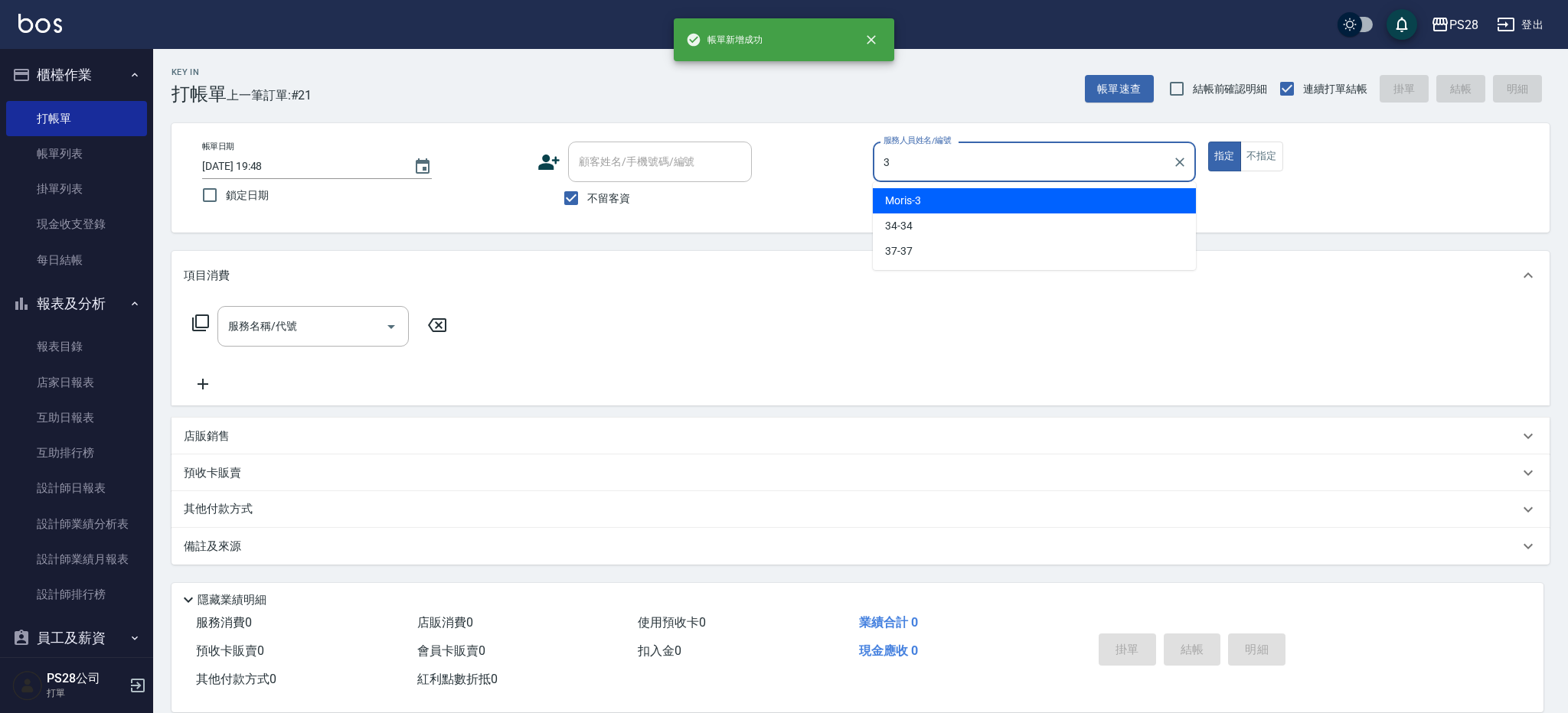
type input "Moris-3"
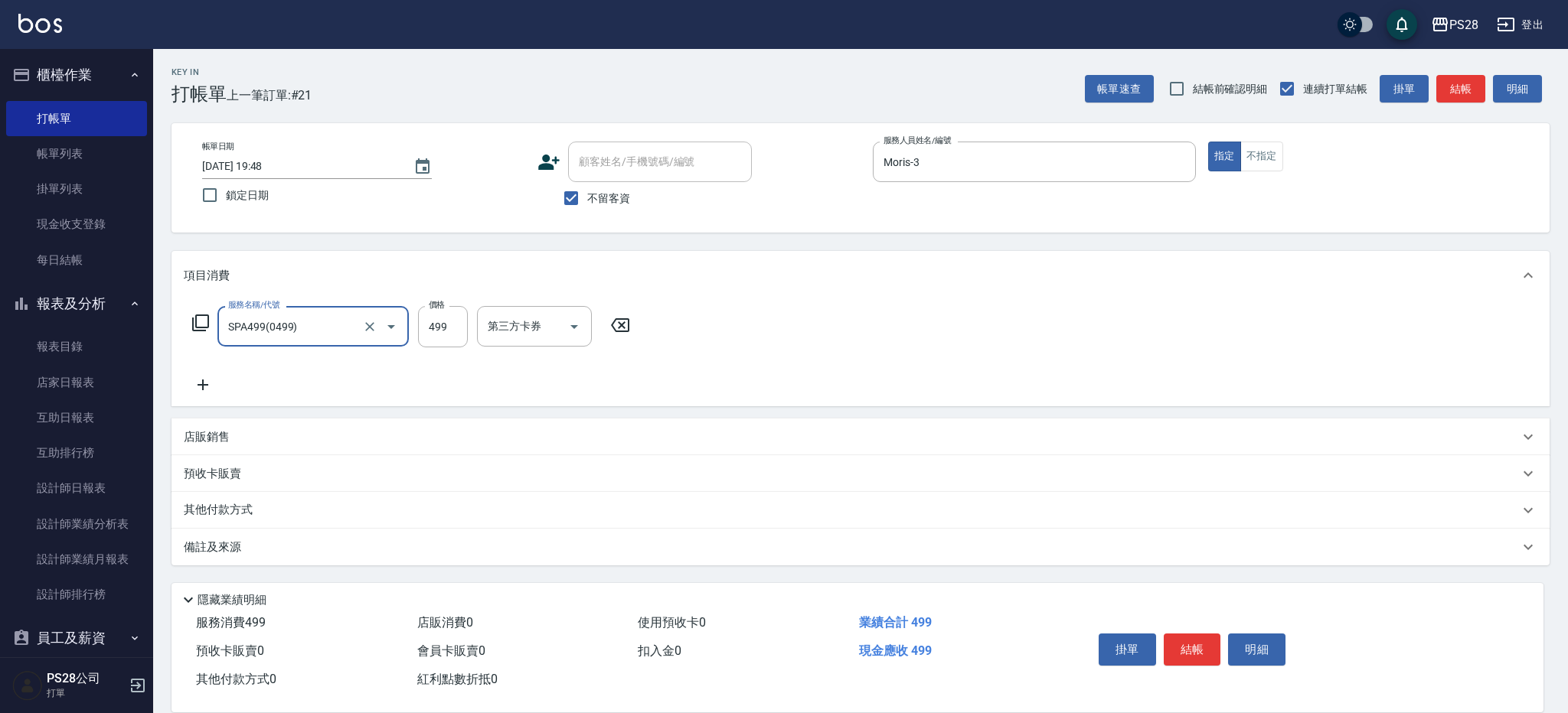
type input "SPA499(0499)"
type input "500"
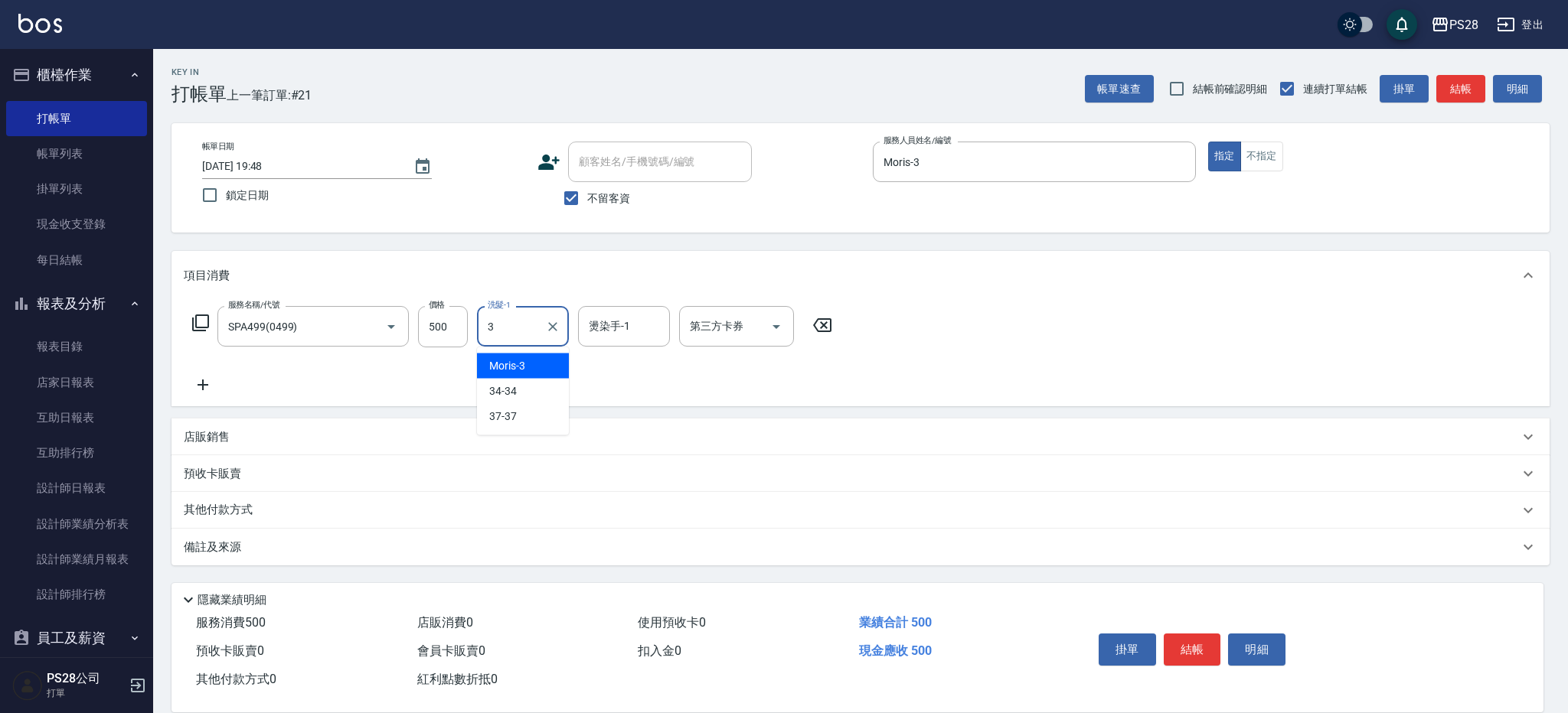
type input "Moris-3"
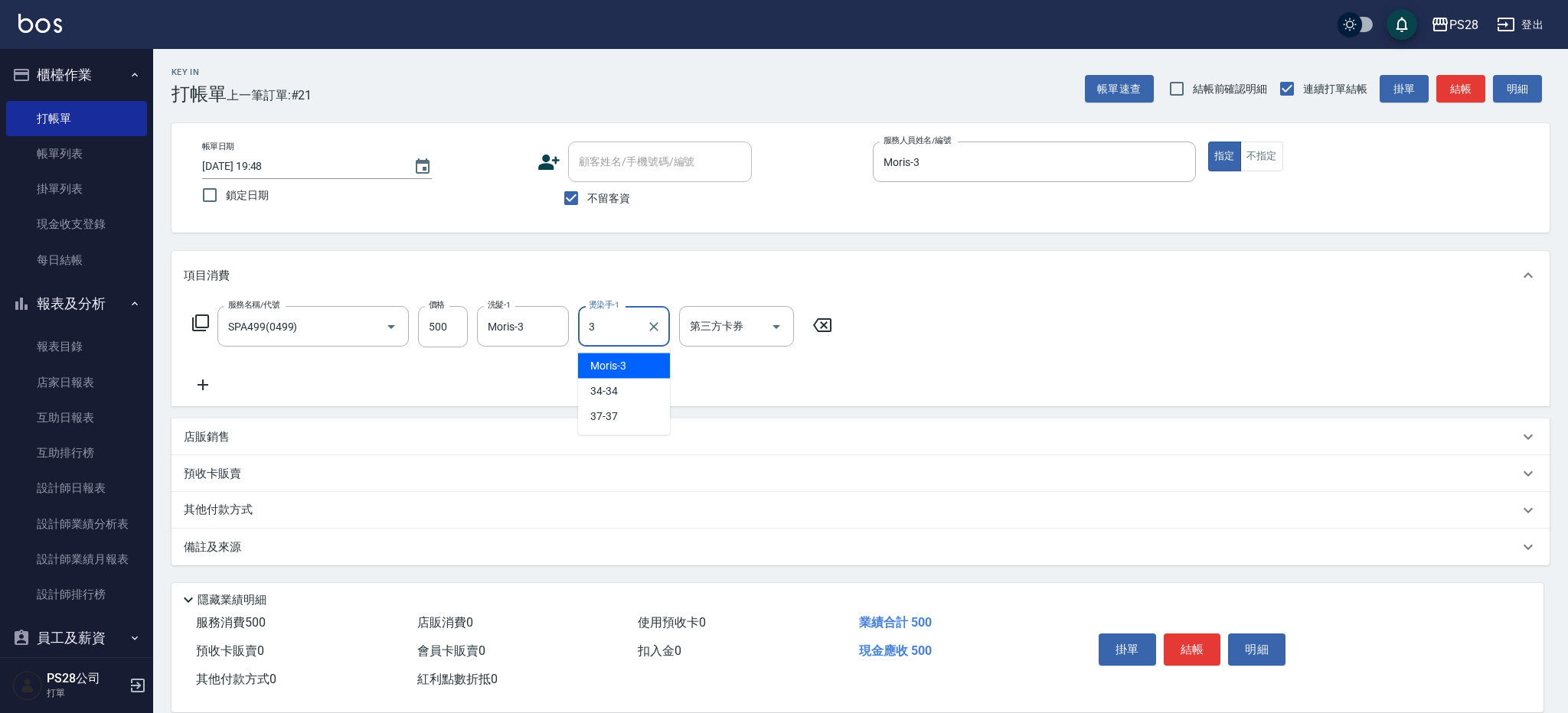
type input "Moris-3"
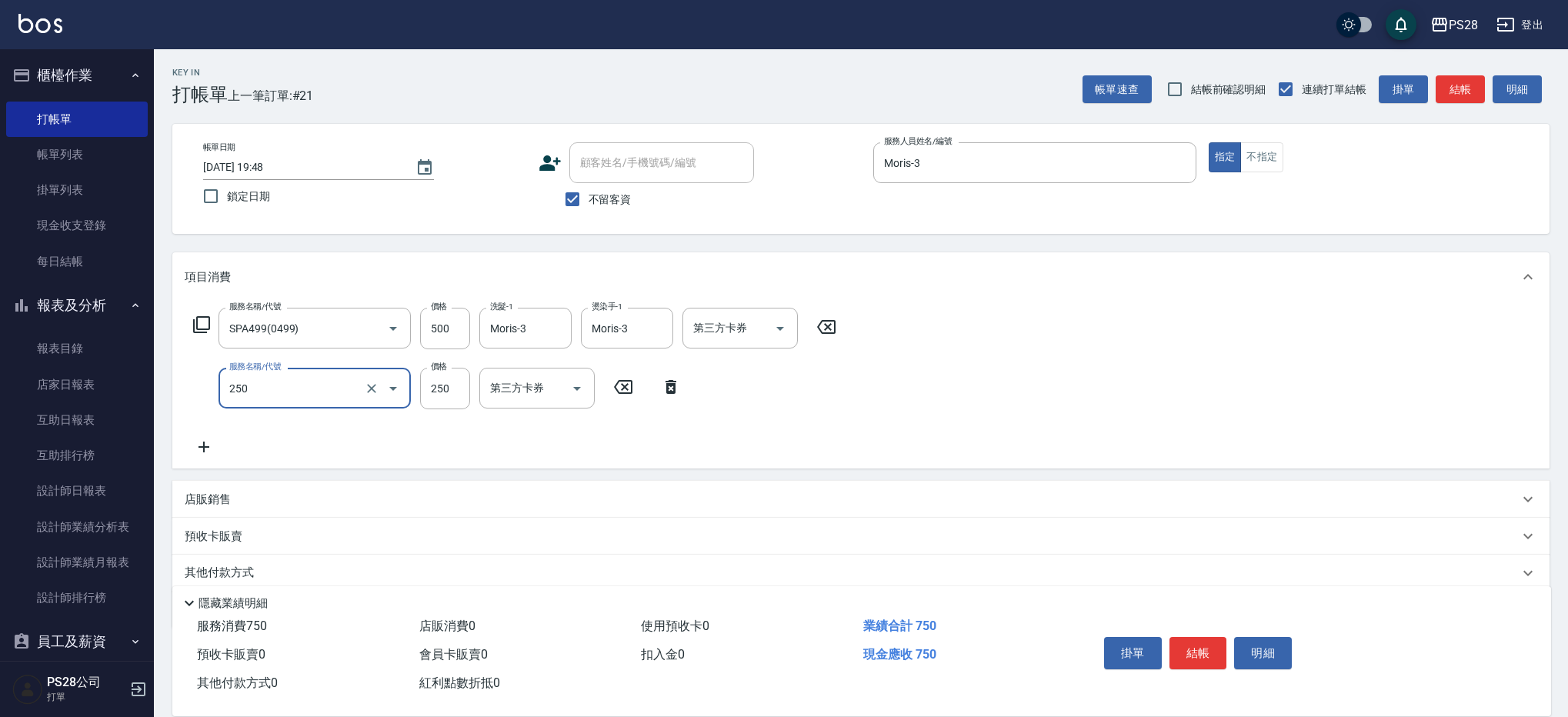
type input "單剪(250)"
type input "400"
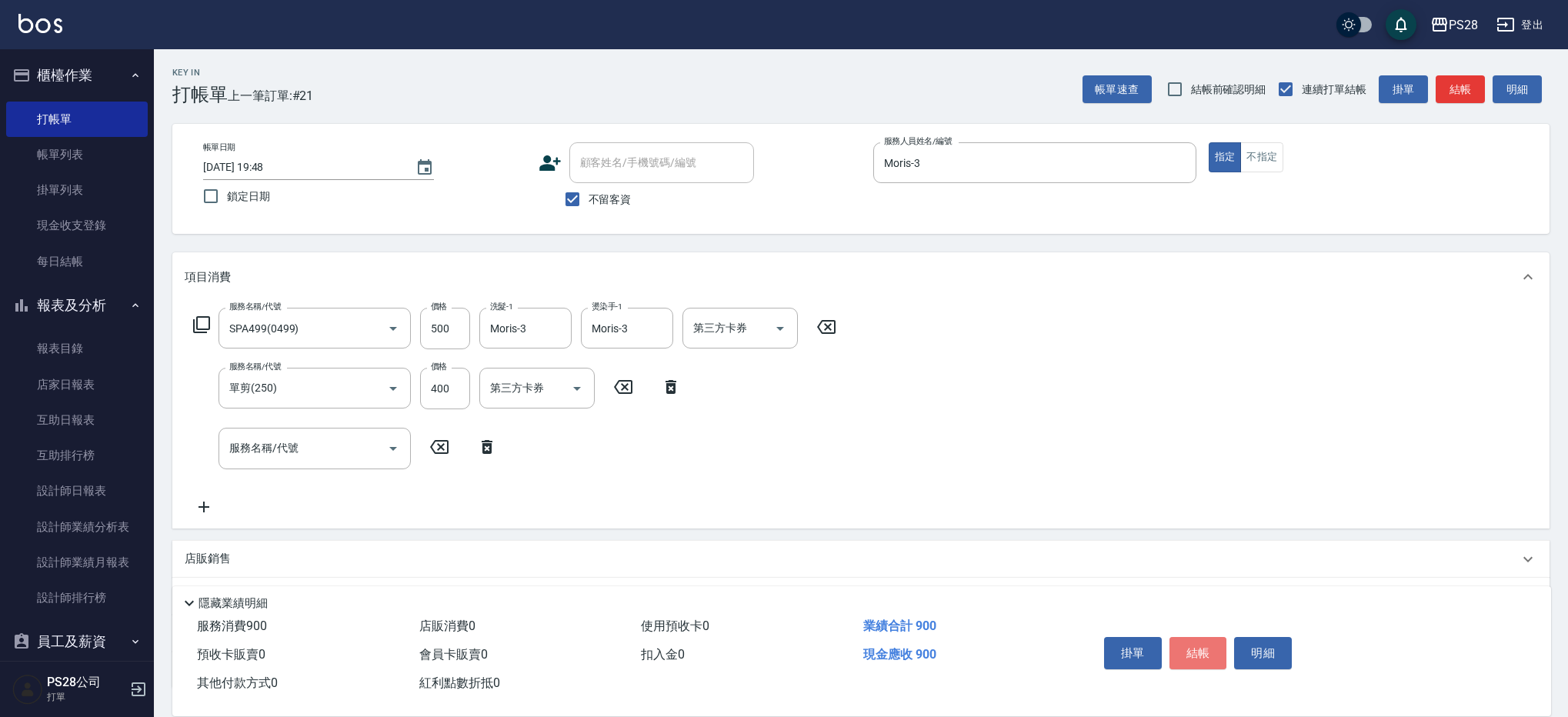
click at [1195, 648] on button "結帳" at bounding box center [1198, 653] width 57 height 33
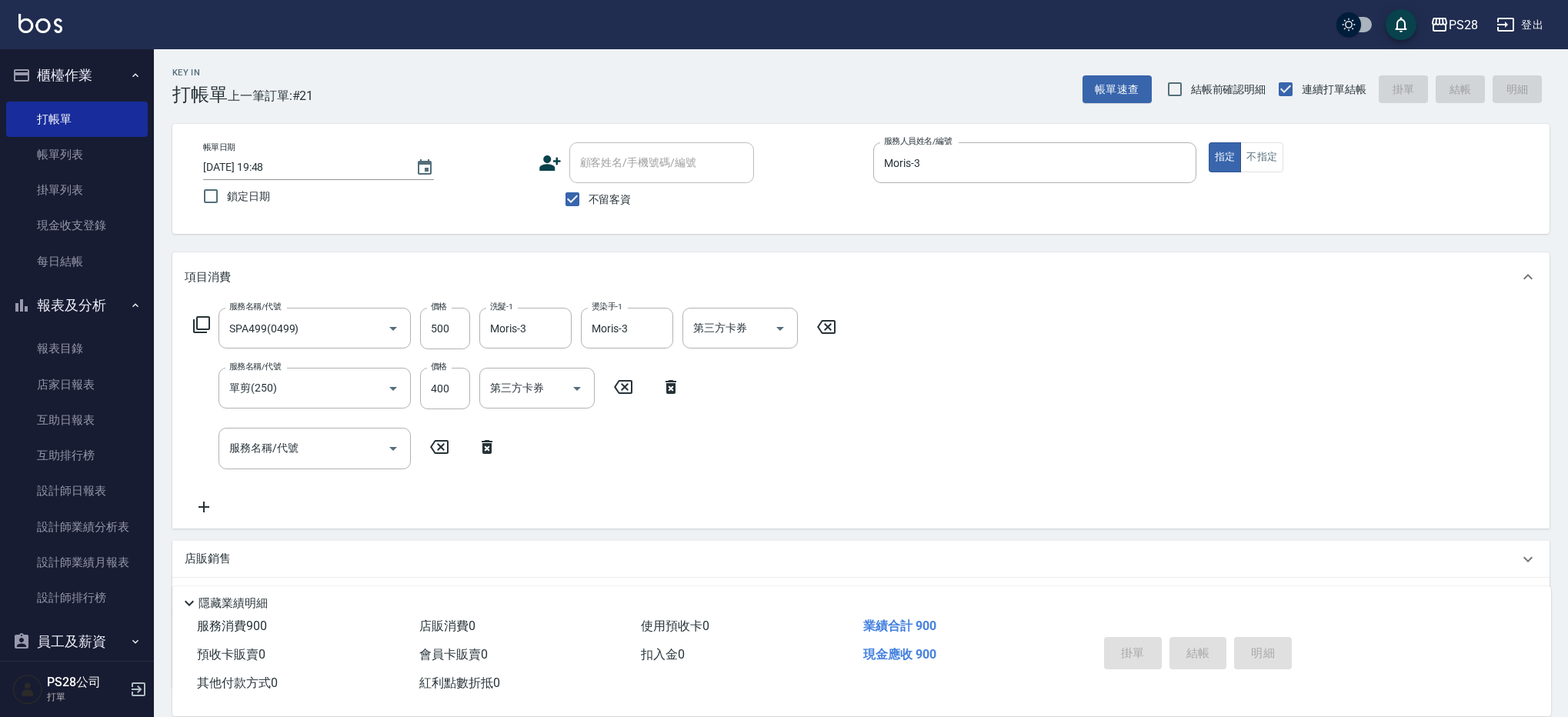
type input "[DATE] 19:49"
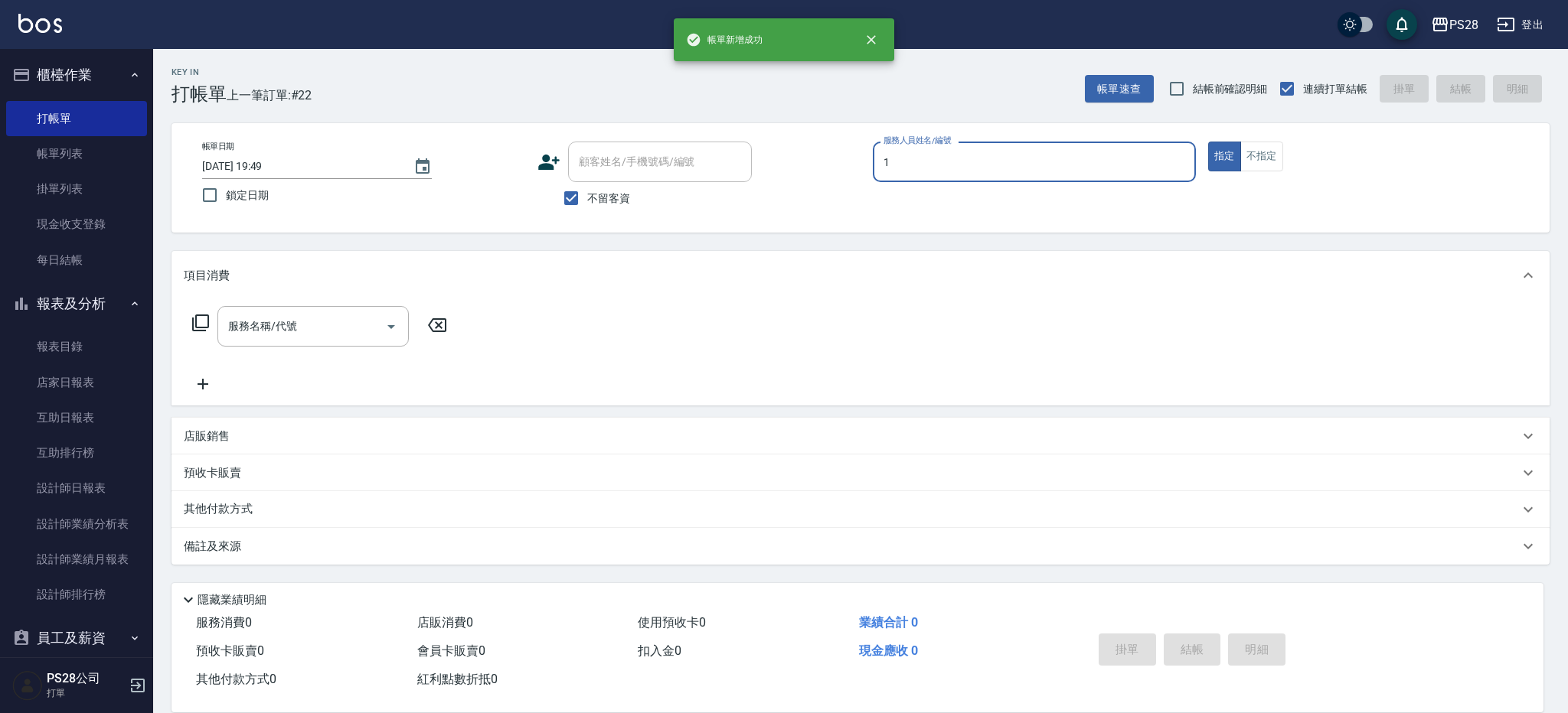
type input "[PERSON_NAME]-1"
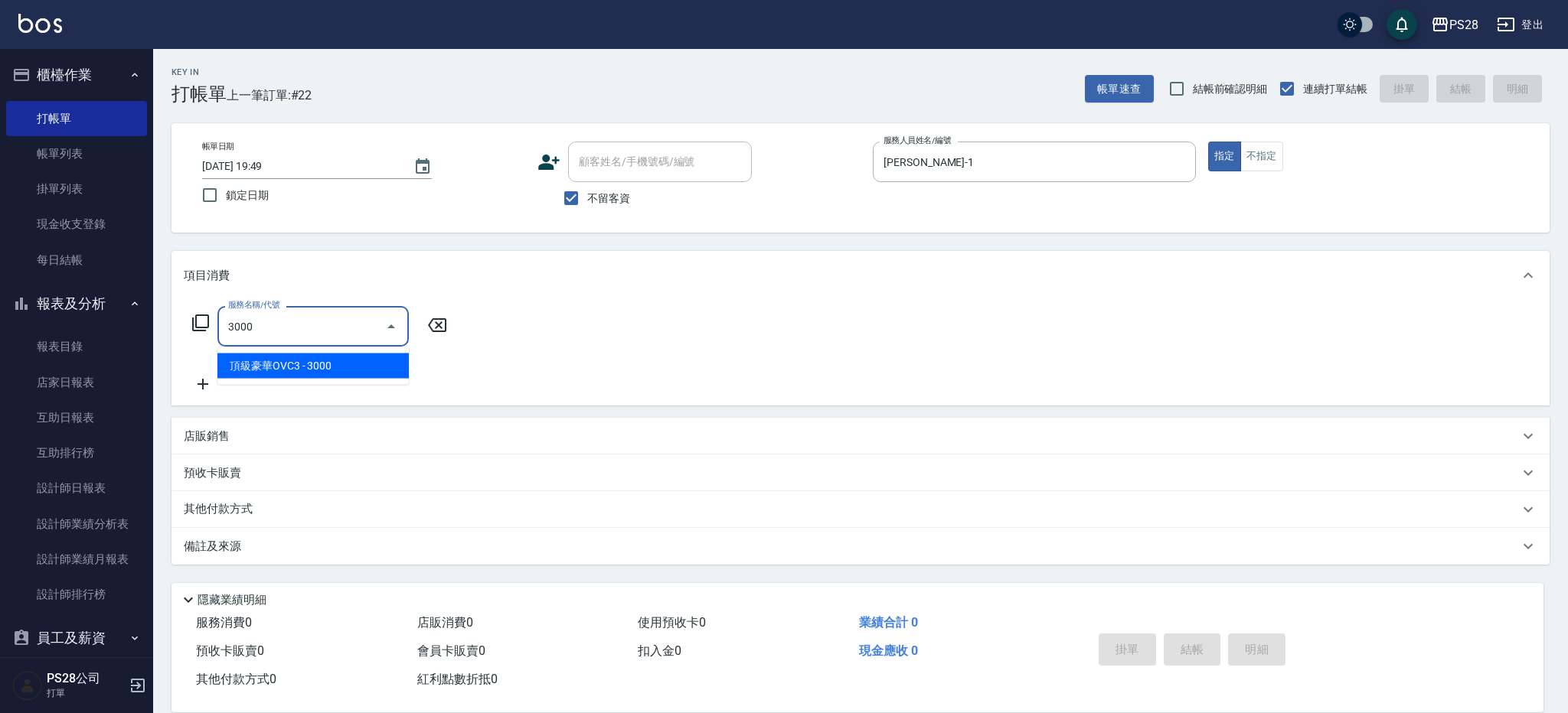
type input "頂級豪華OVC3(3000)"
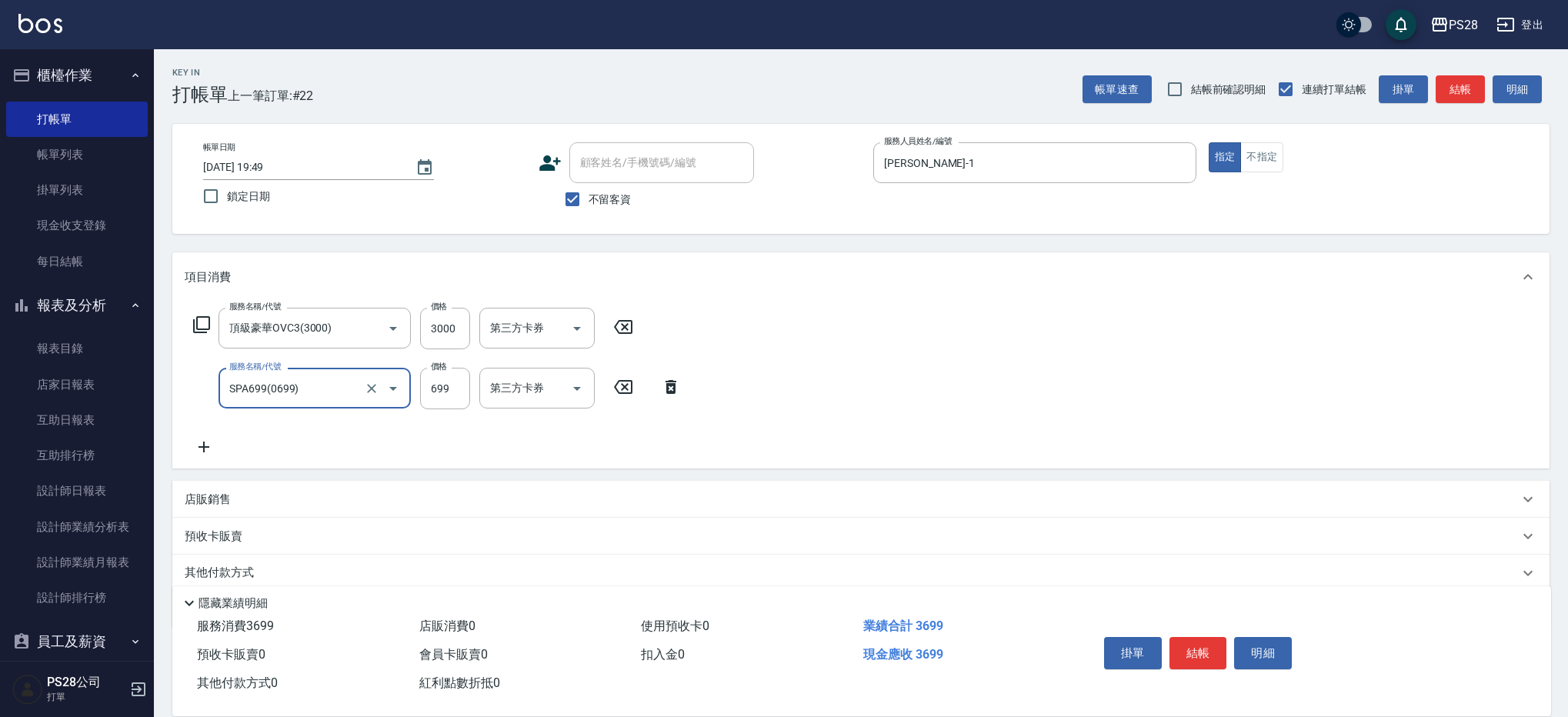
type input "SPA699(0699)"
type input "1"
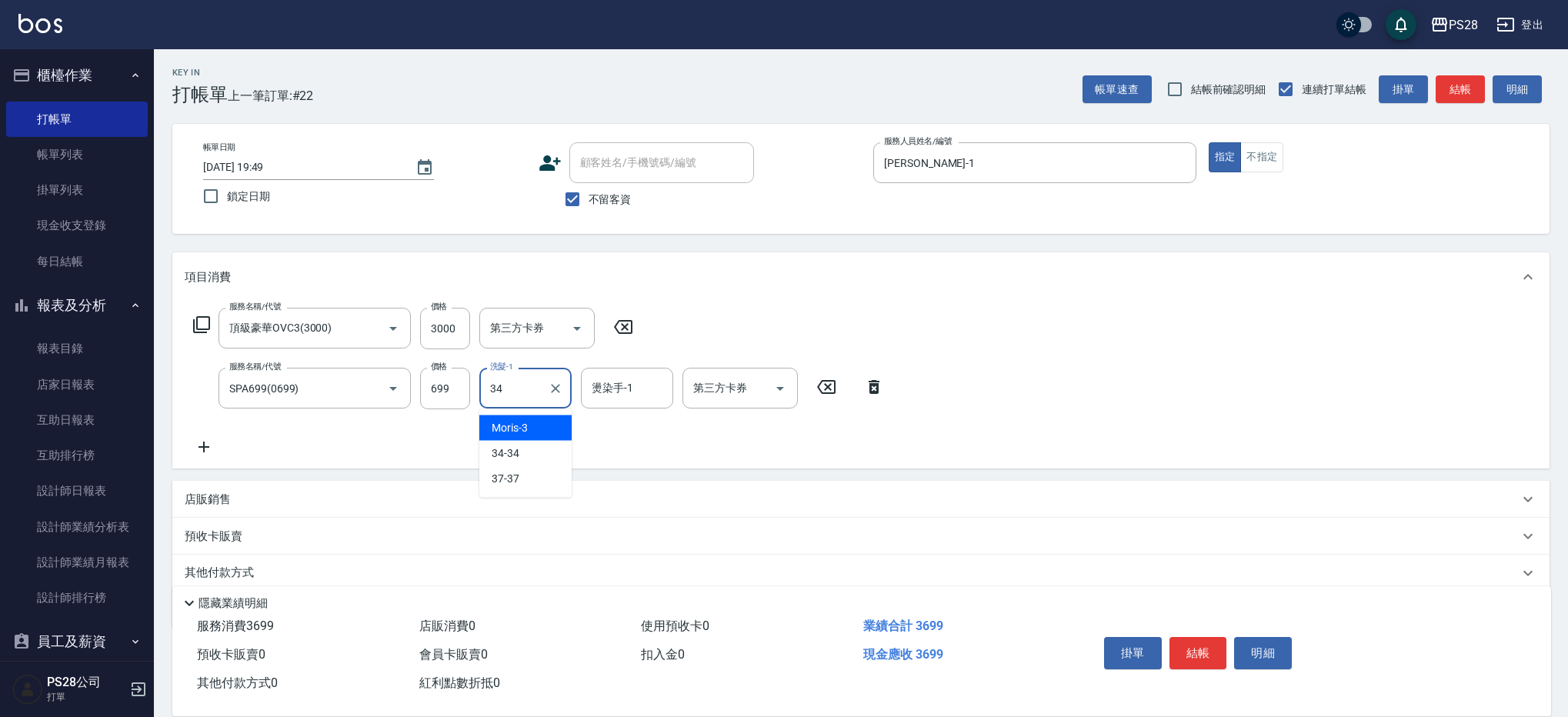
type input "34-34"
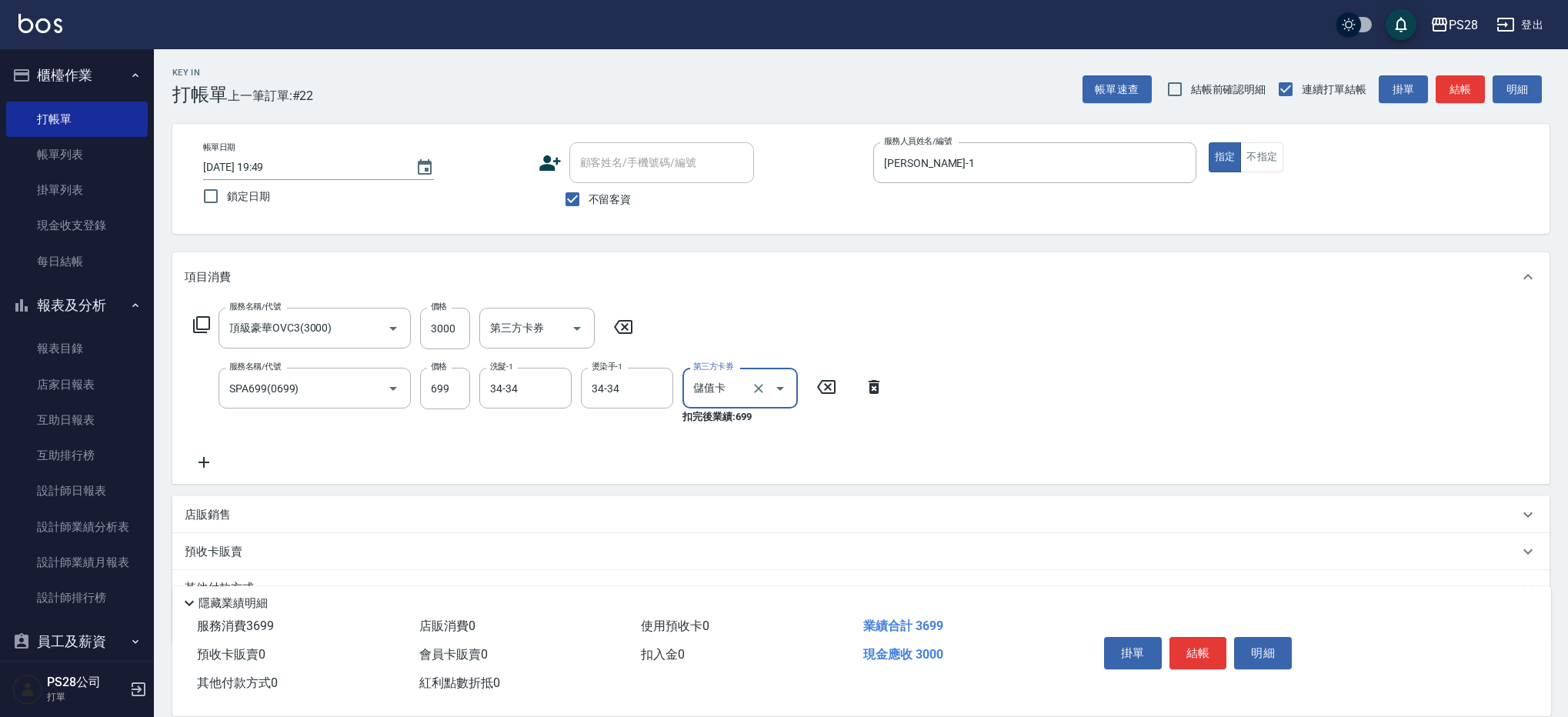
type input "儲值卡"
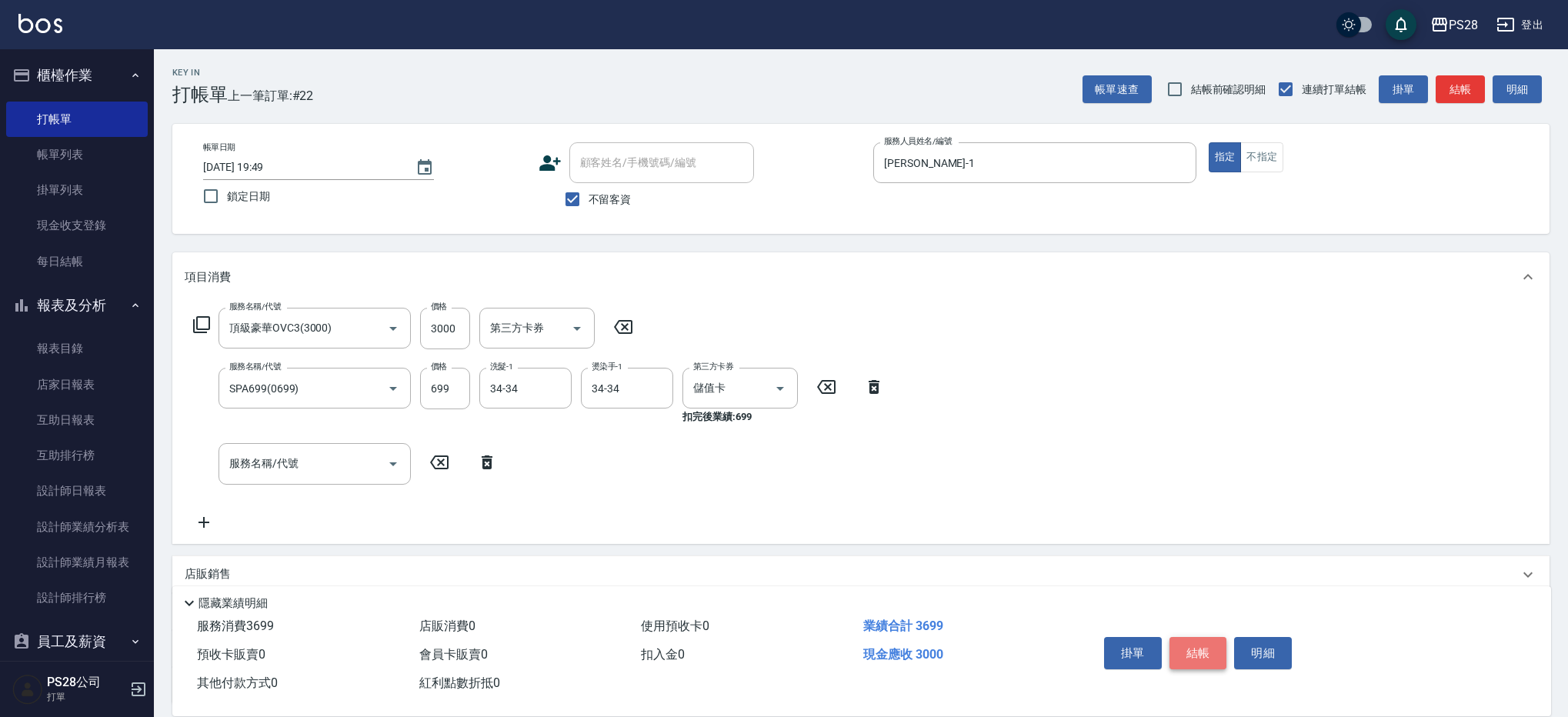
click at [1202, 643] on button "結帳" at bounding box center [1198, 653] width 57 height 33
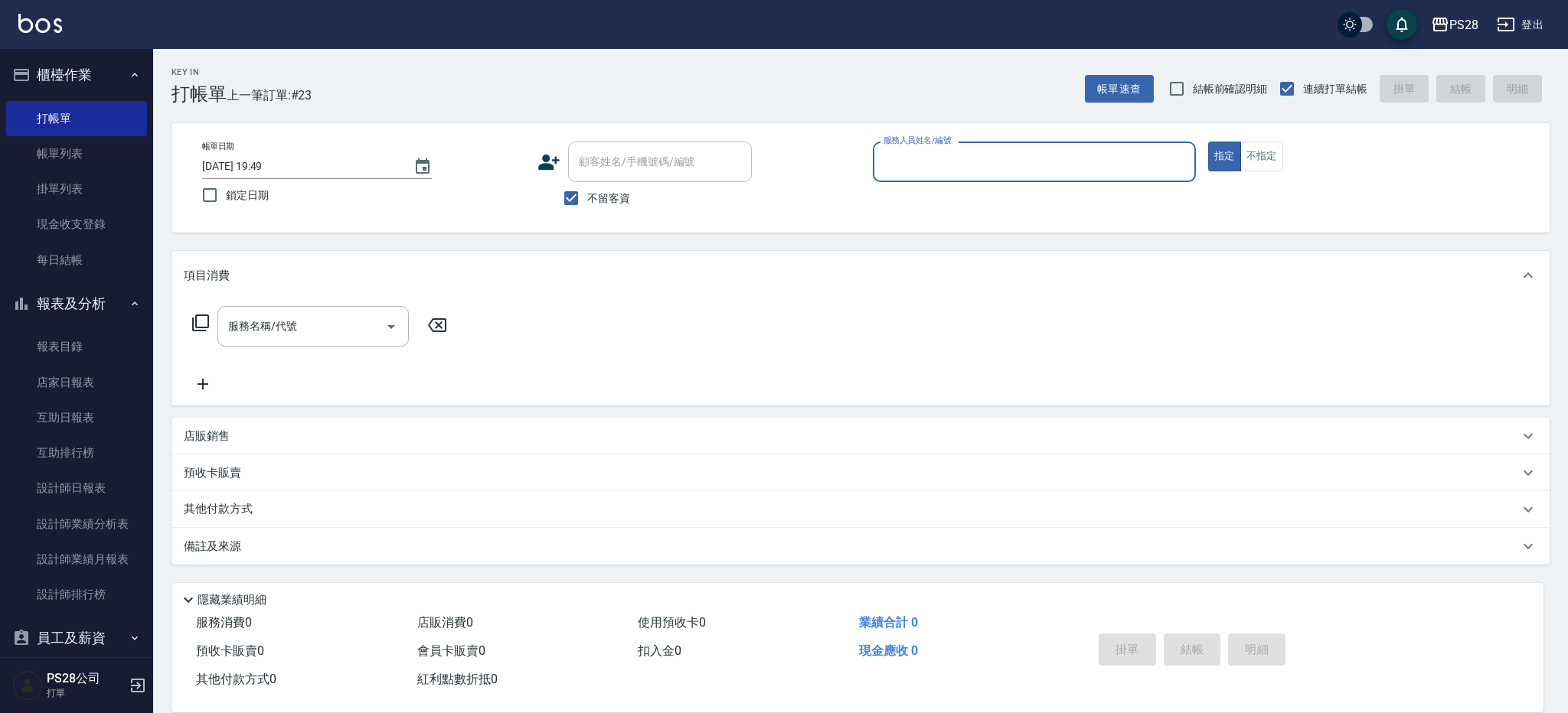
type input "2"
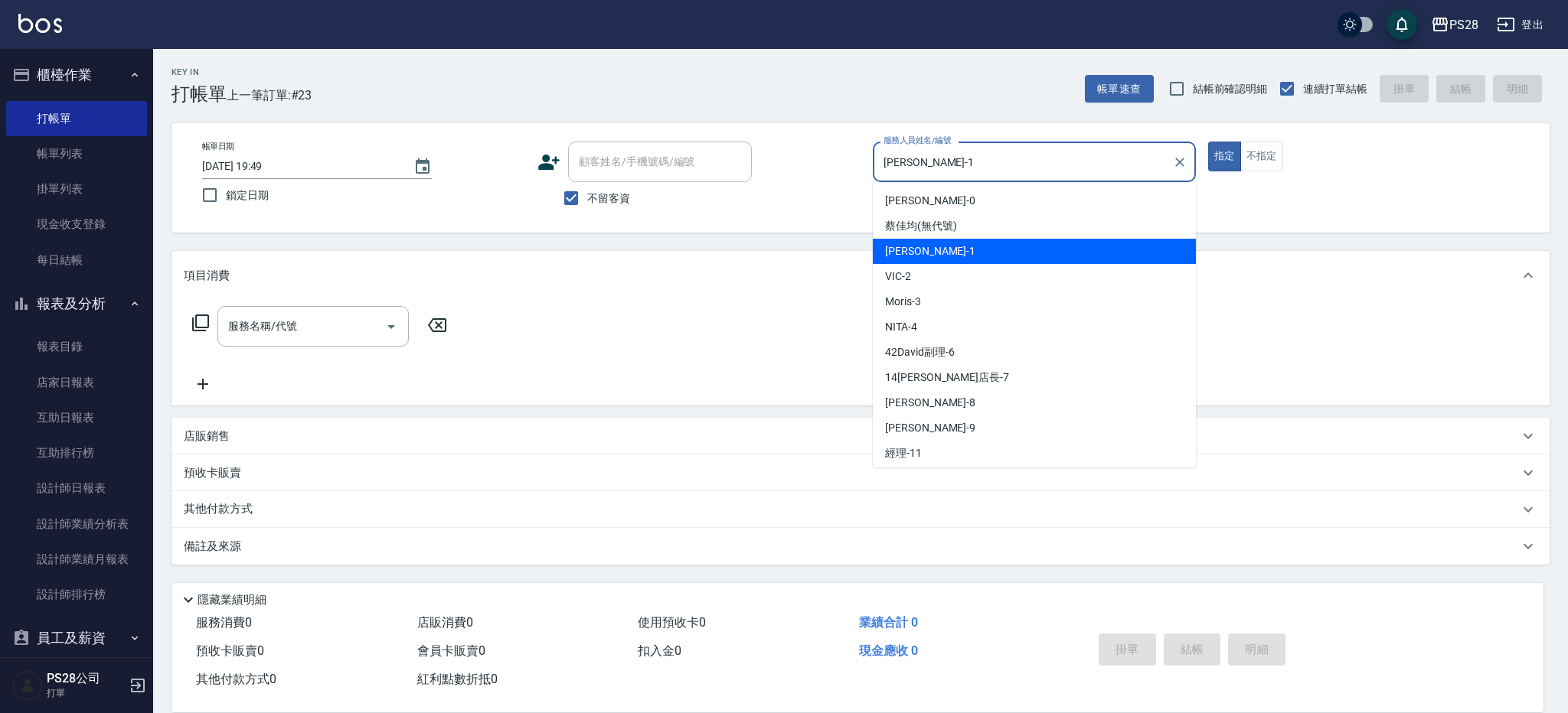
click at [1004, 152] on input "[PERSON_NAME]-1" at bounding box center [1023, 162] width 286 height 27
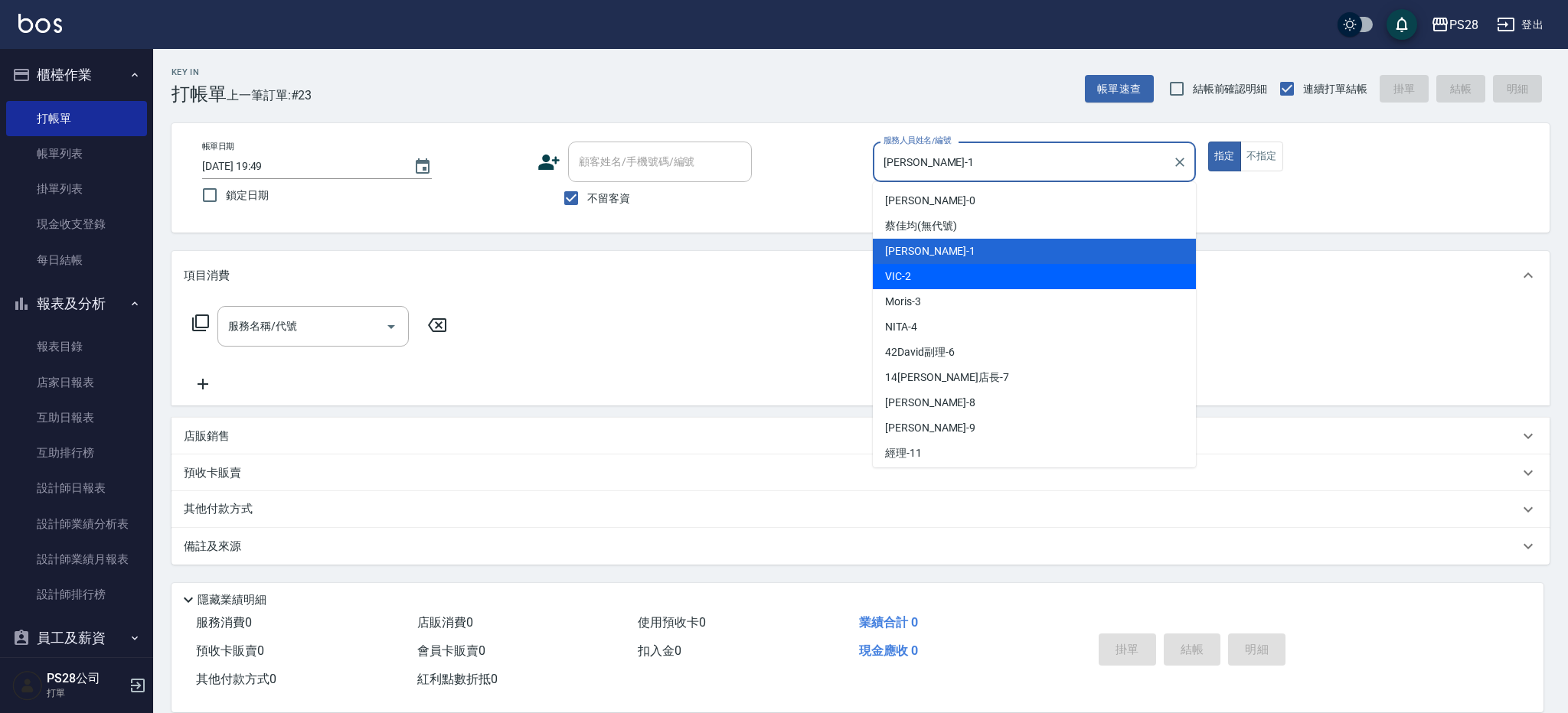
click at [1004, 276] on div "VIC -2" at bounding box center [1034, 276] width 323 height 25
type input "VIC-2"
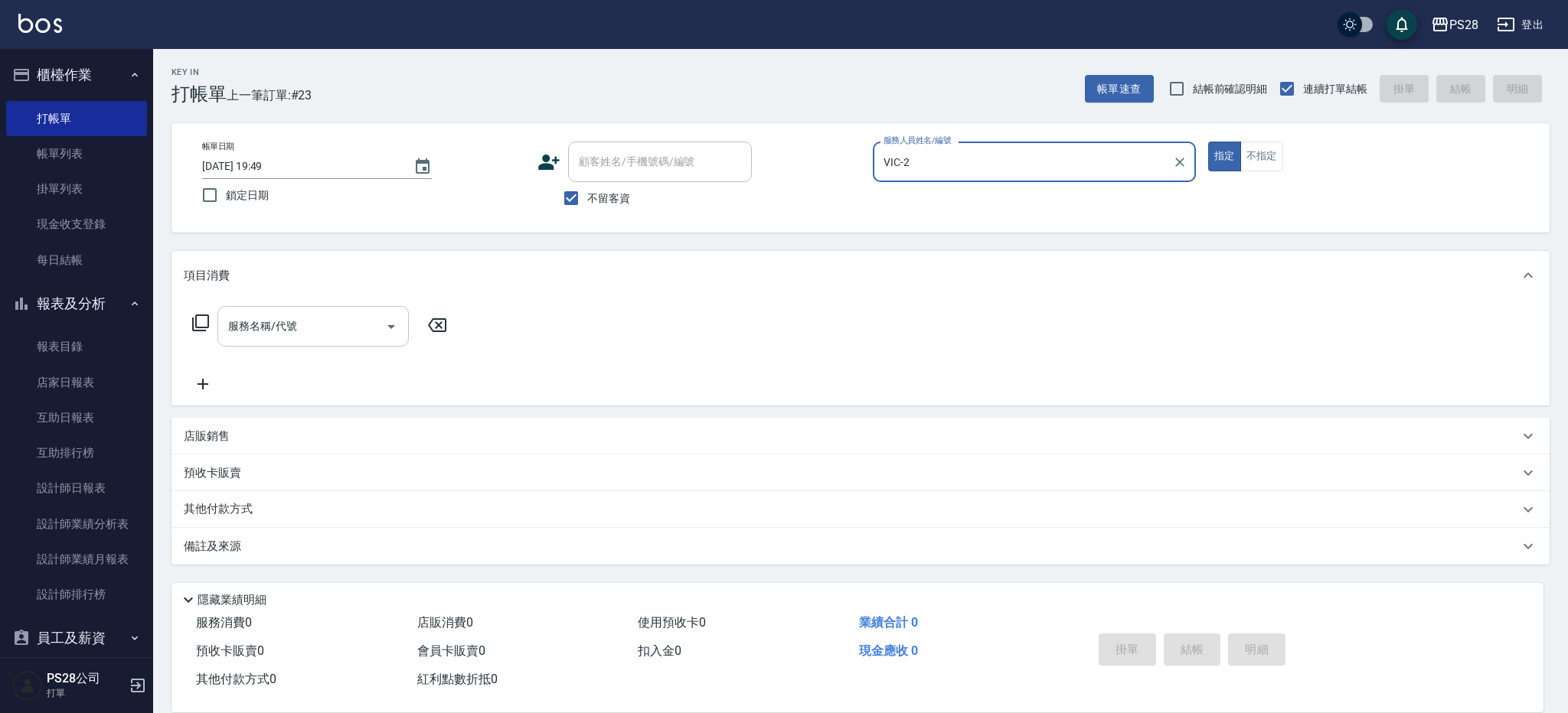
click at [250, 324] on input "服務名稱/代號" at bounding box center [301, 326] width 155 height 27
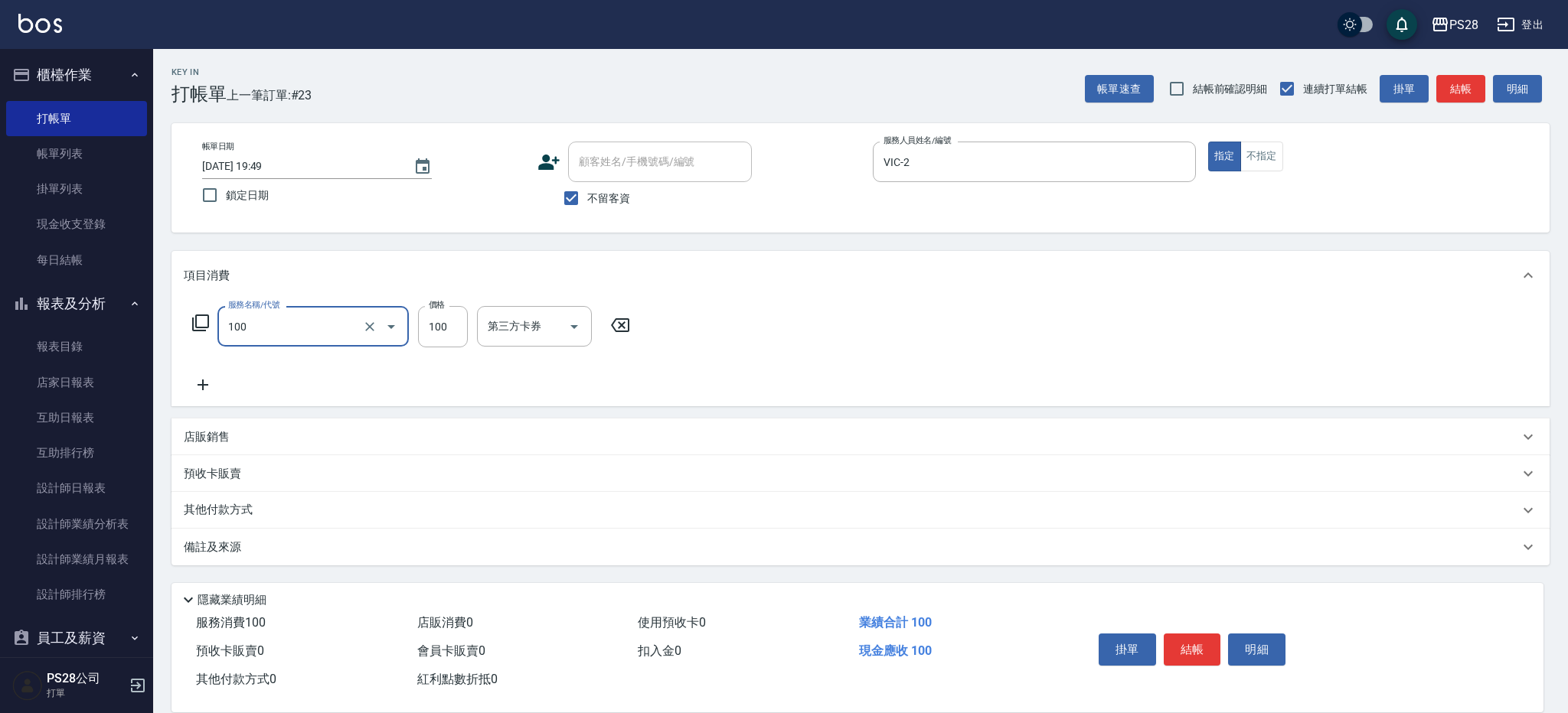
type input "洗髮(100)"
type input "VIC-2"
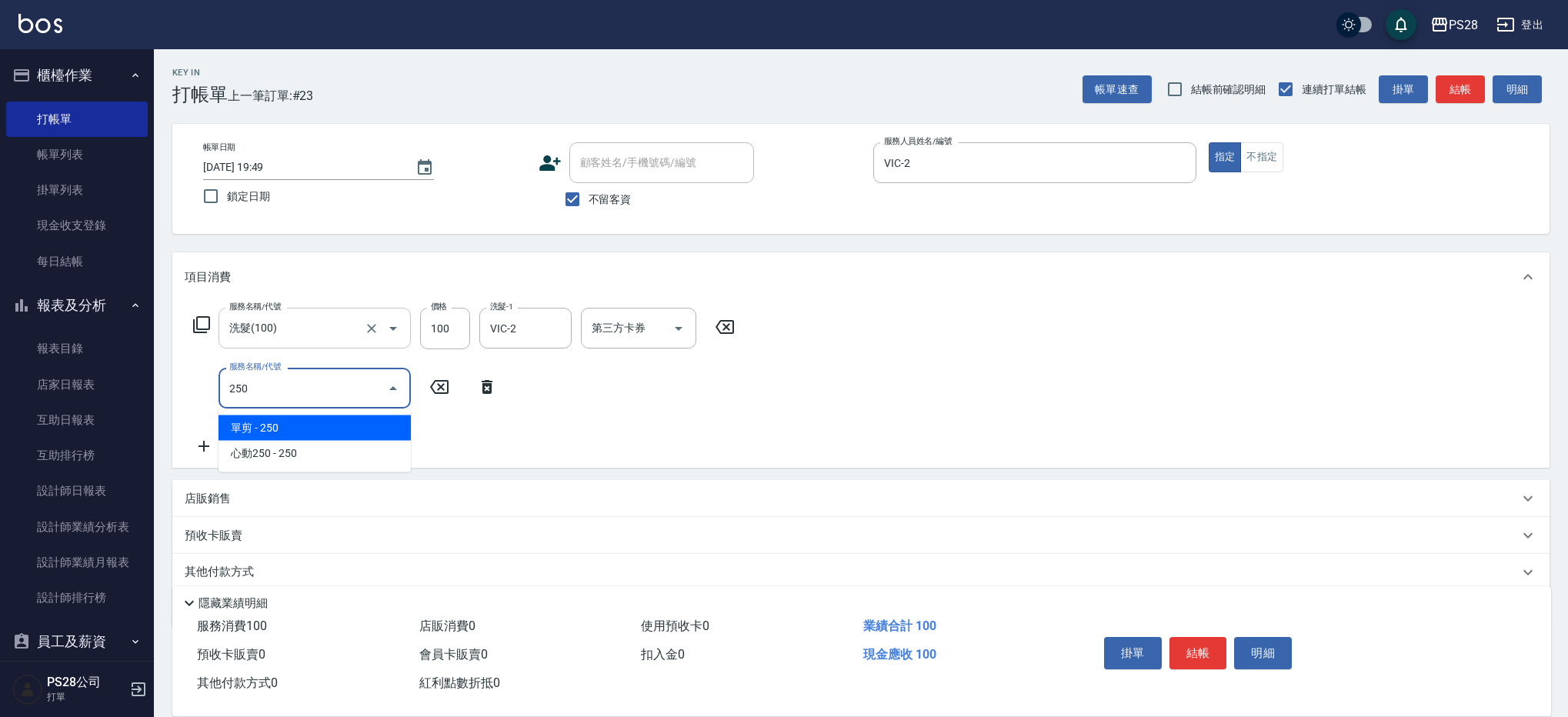
type input "單剪(250)"
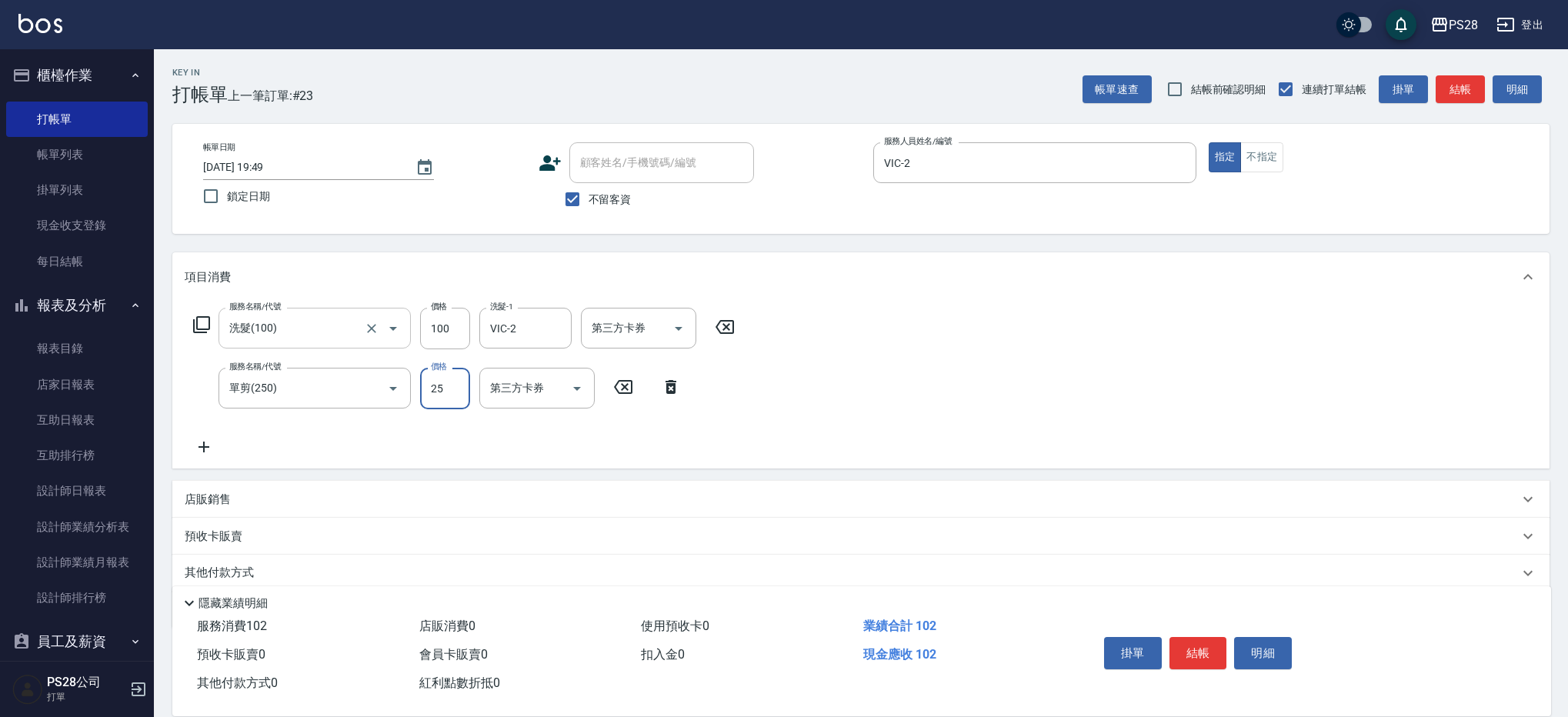
type input "250"
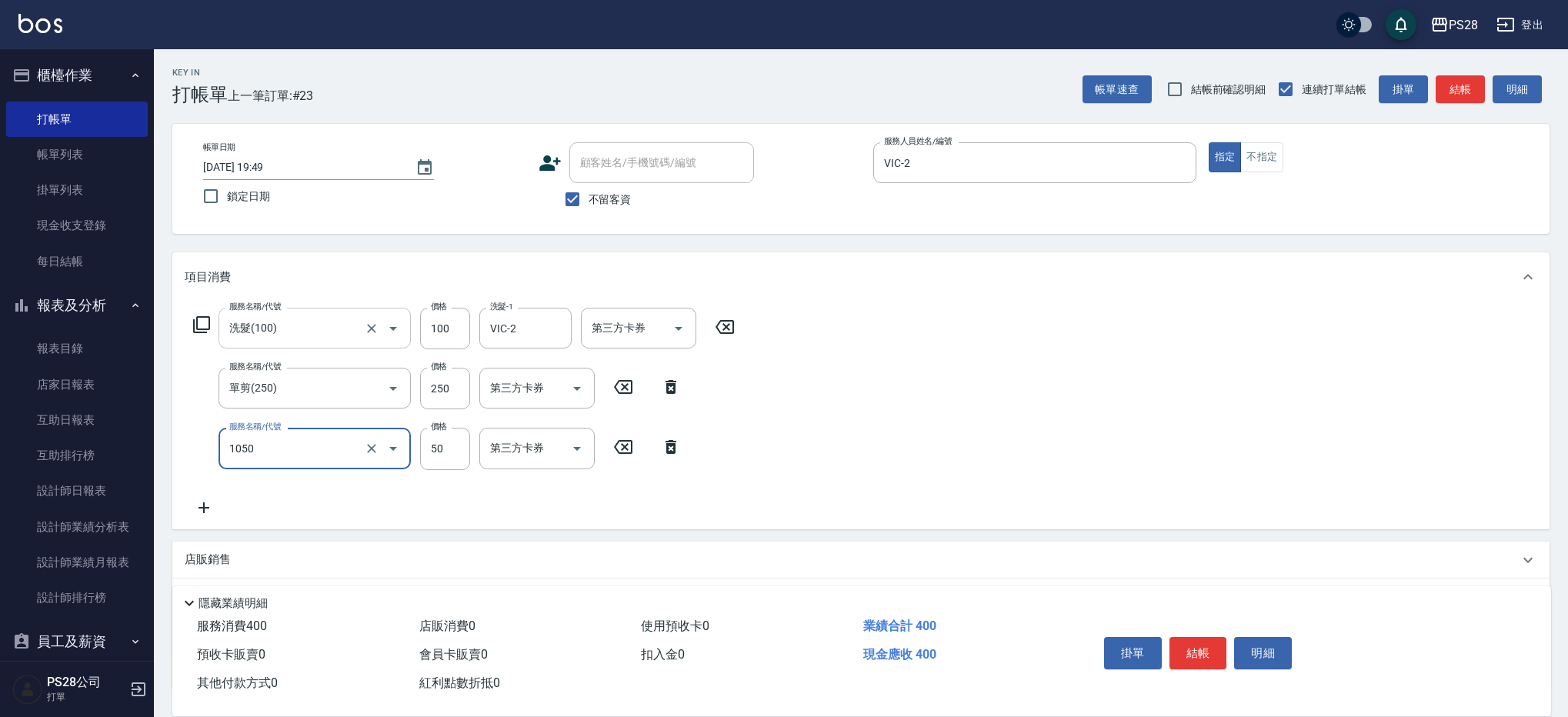
type input "精油(1050)"
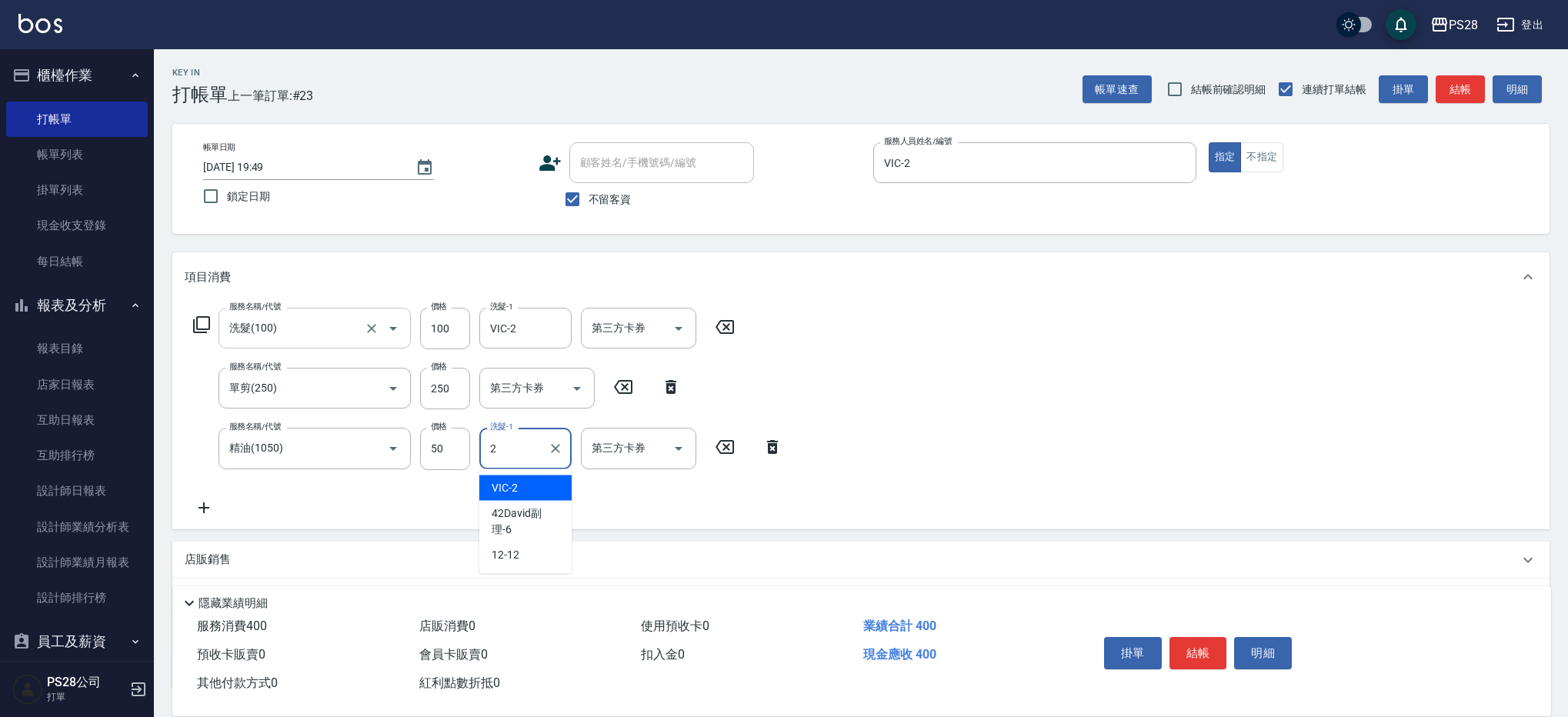
type input "VIC-2"
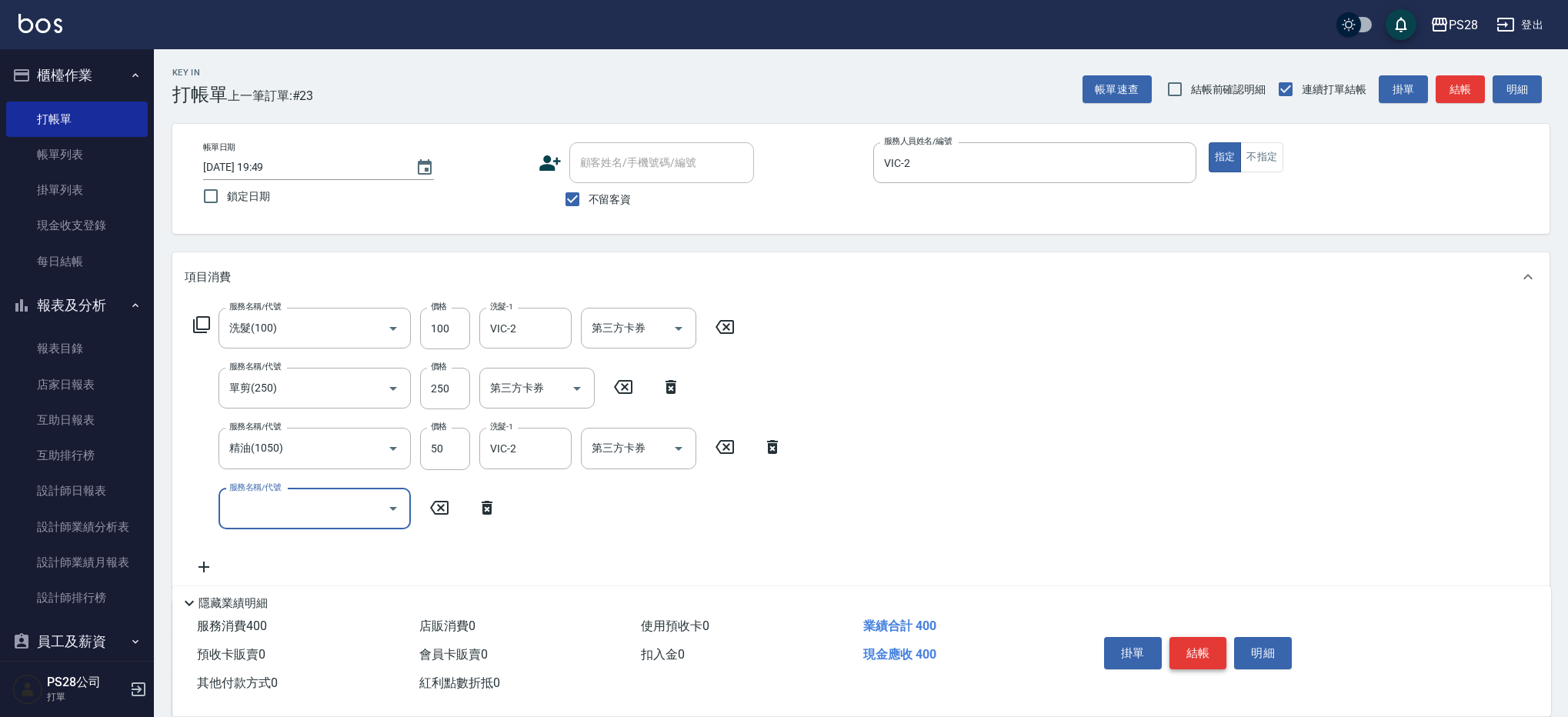
click at [1207, 646] on button "結帳" at bounding box center [1198, 653] width 57 height 33
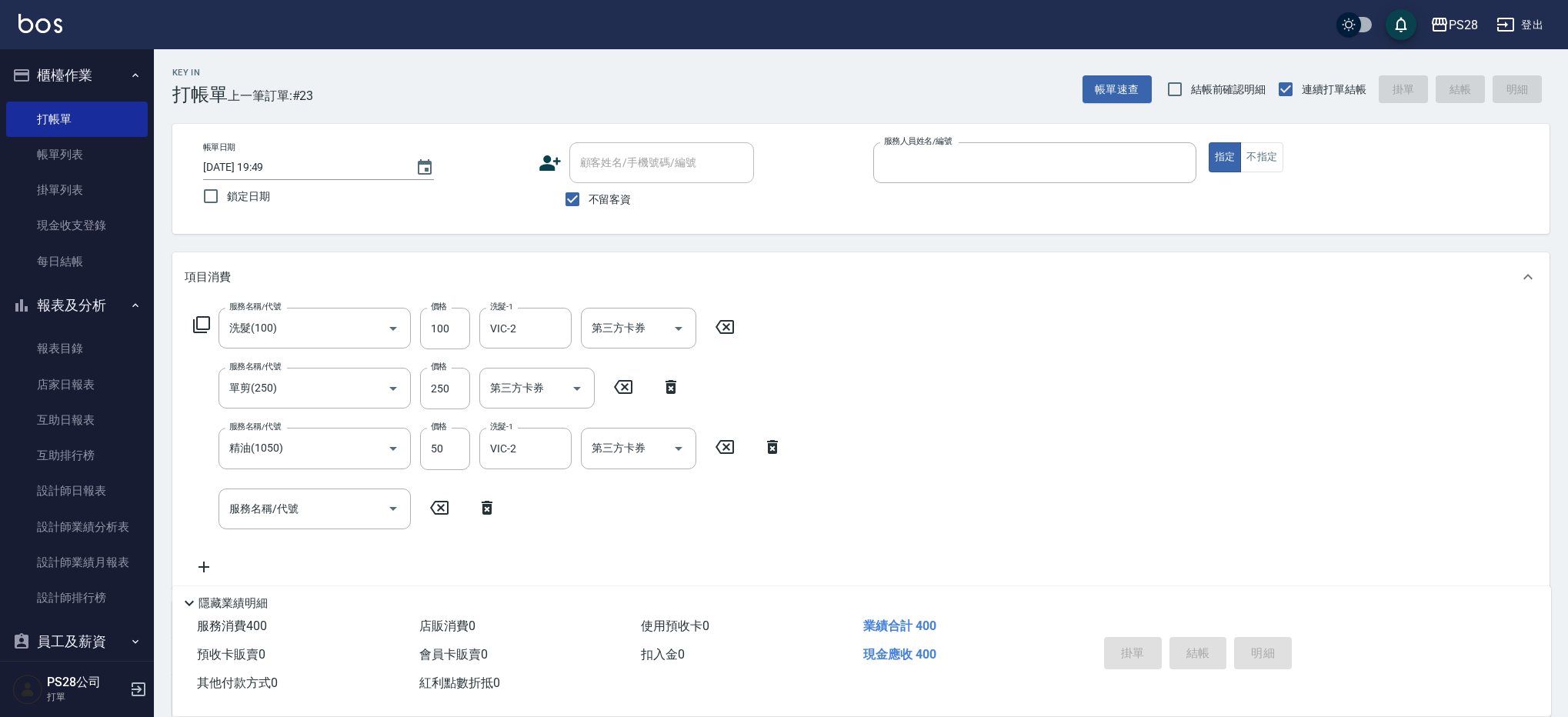
click at [1209, 143] on button "指定" at bounding box center [1226, 158] width 33 height 30
type input "[DATE] 20:16"
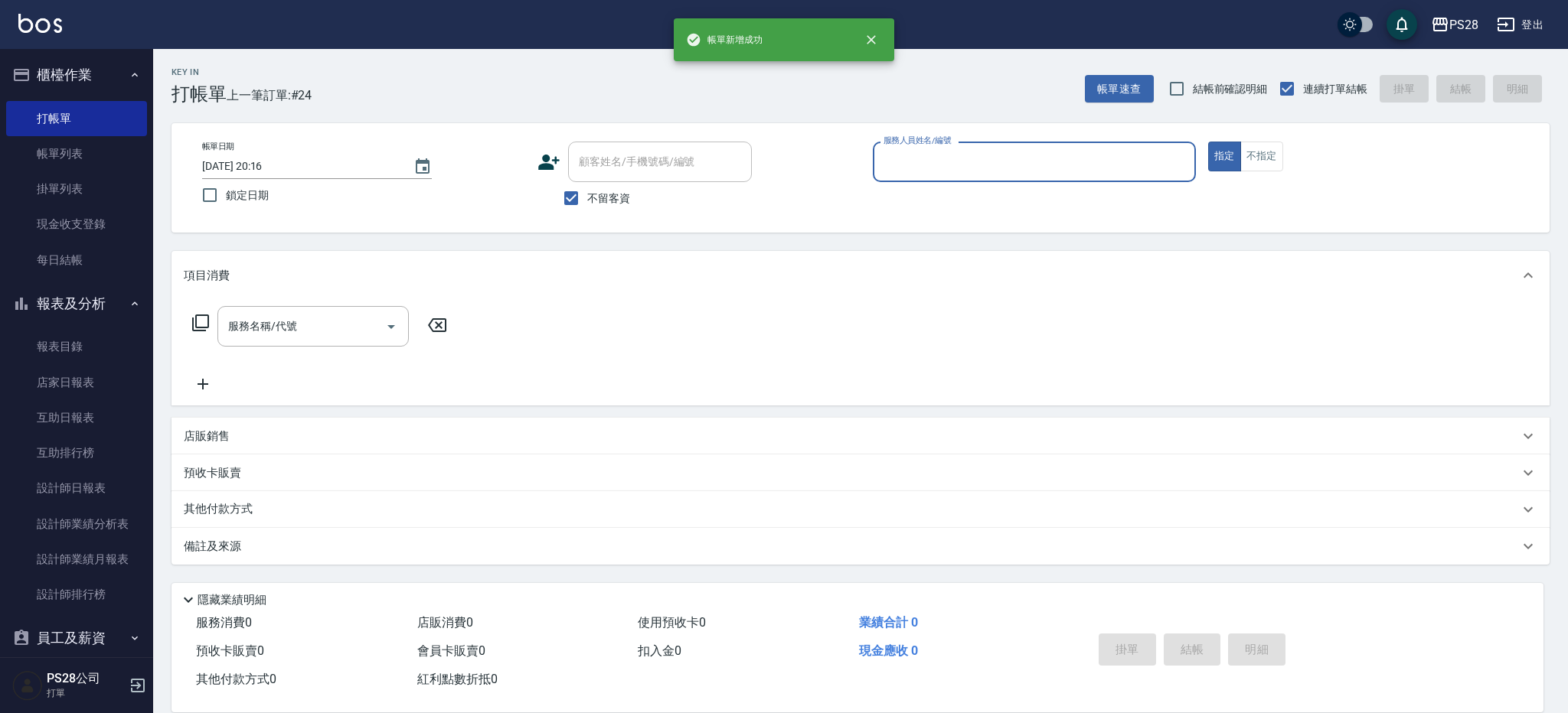
click at [1208, 142] on button "指定" at bounding box center [1225, 157] width 33 height 30
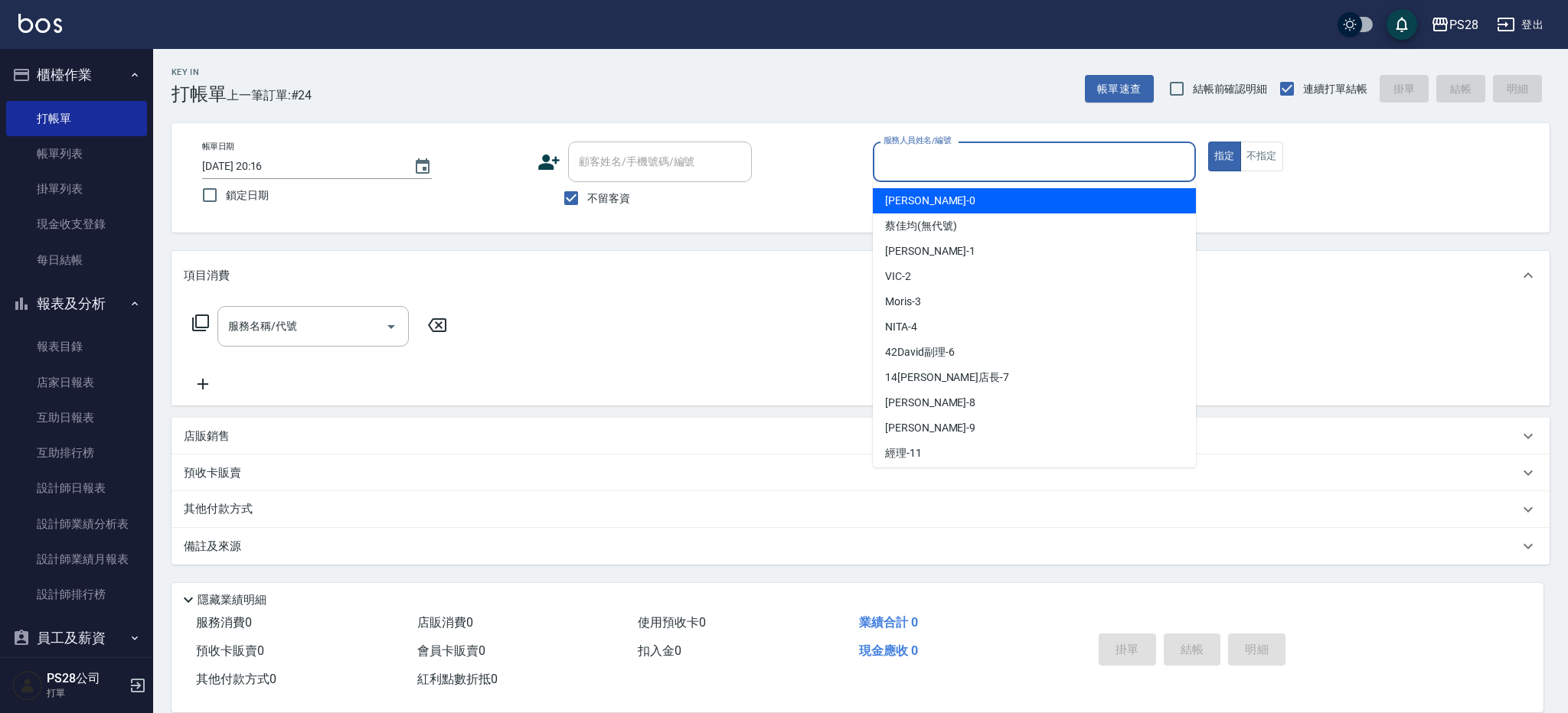
click at [1019, 170] on input "服務人員姓名/編號" at bounding box center [1034, 162] width 309 height 27
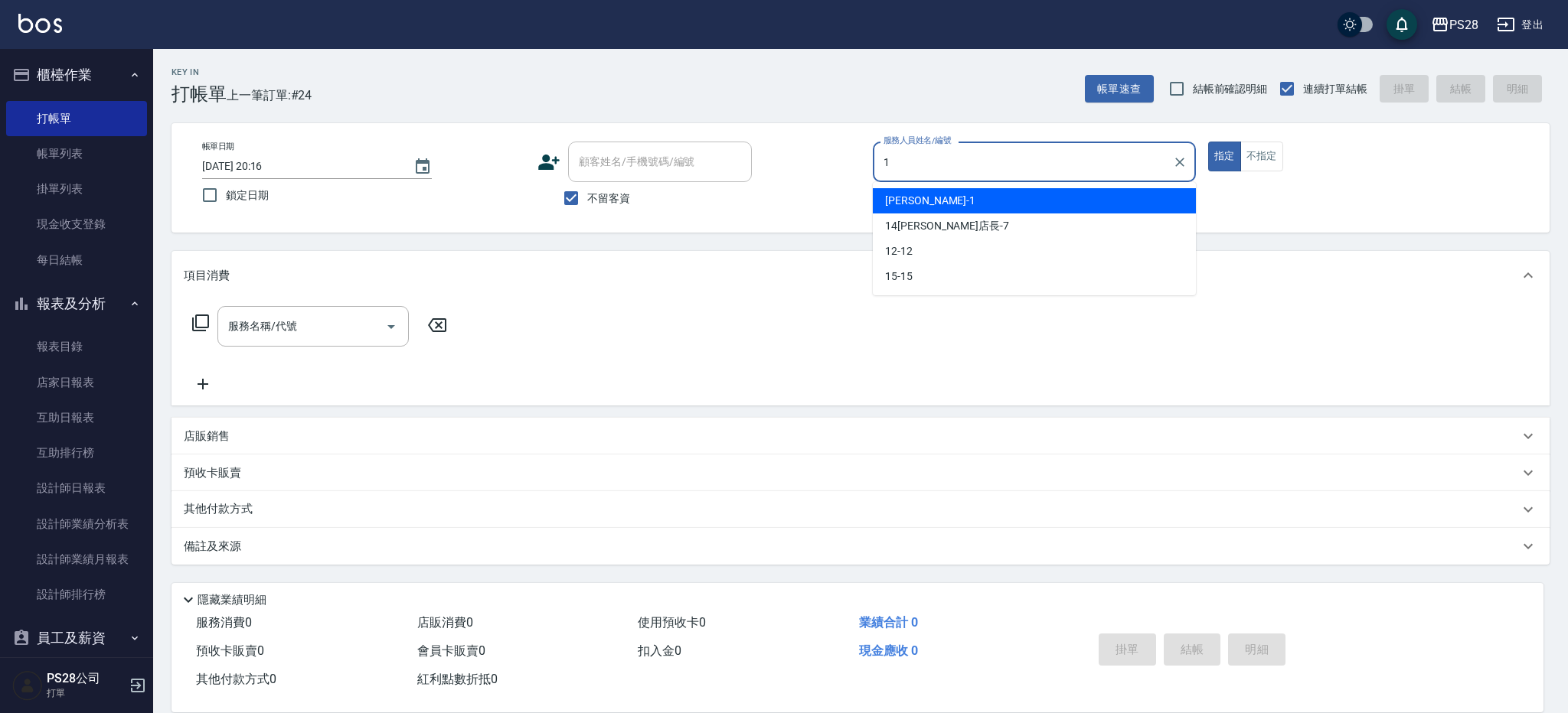
type input "[PERSON_NAME]-1"
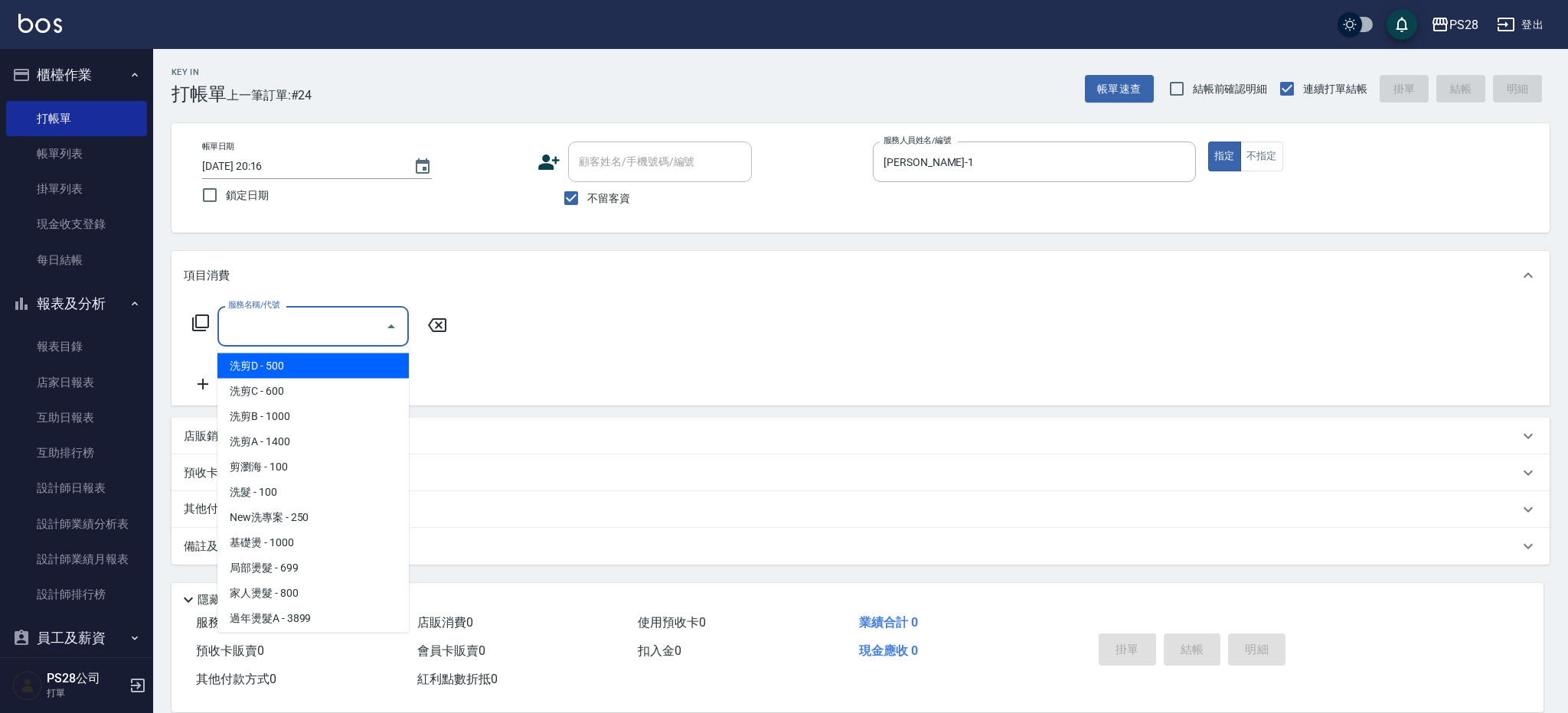
click at [357, 326] on input "服務名稱/代號" at bounding box center [301, 326] width 155 height 27
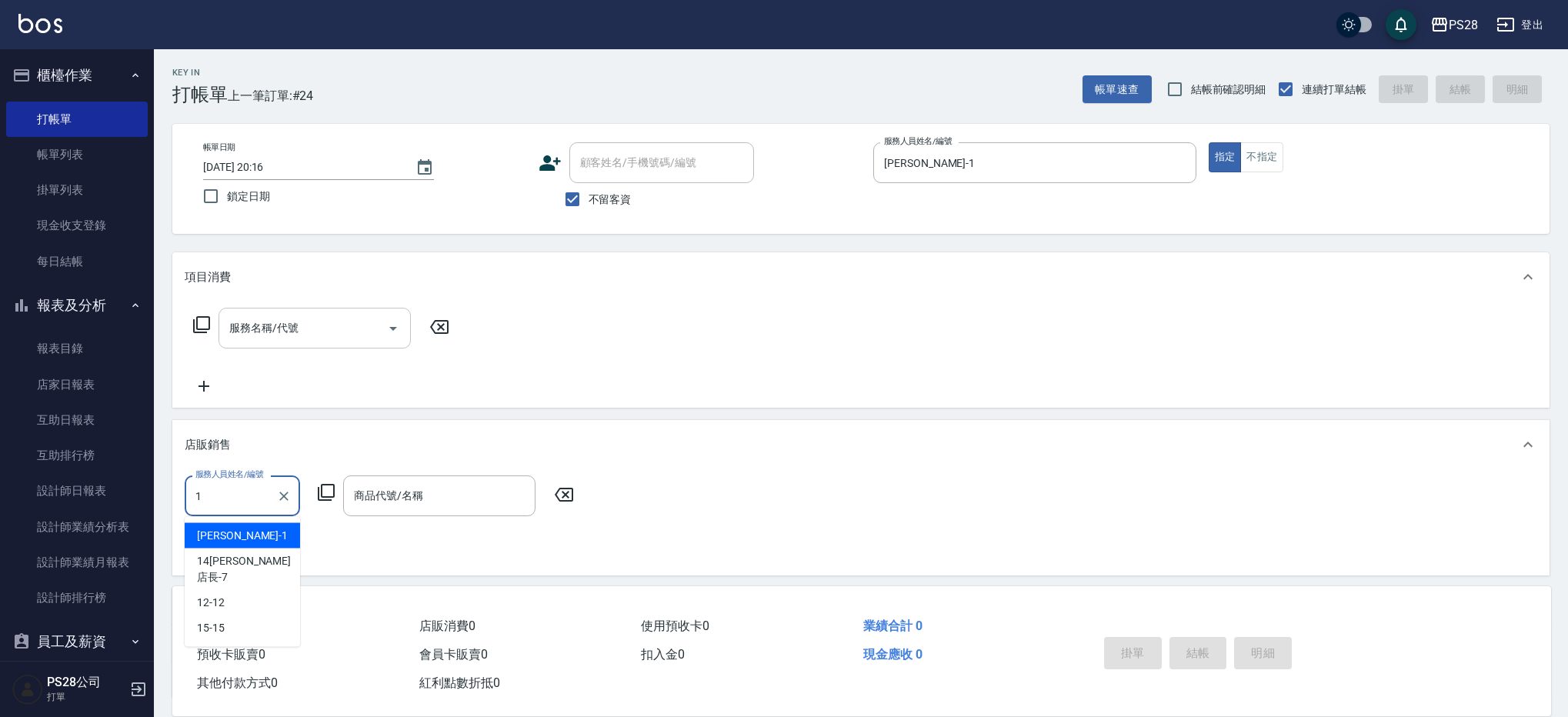
type input "[PERSON_NAME]-1"
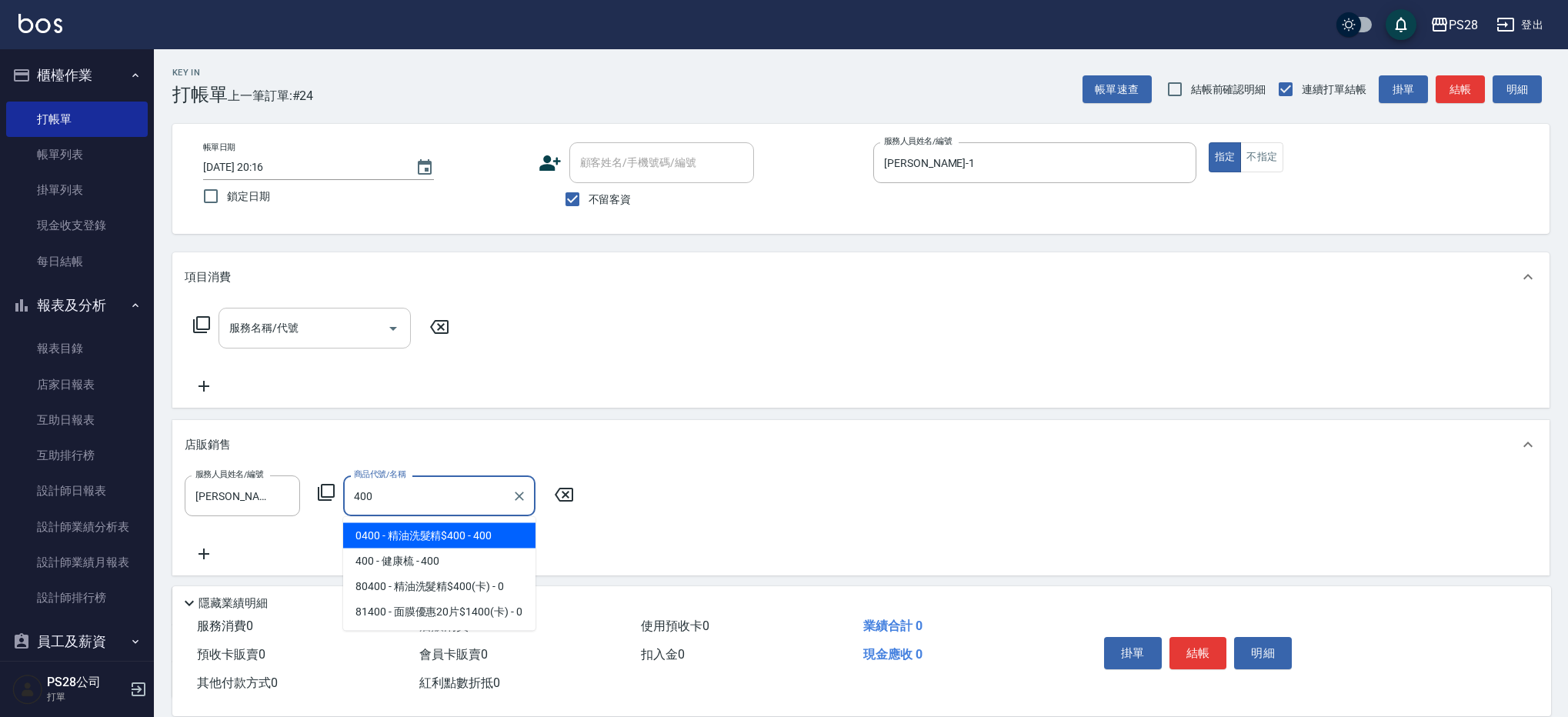
type input "精油洗髮精$400"
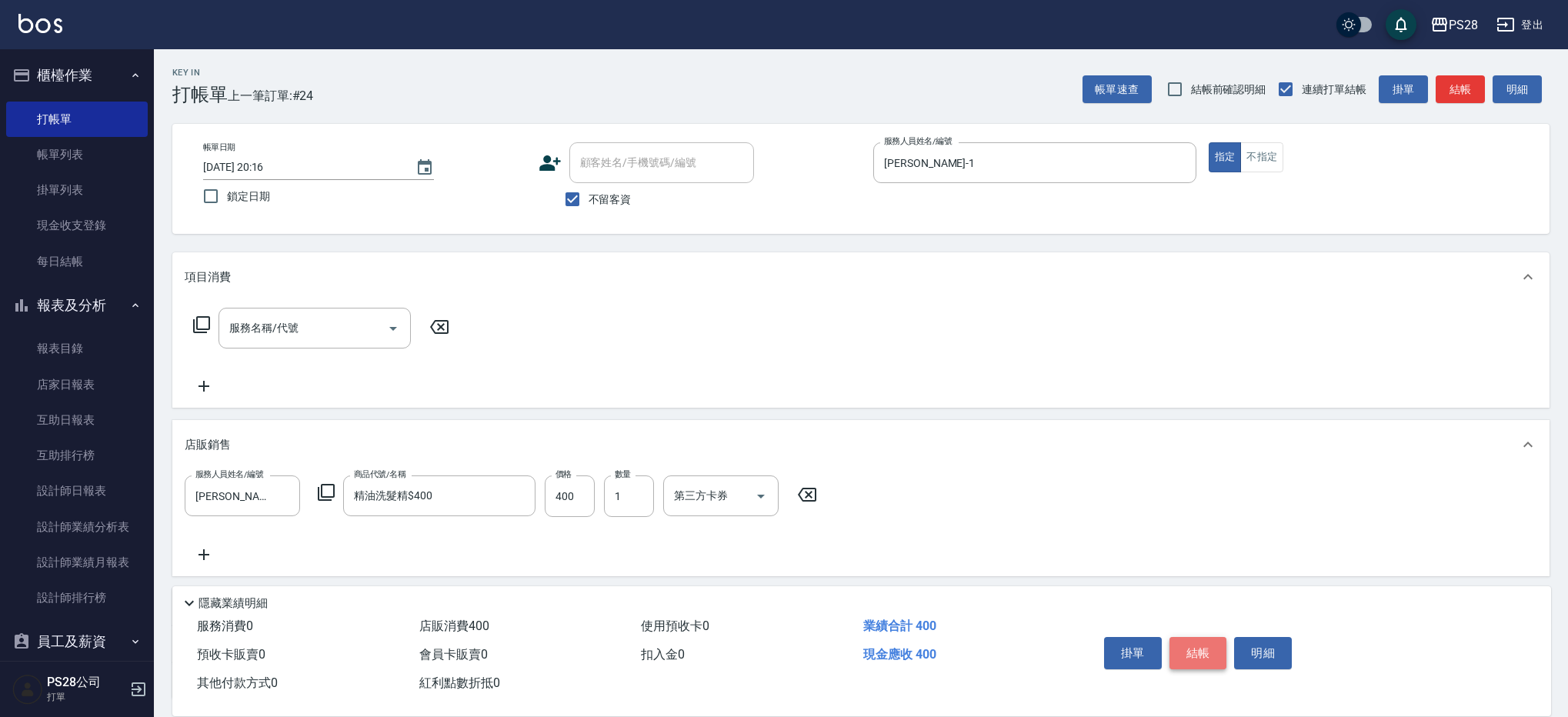
click at [1201, 646] on button "結帳" at bounding box center [1198, 653] width 57 height 33
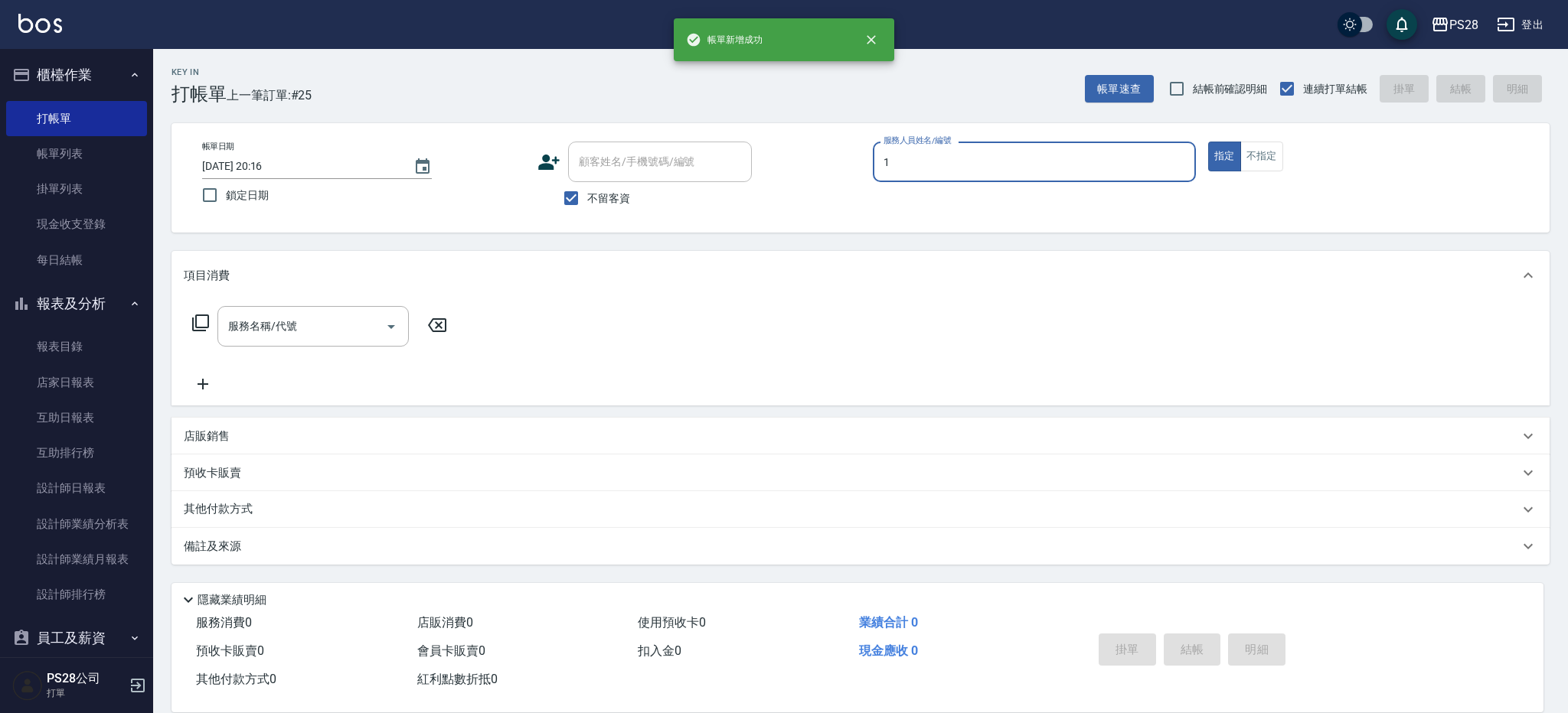
type input "[PERSON_NAME]-1"
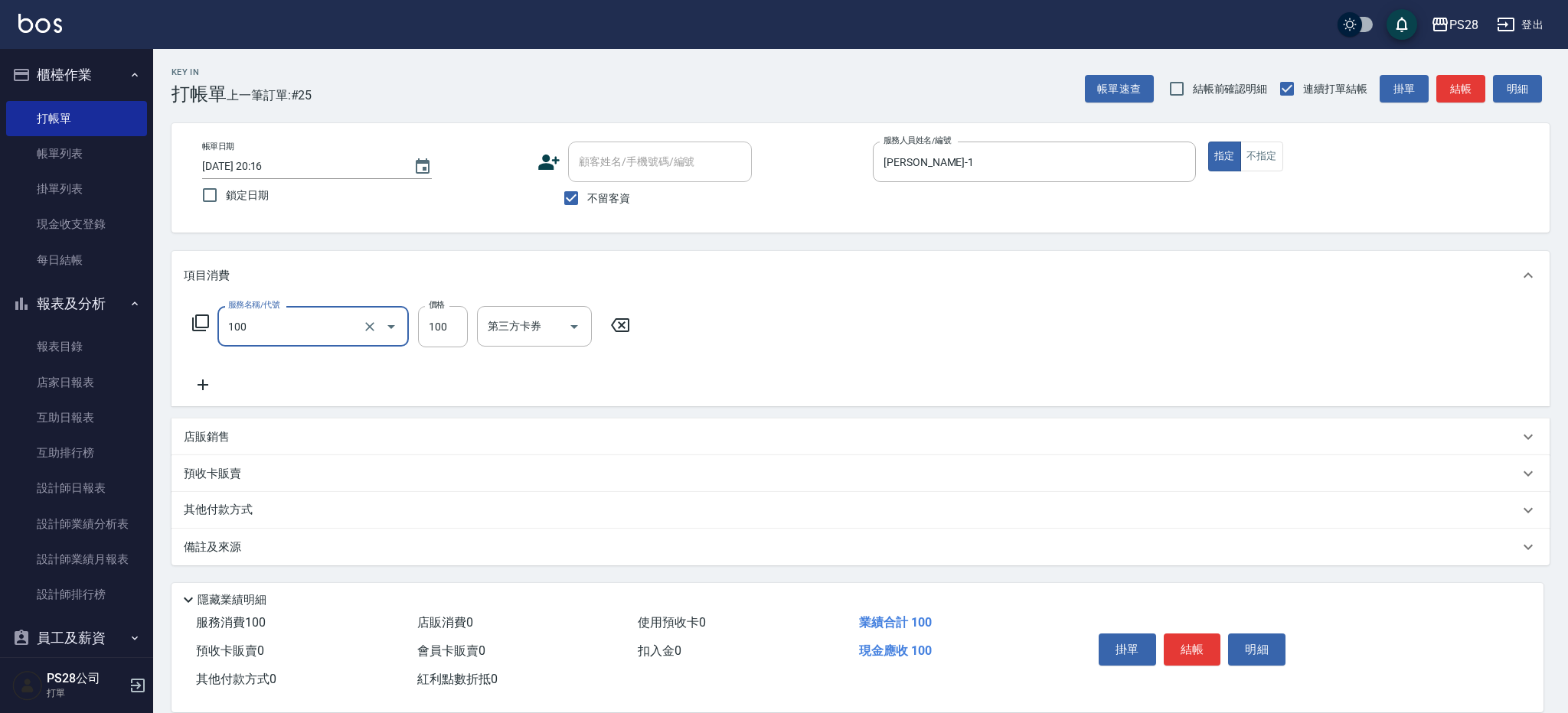
type input "洗髮(100)"
type input "[PERSON_NAME]-1"
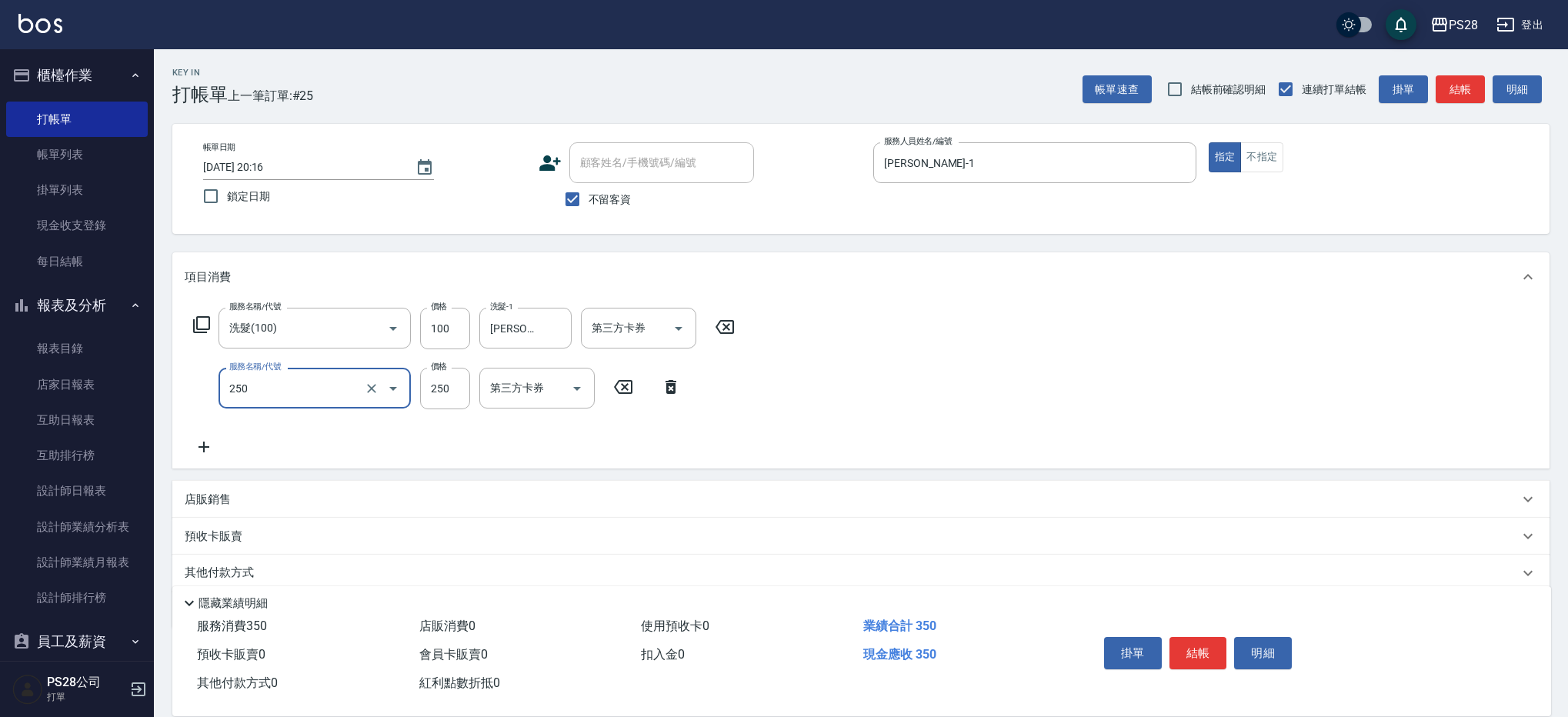
type input "單剪(250)"
type input "149"
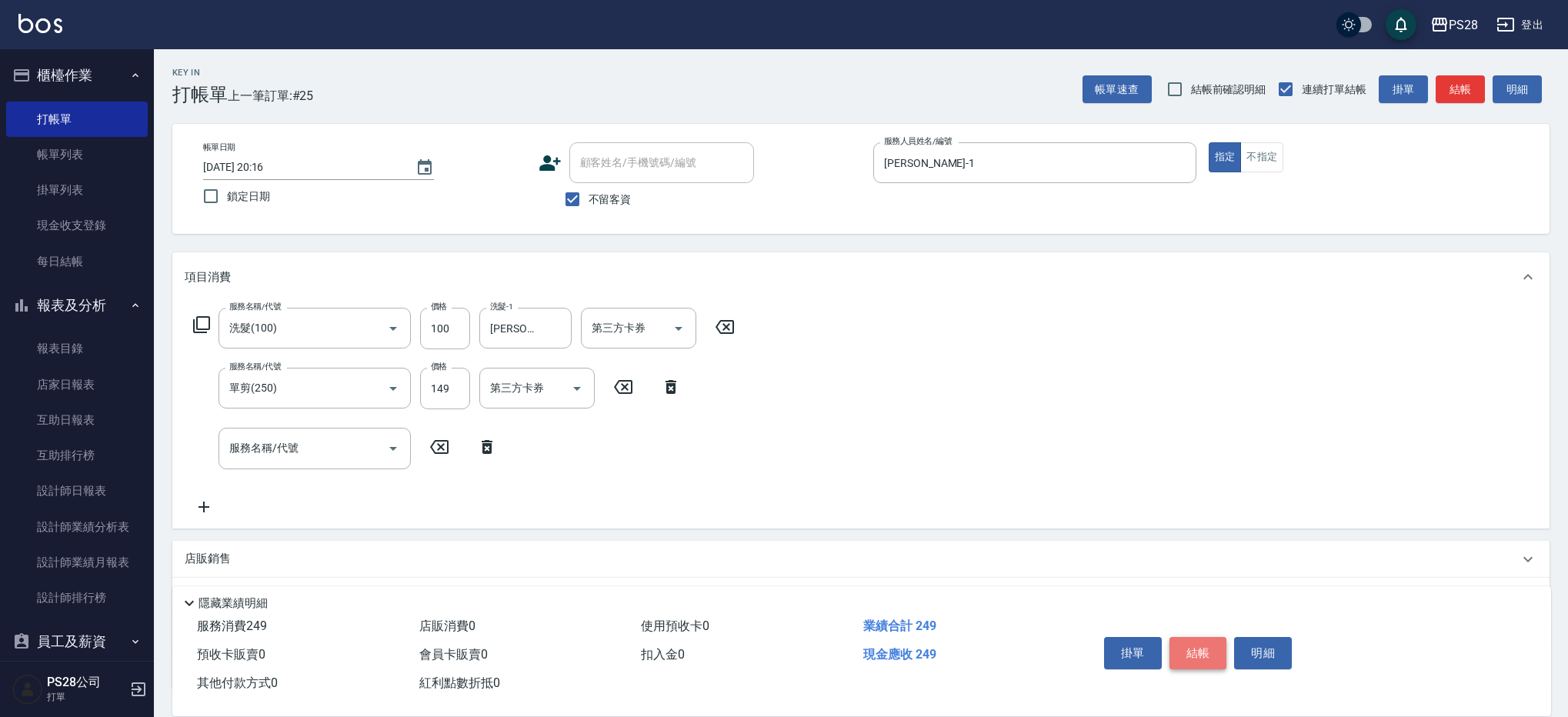
click at [1200, 647] on button "結帳" at bounding box center [1198, 653] width 57 height 33
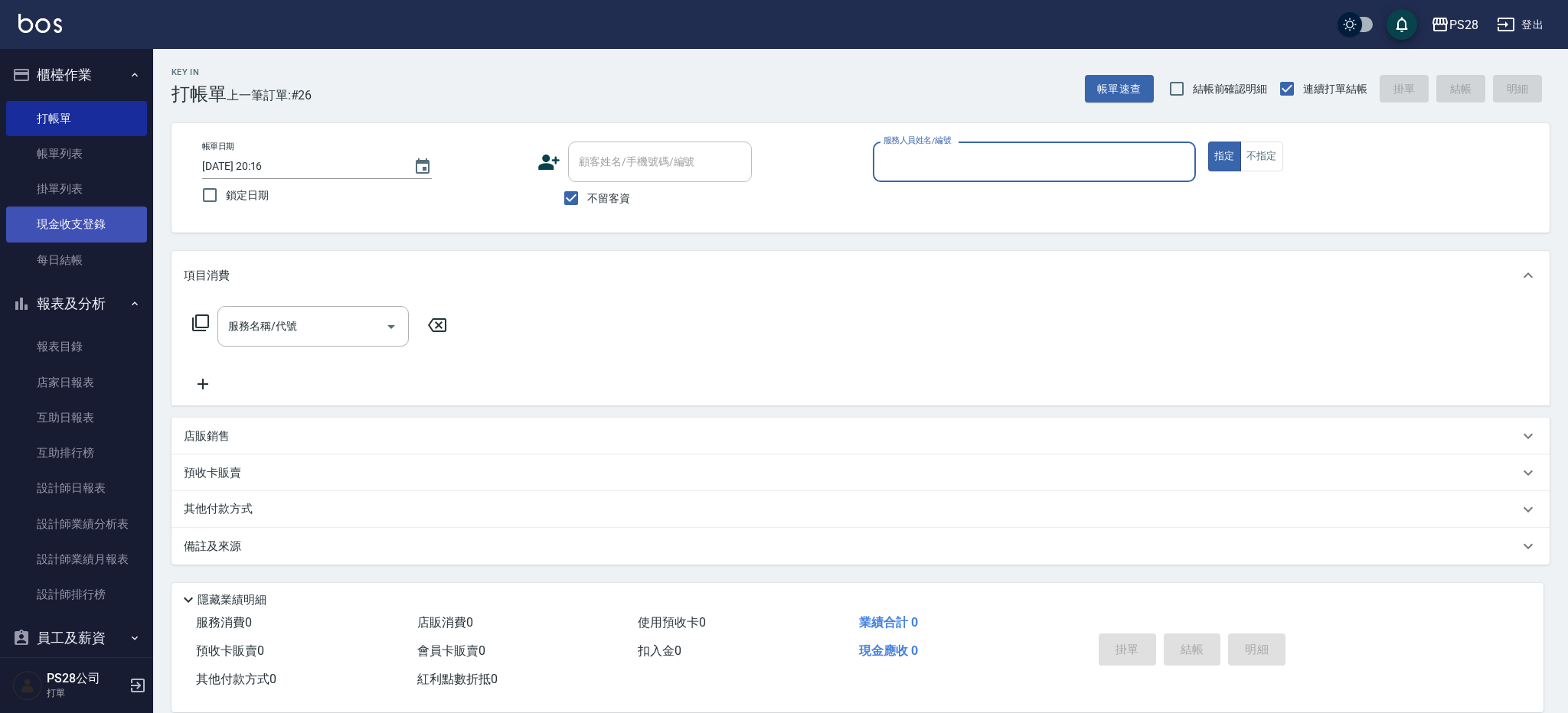
click at [109, 217] on link "現金收支登錄" at bounding box center [77, 224] width 141 height 35
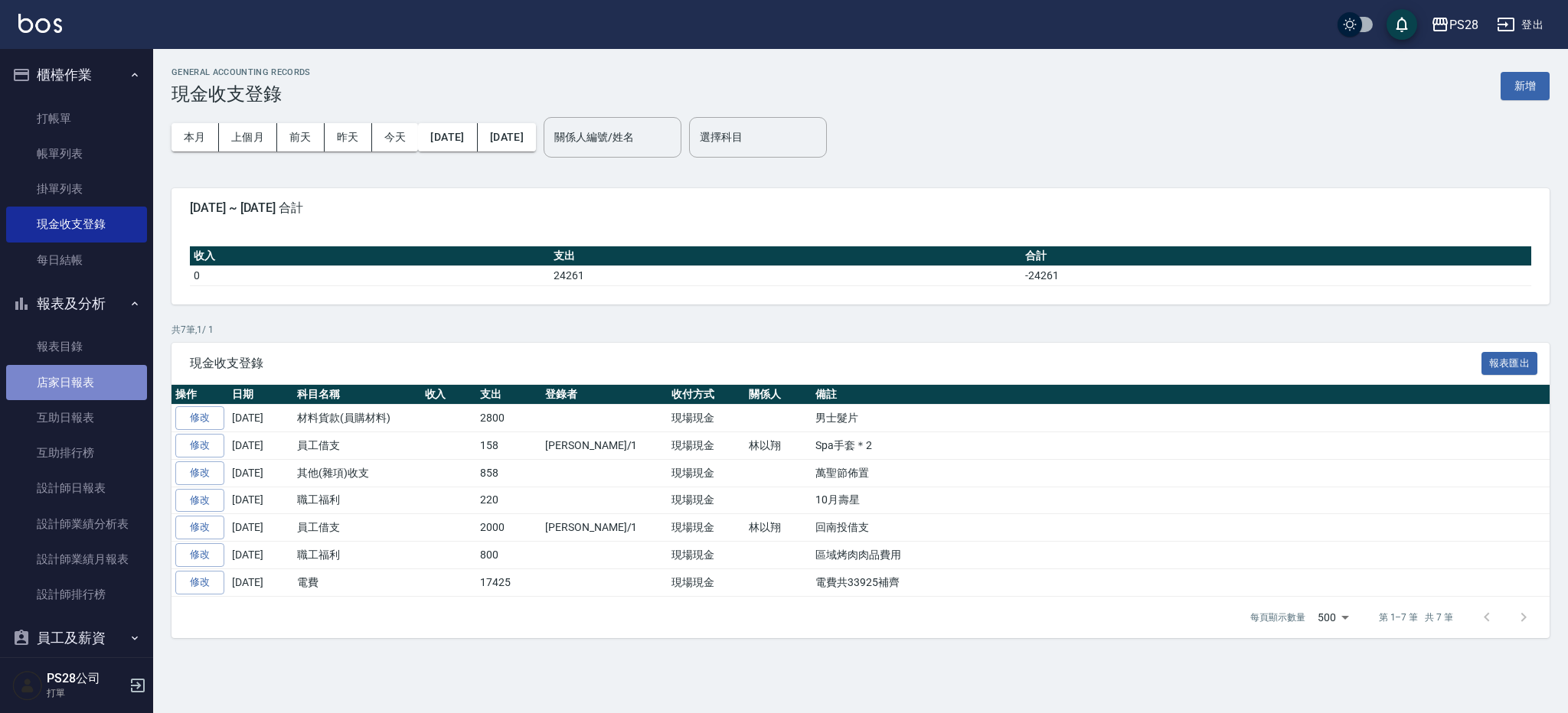
click at [115, 381] on link "店家日報表" at bounding box center [77, 383] width 141 height 35
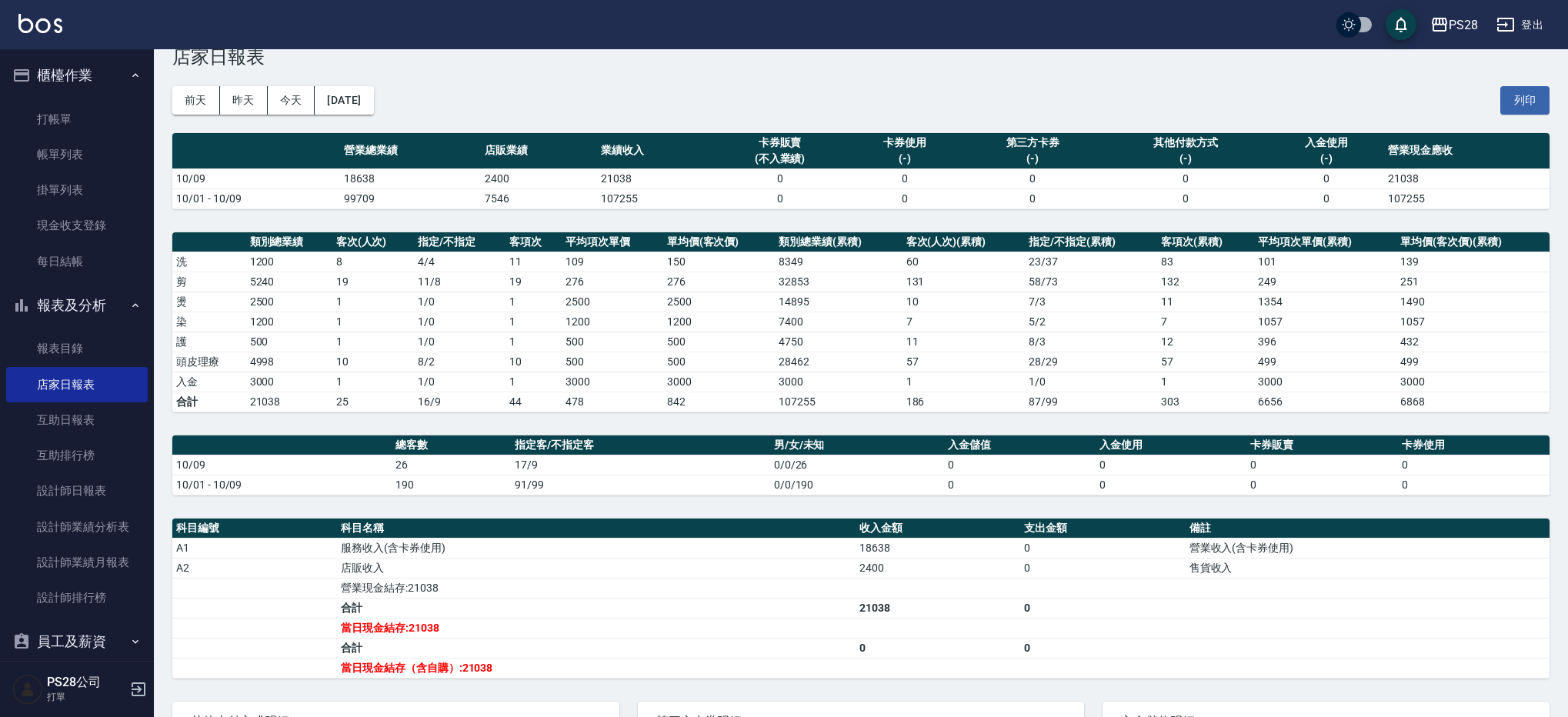
scroll to position [34, 0]
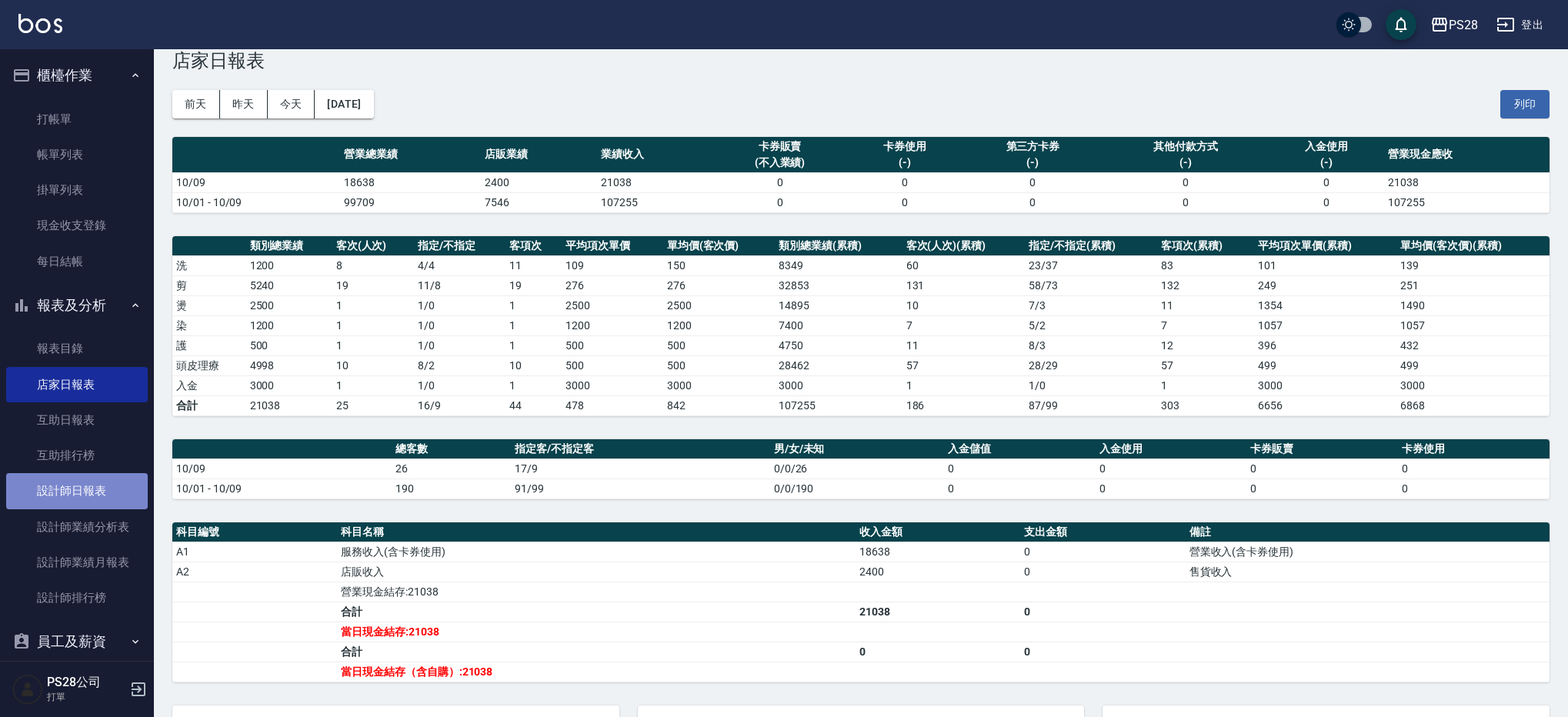
click at [91, 486] on link "設計師日報表" at bounding box center [77, 491] width 142 height 35
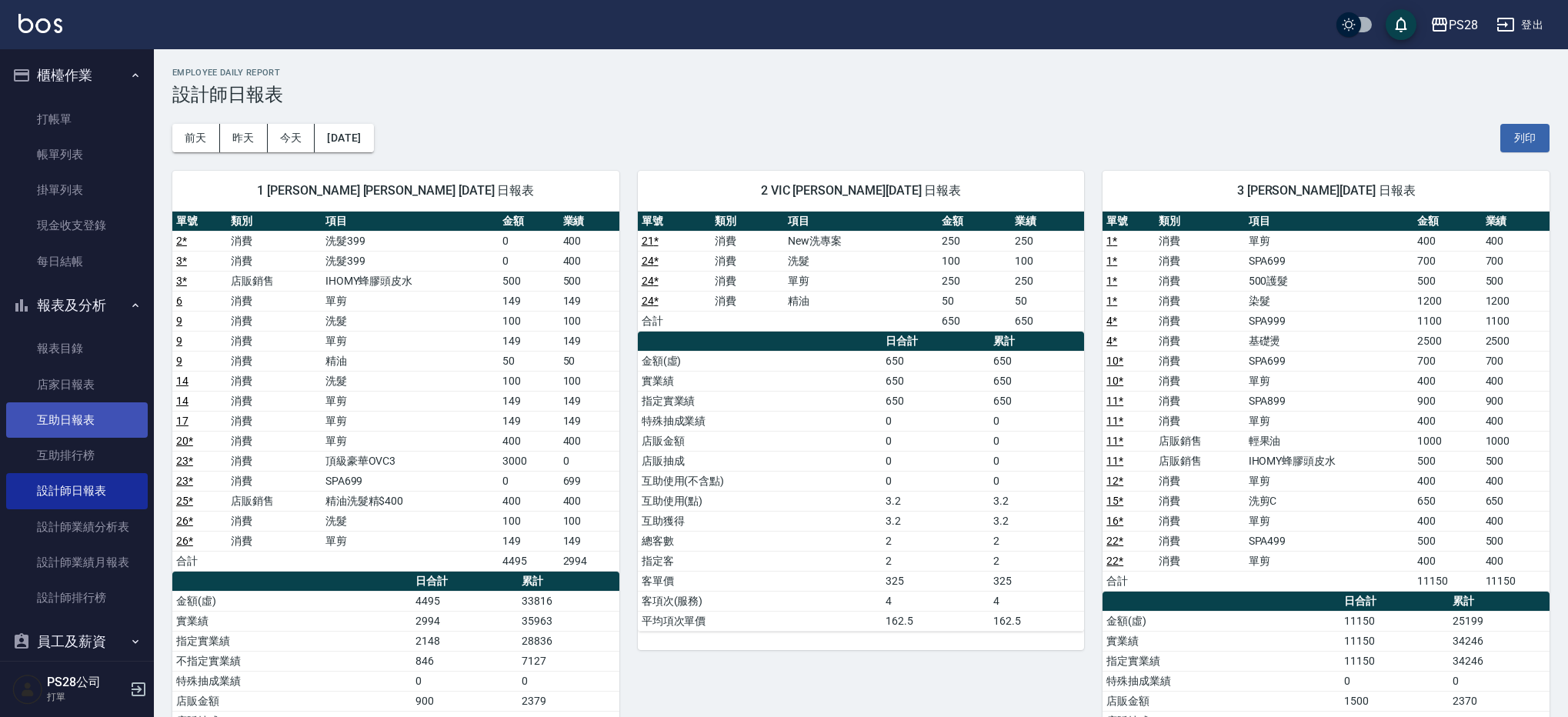
click at [79, 422] on link "互助日報表" at bounding box center [77, 420] width 142 height 35
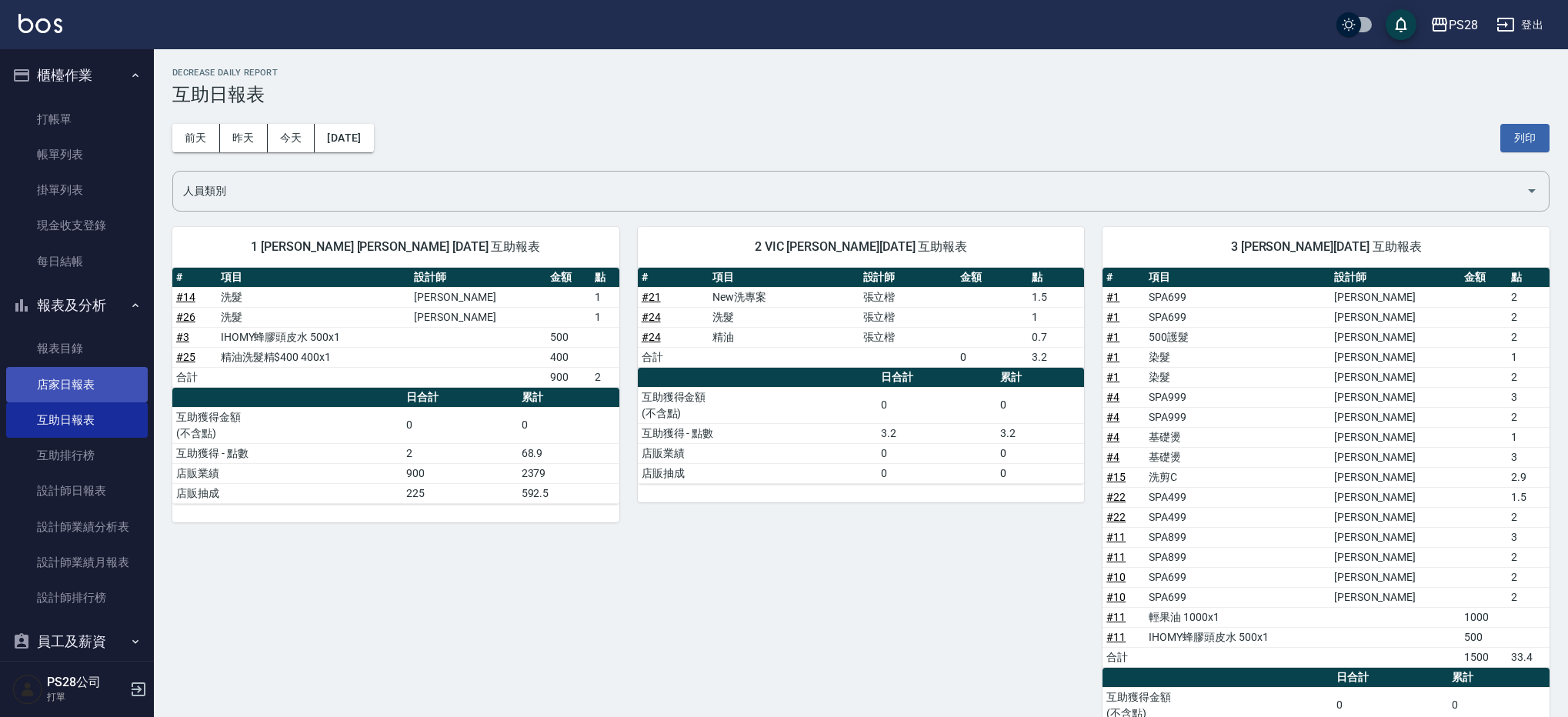
click at [96, 384] on link "店家日報表" at bounding box center [77, 385] width 142 height 35
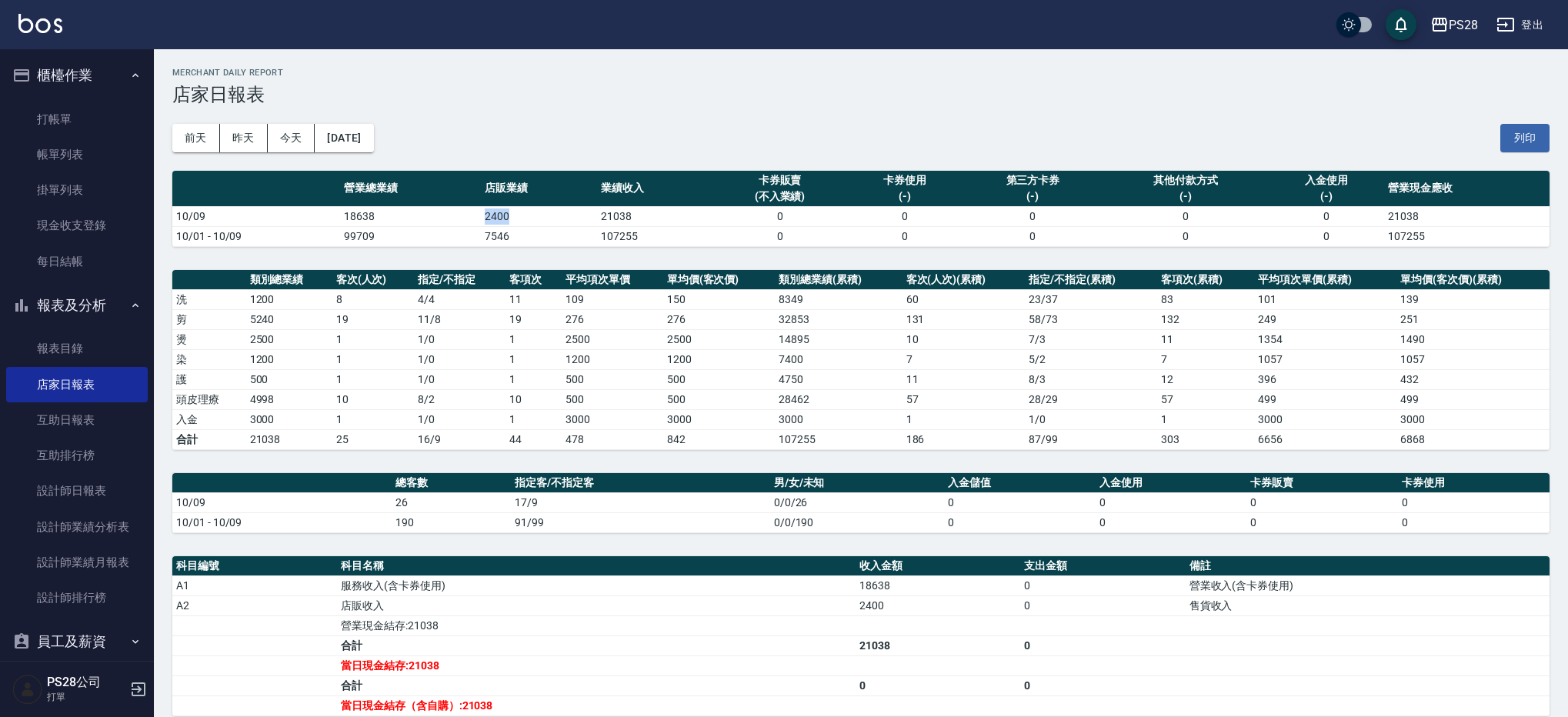
drag, startPoint x: 473, startPoint y: 216, endPoint x: 510, endPoint y: 215, distance: 37.0
click at [510, 215] on tr "10/09 18638 2400 21038 0 0 0 0 0 21038" at bounding box center [860, 216] width 1377 height 20
click at [510, 215] on td "2400" at bounding box center [539, 216] width 116 height 20
drag, startPoint x: 540, startPoint y: 212, endPoint x: 486, endPoint y: 215, distance: 54.1
click at [486, 215] on td "2400" at bounding box center [539, 216] width 116 height 20
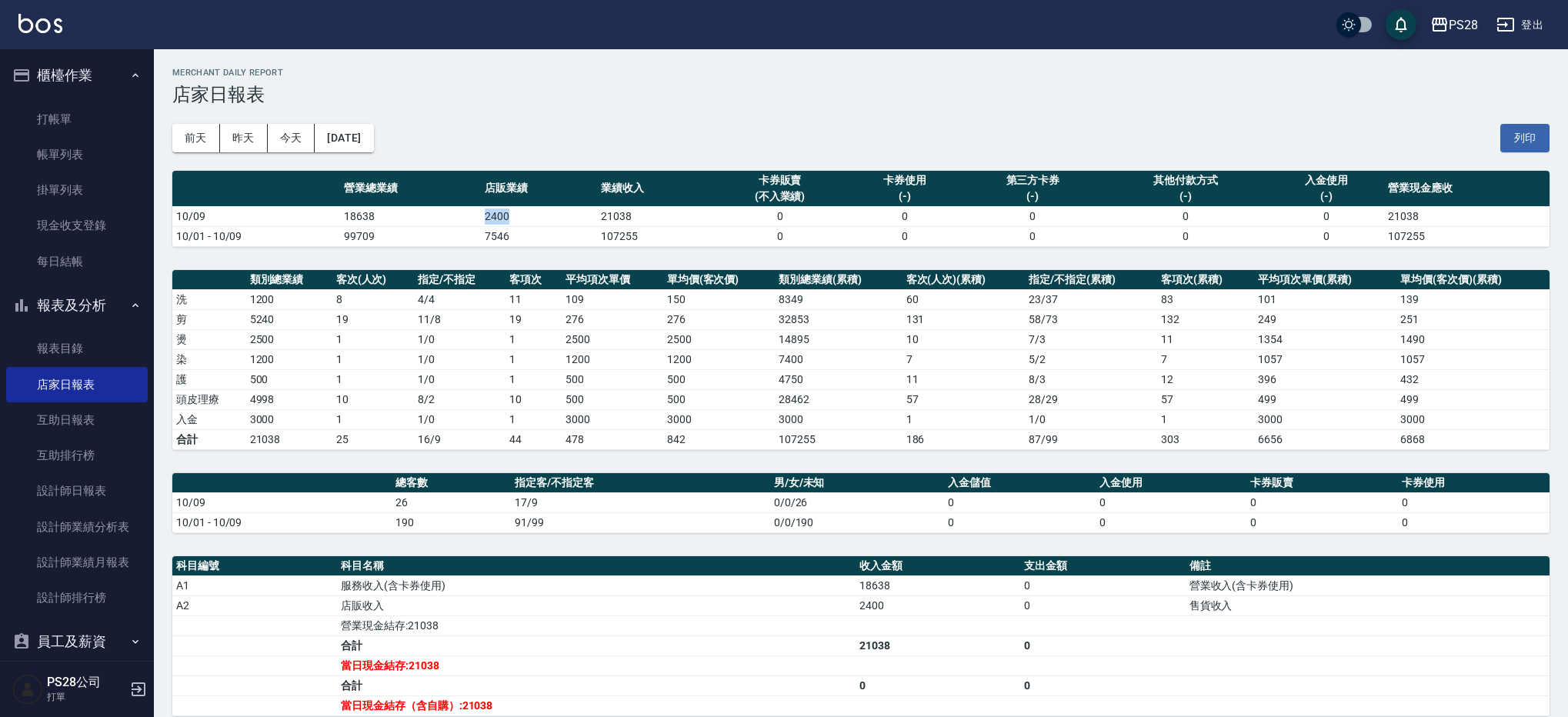
click at [486, 215] on td "2400" at bounding box center [539, 216] width 116 height 20
drag, startPoint x: 467, startPoint y: 219, endPoint x: 540, endPoint y: 216, distance: 73.1
click at [540, 216] on tr "10/09 18638 2400 21038 0 0 0 0 0 21038" at bounding box center [860, 216] width 1377 height 20
click at [540, 216] on td "2400" at bounding box center [539, 216] width 116 height 20
drag, startPoint x: 509, startPoint y: 216, endPoint x: 483, endPoint y: 218, distance: 26.1
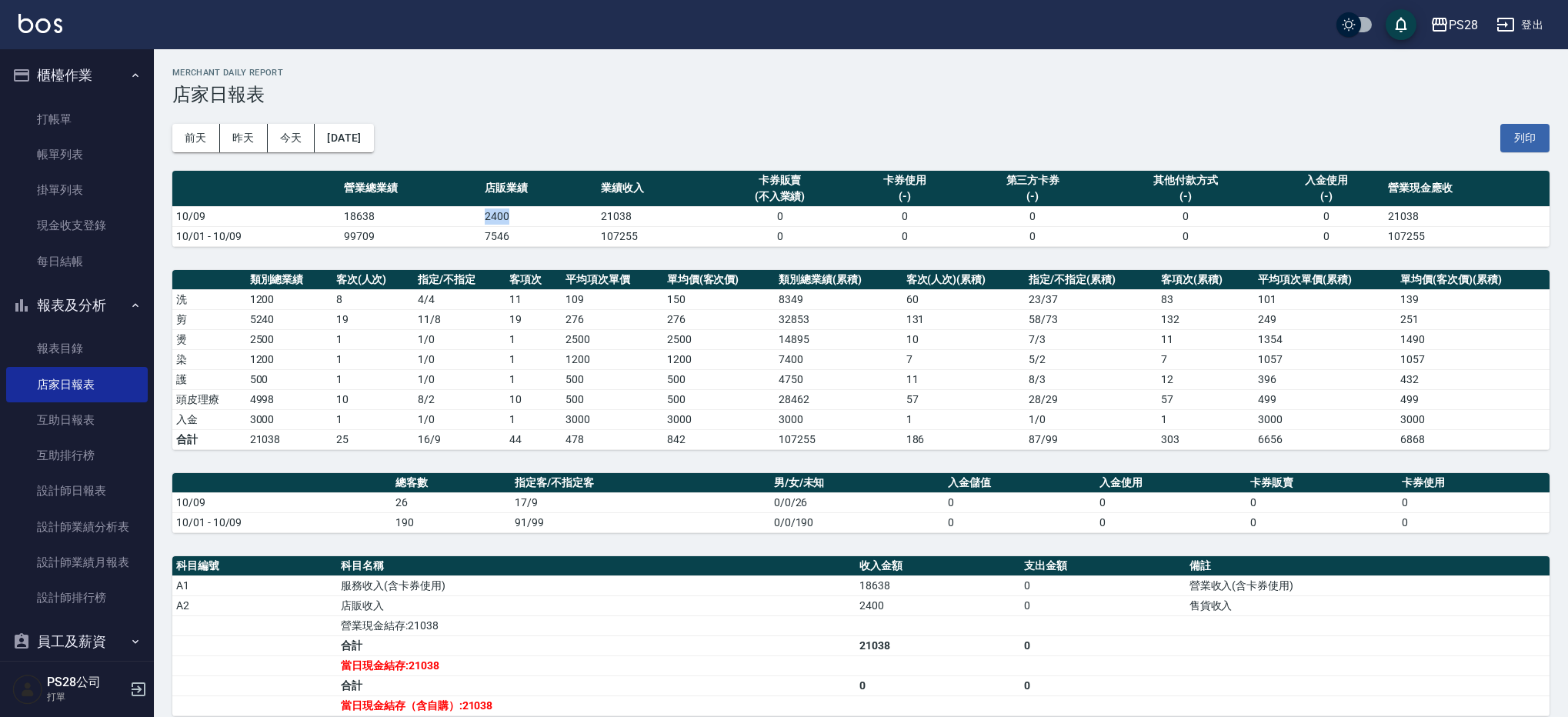
click at [483, 218] on td "2400" at bounding box center [539, 216] width 116 height 20
drag, startPoint x: 385, startPoint y: 504, endPoint x: 421, endPoint y: 504, distance: 36.0
click at [413, 504] on tr "10/09 26 17/9 0/0/26 0 0 0 0" at bounding box center [860, 502] width 1377 height 20
click at [559, 500] on td "17/9" at bounding box center [640, 502] width 260 height 20
click at [47, 111] on link "打帳單" at bounding box center [77, 120] width 142 height 35
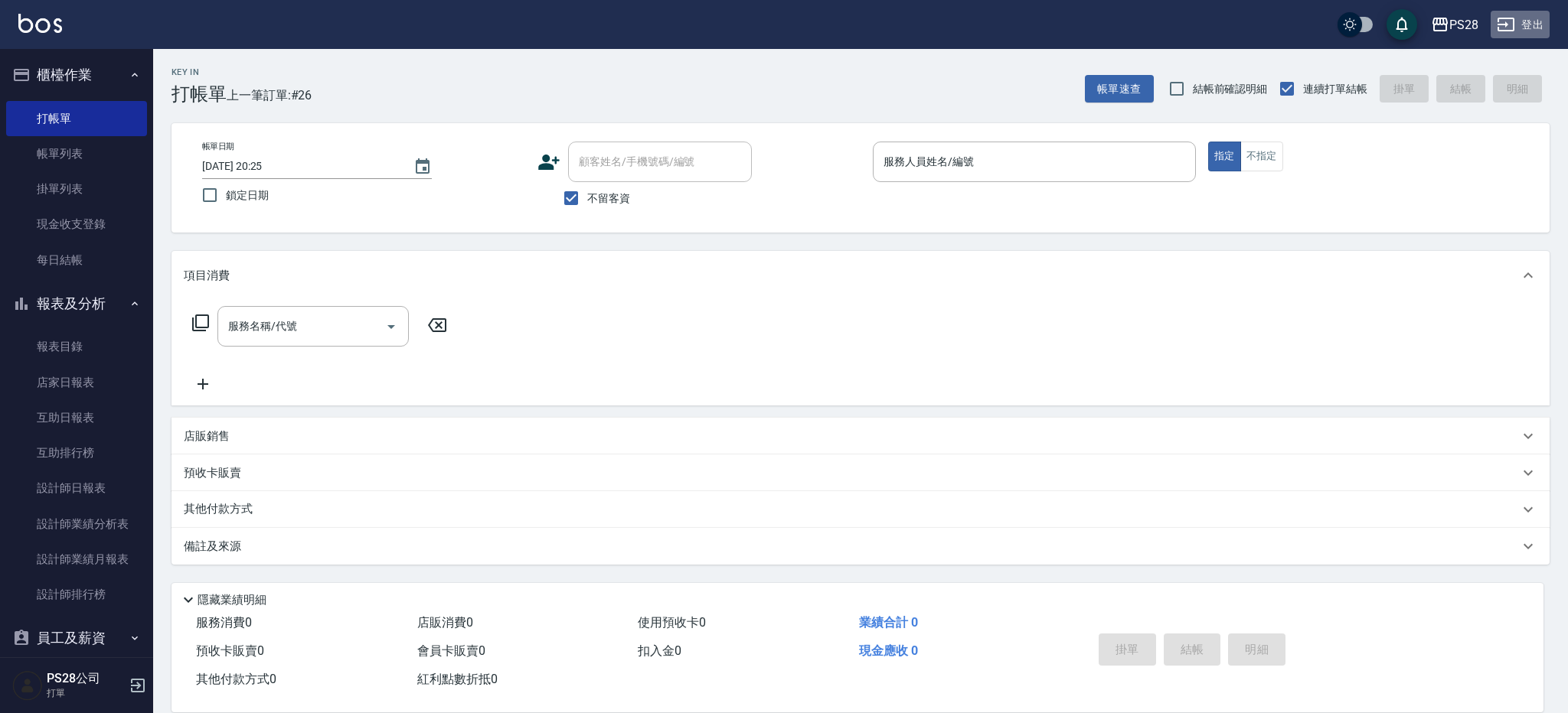
click at [1527, 33] on button "登出" at bounding box center [1520, 25] width 59 height 29
